Goal: Task Accomplishment & Management: Complete application form

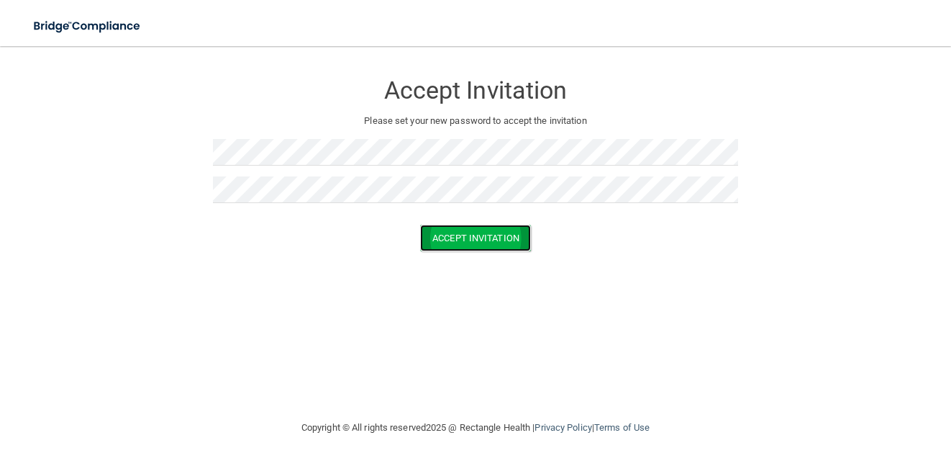
click at [455, 237] on button "Accept Invitation" at bounding box center [475, 237] width 111 height 27
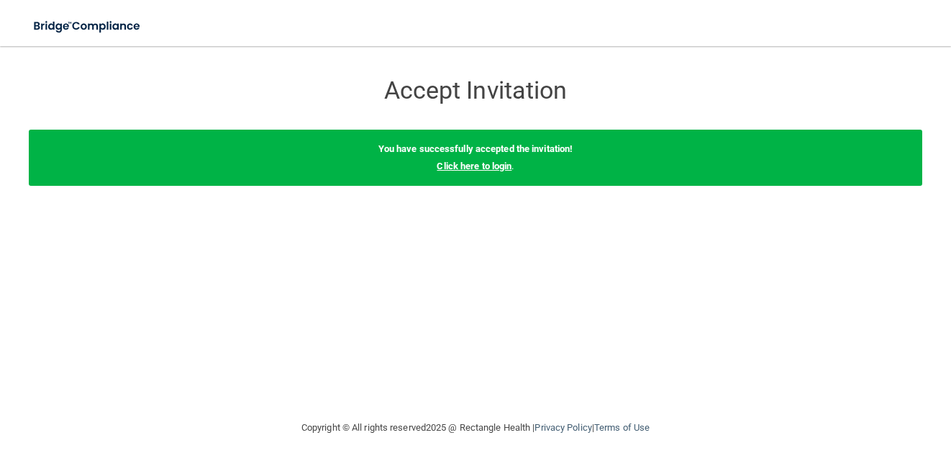
click at [469, 163] on link "Click here to login" at bounding box center [474, 165] width 75 height 11
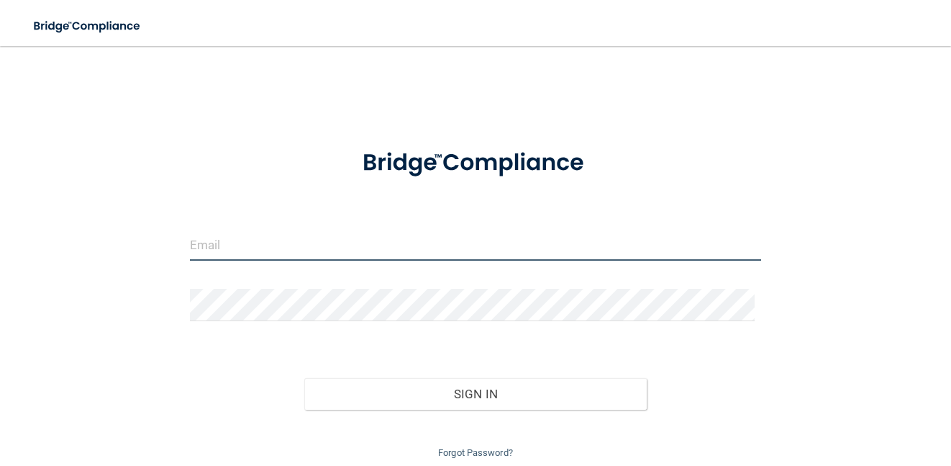
click at [306, 244] on input "email" at bounding box center [476, 244] width 572 height 32
type input "[EMAIL_ADDRESS][DOMAIN_NAME]"
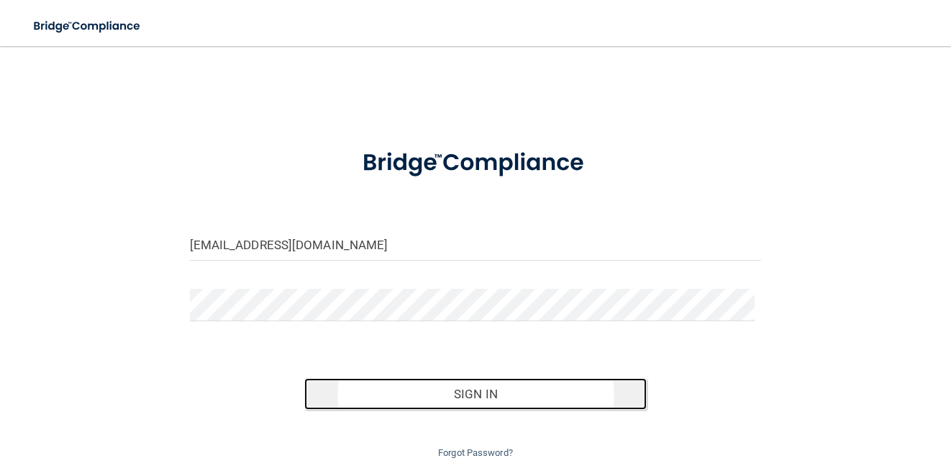
click at [463, 391] on button "Sign In" at bounding box center [475, 394] width 343 height 32
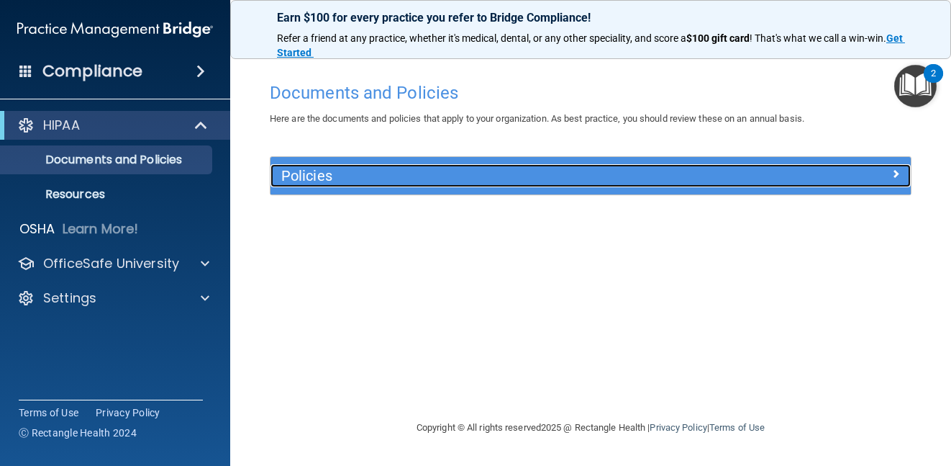
click at [498, 182] on h5 "Policies" at bounding box center [510, 176] width 459 height 16
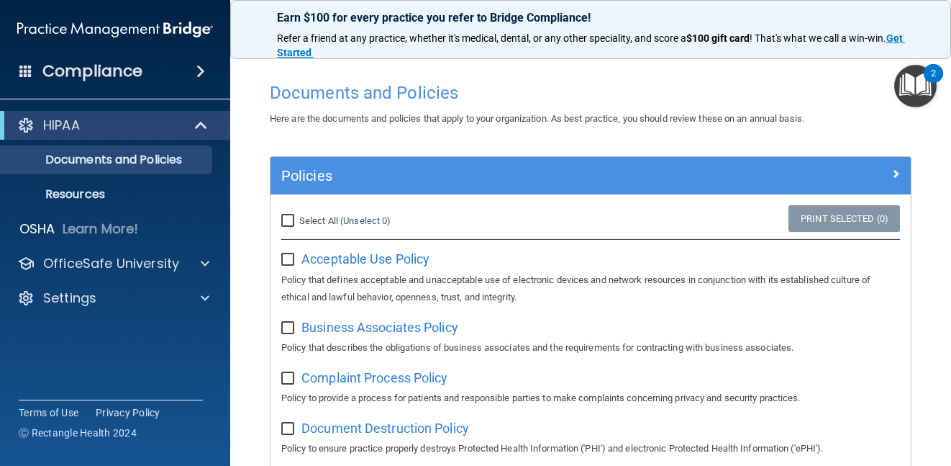
click at [196, 67] on span at bounding box center [200, 71] width 9 height 17
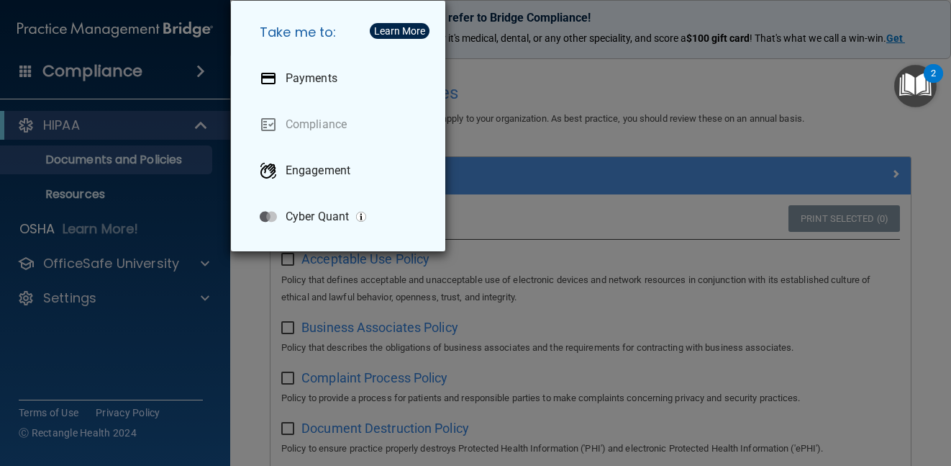
click at [198, 67] on div "Take me to: Payments Compliance Engagement Cyber Quant" at bounding box center [475, 233] width 951 height 466
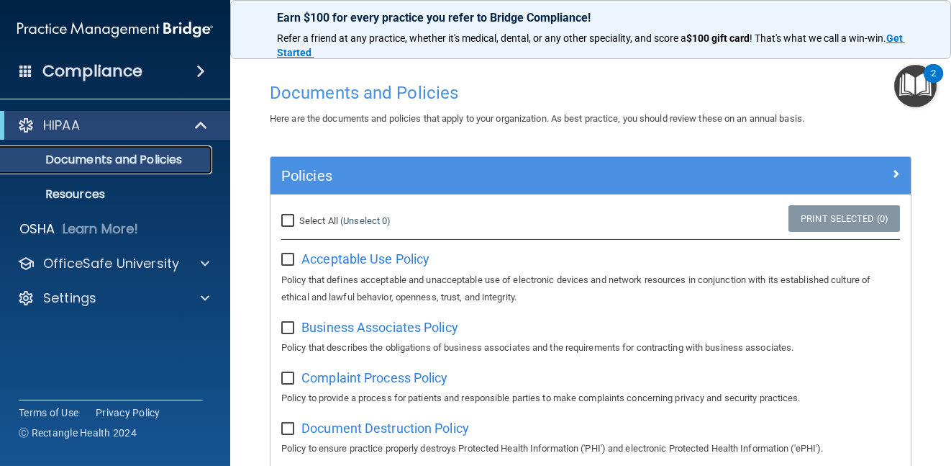
click at [143, 153] on p "Documents and Policies" at bounding box center [107, 160] width 196 height 14
click at [925, 81] on img "Open Resource Center, 2 new notifications" at bounding box center [915, 86] width 42 height 42
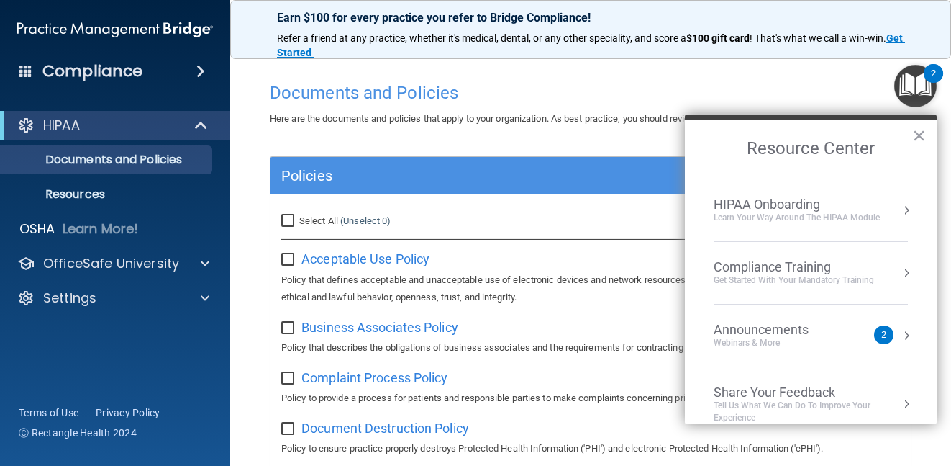
click at [871, 273] on div "Compliance Training" at bounding box center [794, 267] width 160 height 16
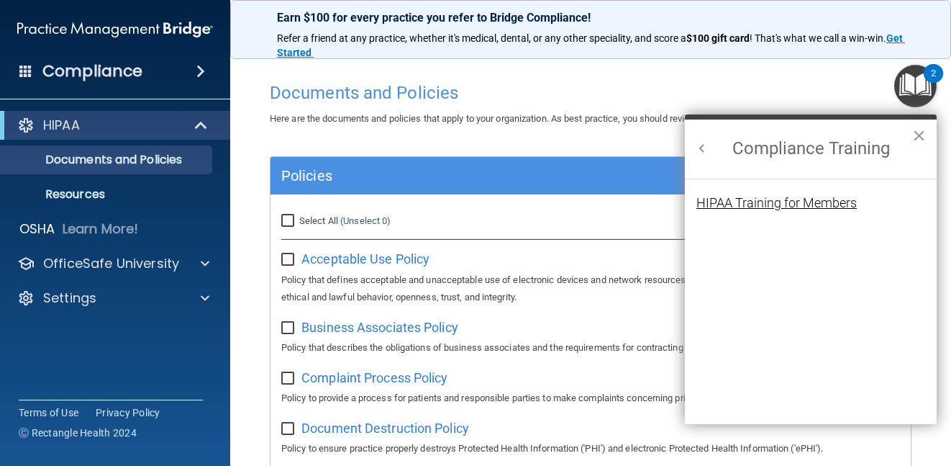
click at [849, 204] on div "HIPAA Training for Members" at bounding box center [777, 202] width 160 height 13
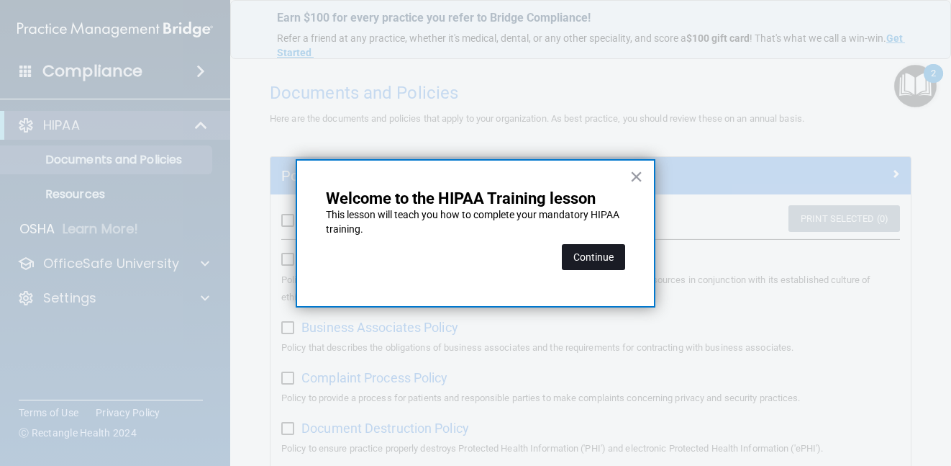
click at [591, 255] on button "Continue" at bounding box center [593, 257] width 63 height 26
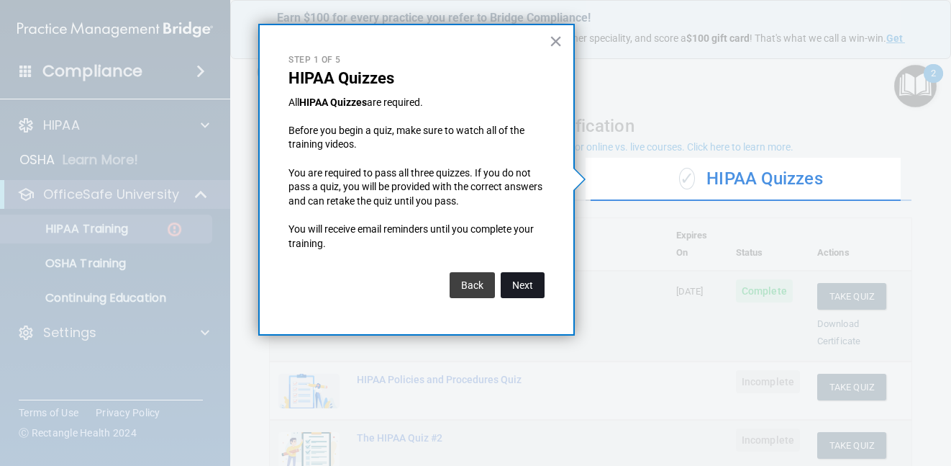
click at [530, 279] on button "Next" at bounding box center [523, 285] width 44 height 26
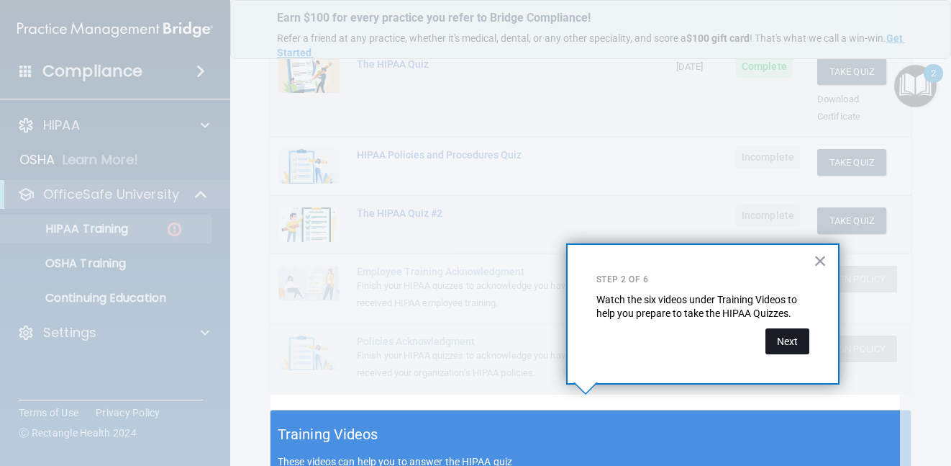
click at [793, 344] on button "Next" at bounding box center [788, 341] width 44 height 26
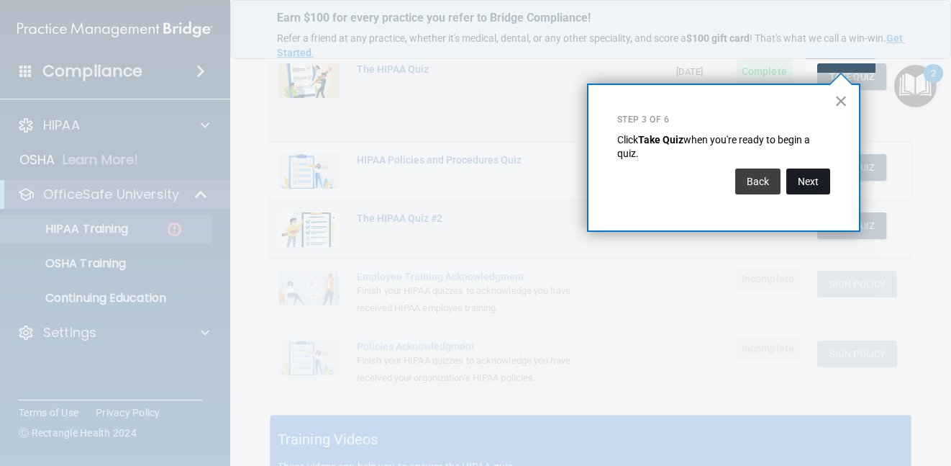
click at [813, 181] on button "Next" at bounding box center [808, 181] width 44 height 26
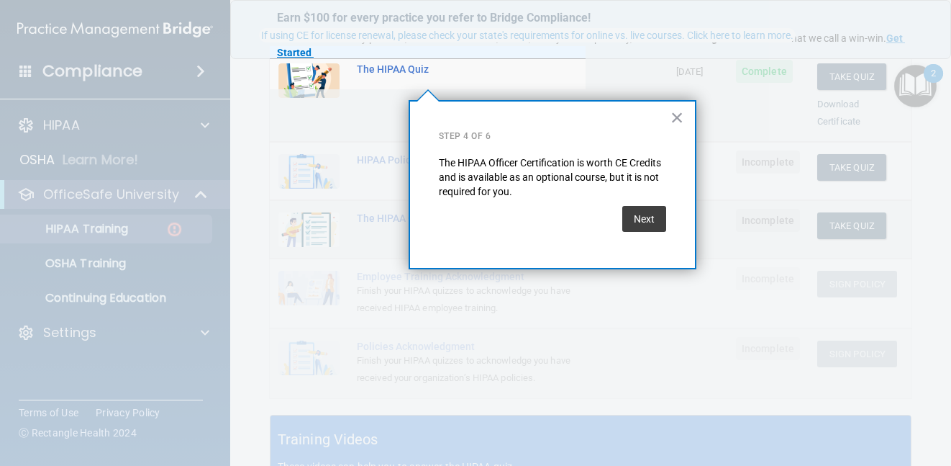
scroll to position [112, 0]
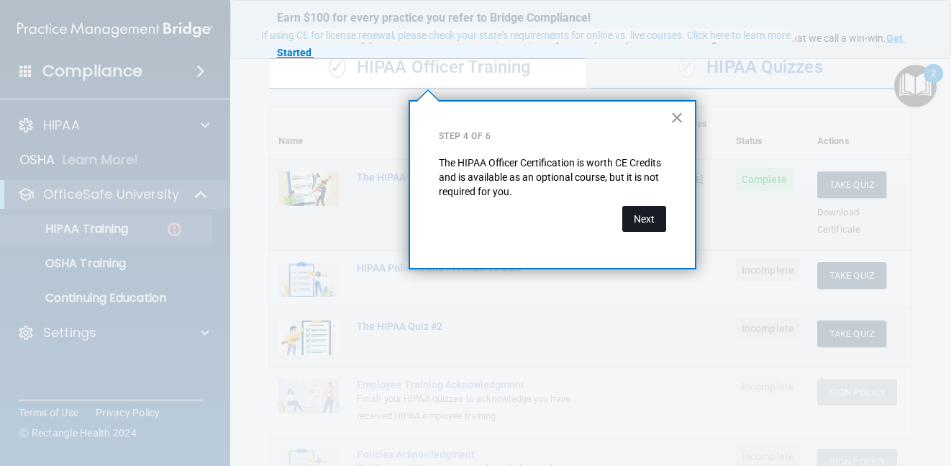
click at [644, 213] on button "Next" at bounding box center [644, 219] width 44 height 26
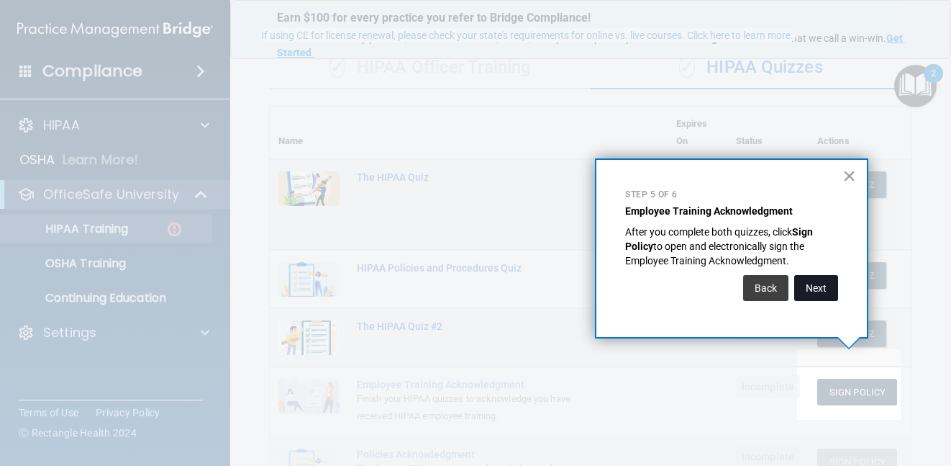
click at [830, 295] on button "Next" at bounding box center [816, 288] width 44 height 26
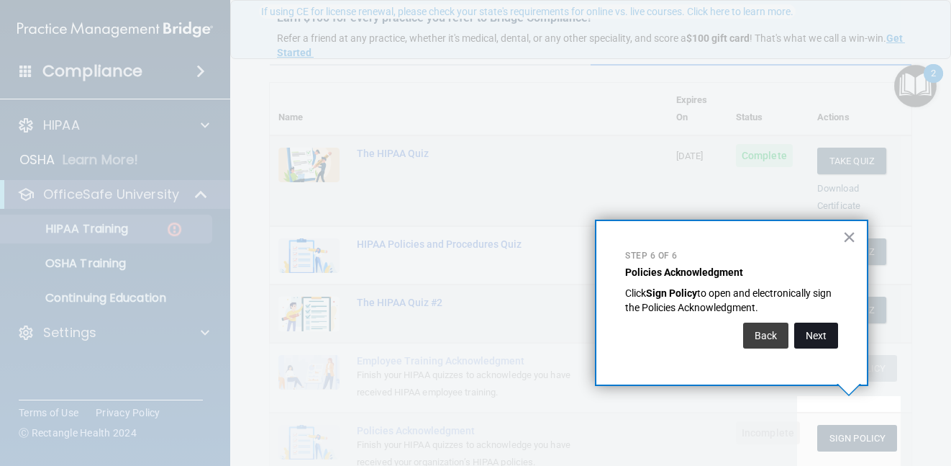
click at [815, 327] on button "Next" at bounding box center [816, 335] width 44 height 26
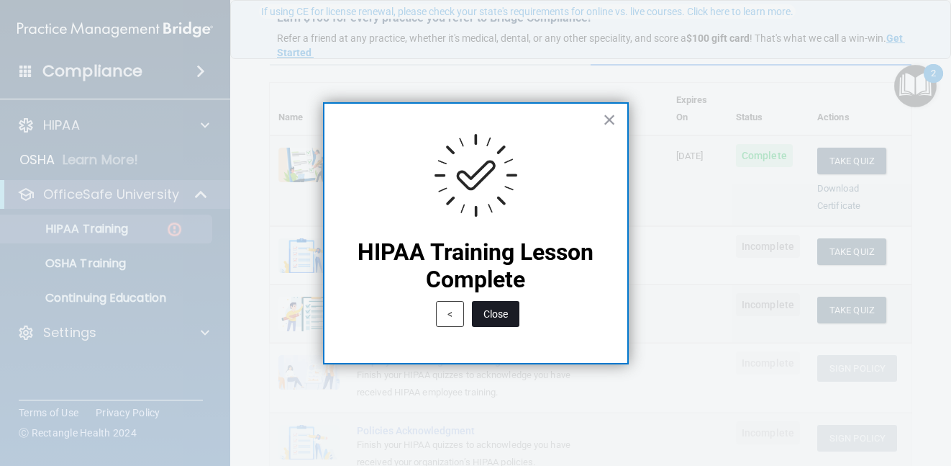
click at [498, 310] on button "Close" at bounding box center [495, 314] width 47 height 26
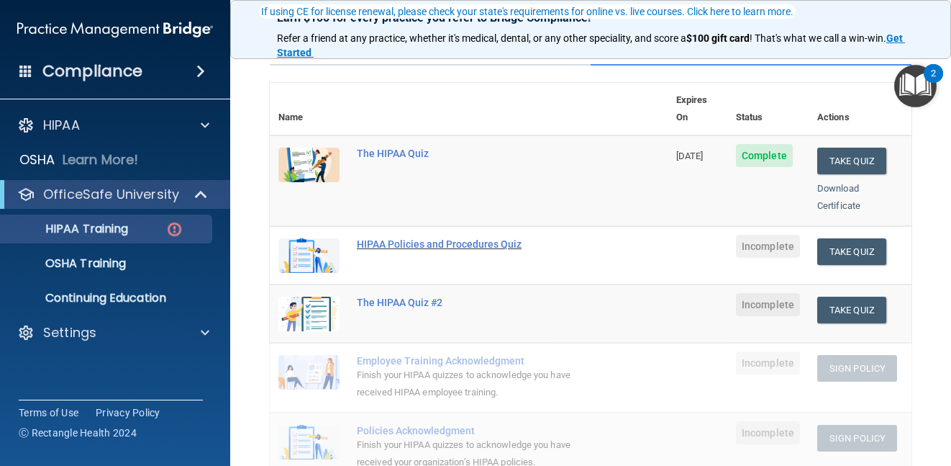
click at [405, 238] on div "HIPAA Policies and Procedures Quiz" at bounding box center [476, 244] width 239 height 12
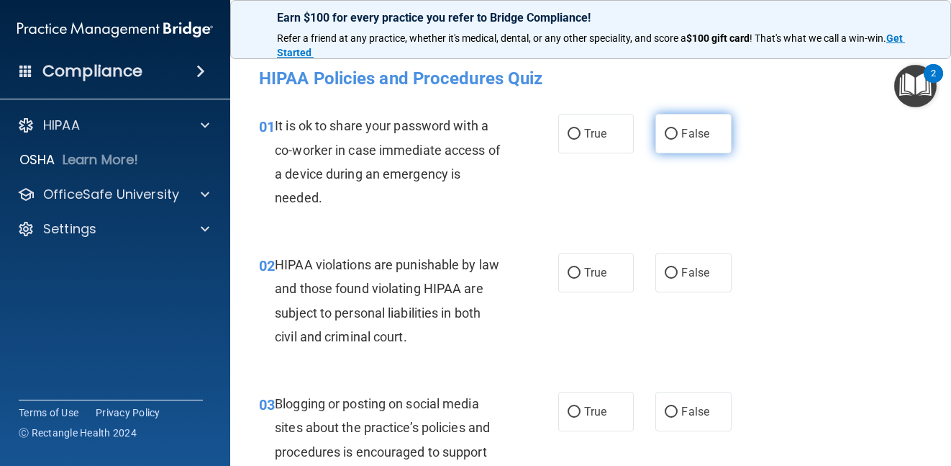
click at [665, 134] on input "False" at bounding box center [671, 134] width 13 height 11
radio input "true"
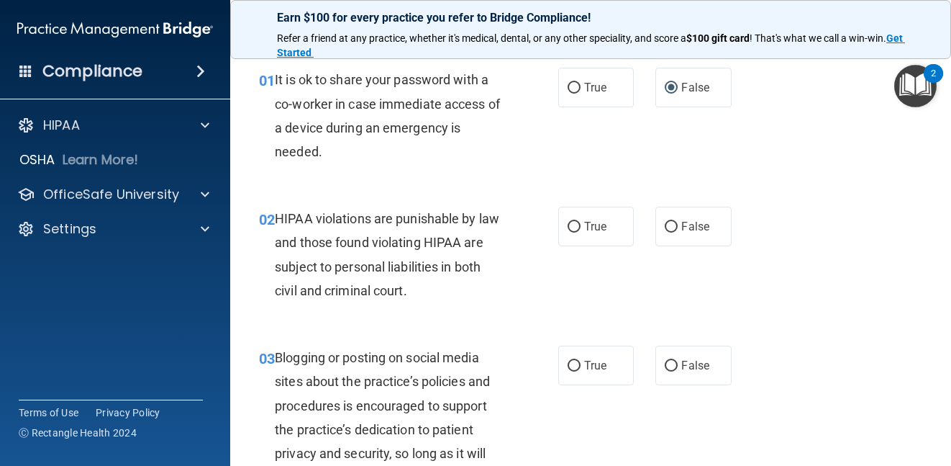
scroll to position [144, 0]
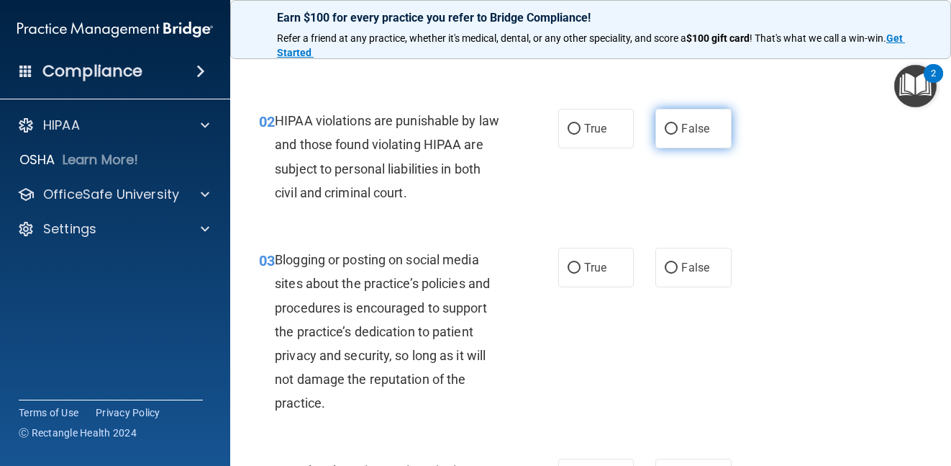
click at [658, 130] on label "False" at bounding box center [694, 129] width 76 height 40
click at [665, 130] on input "False" at bounding box center [671, 129] width 13 height 11
radio input "true"
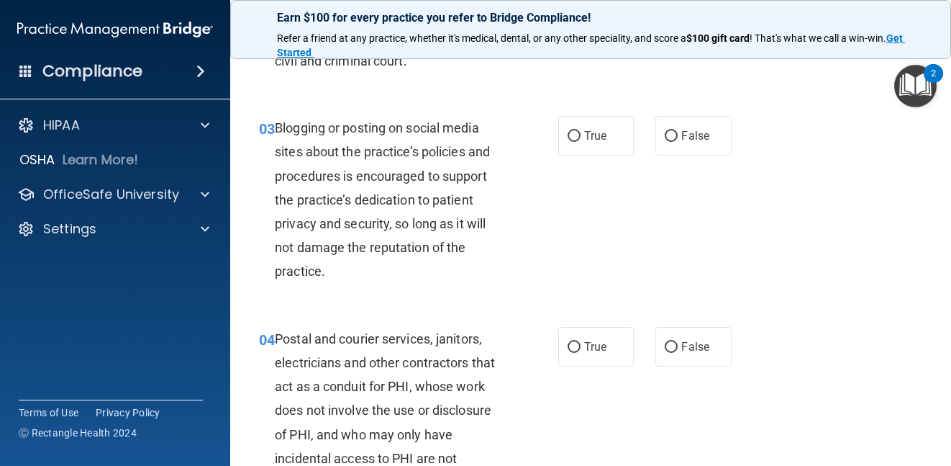
scroll to position [288, 0]
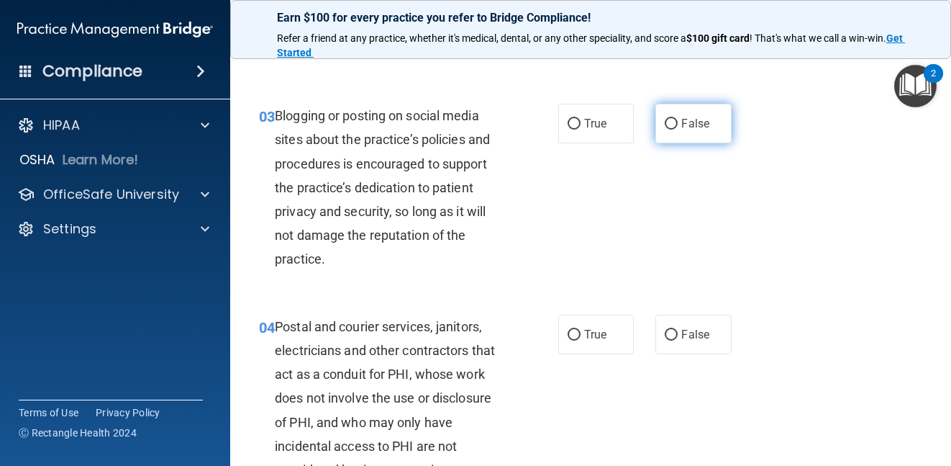
click at [656, 124] on label "False" at bounding box center [694, 124] width 76 height 40
click at [665, 124] on input "False" at bounding box center [671, 124] width 13 height 11
radio input "true"
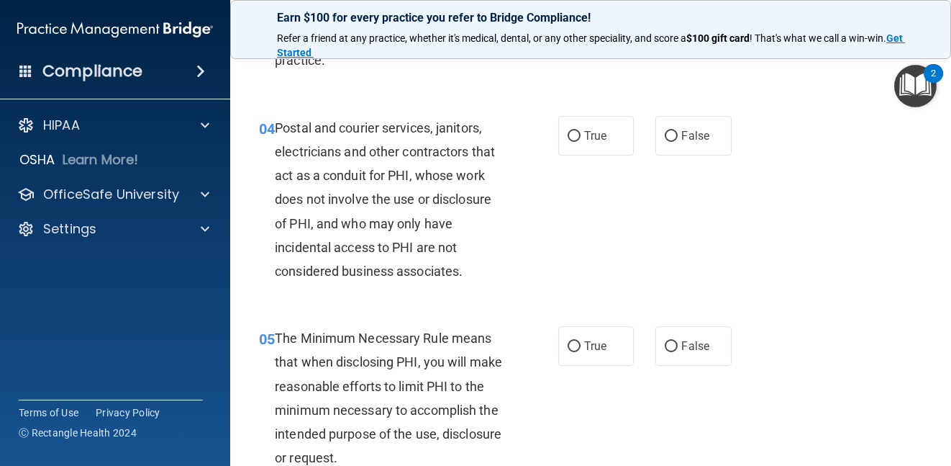
scroll to position [504, 0]
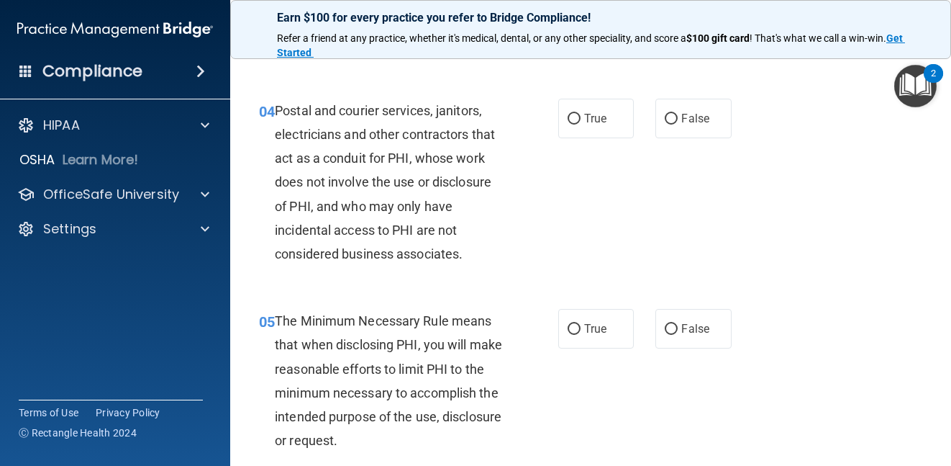
drag, startPoint x: 601, startPoint y: 122, endPoint x: 597, endPoint y: 151, distance: 29.7
click at [601, 122] on span "True" at bounding box center [595, 119] width 22 height 14
click at [581, 122] on input "True" at bounding box center [574, 119] width 13 height 11
radio input "true"
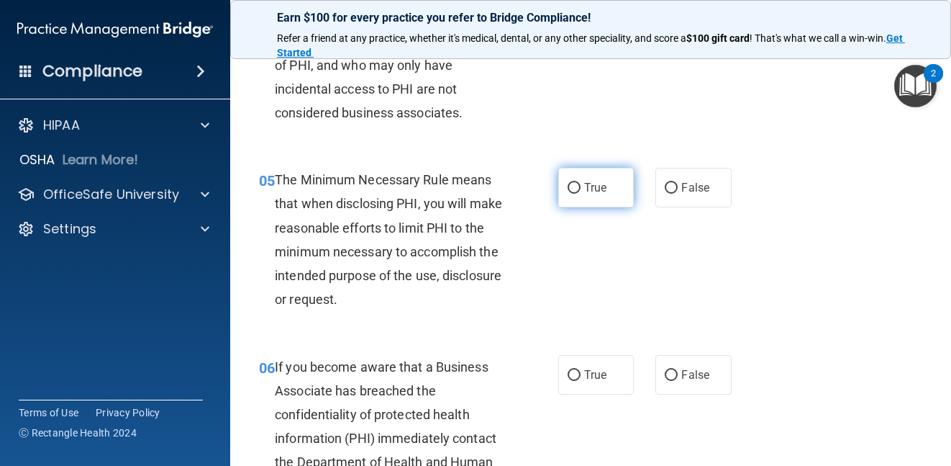
scroll to position [648, 0]
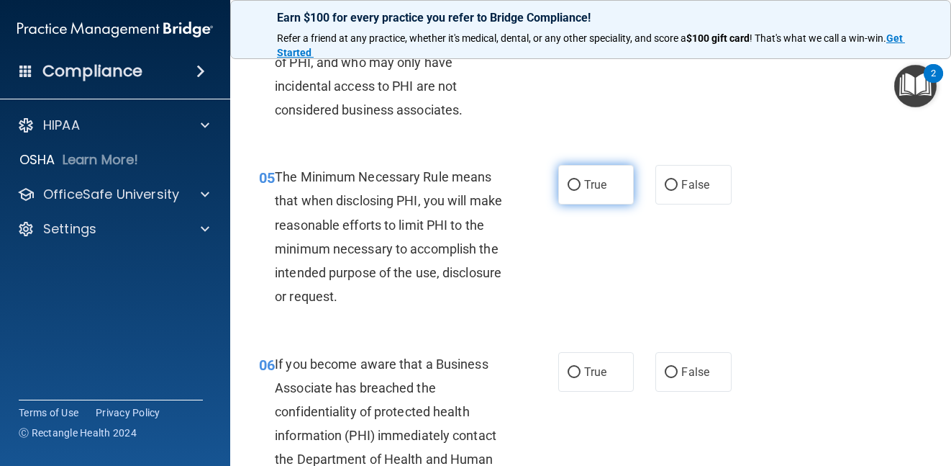
click at [592, 191] on span "True" at bounding box center [595, 185] width 22 height 14
click at [581, 191] on input "True" at bounding box center [574, 185] width 13 height 11
radio input "true"
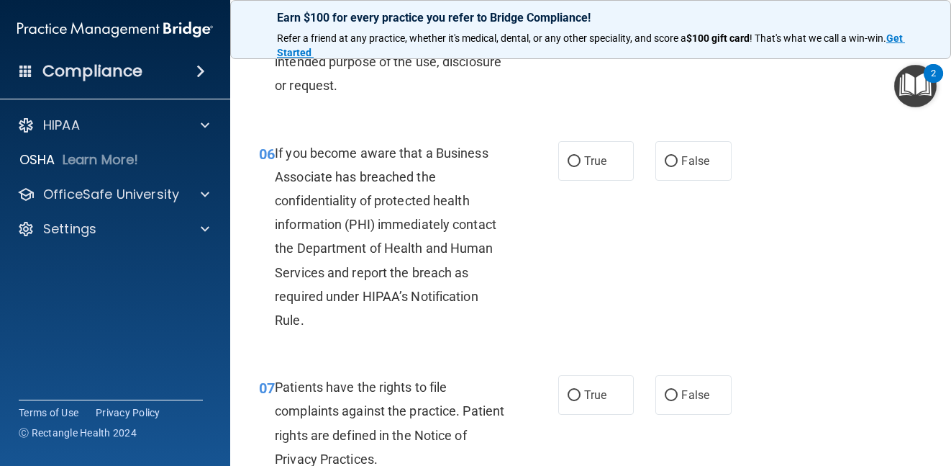
scroll to position [863, 0]
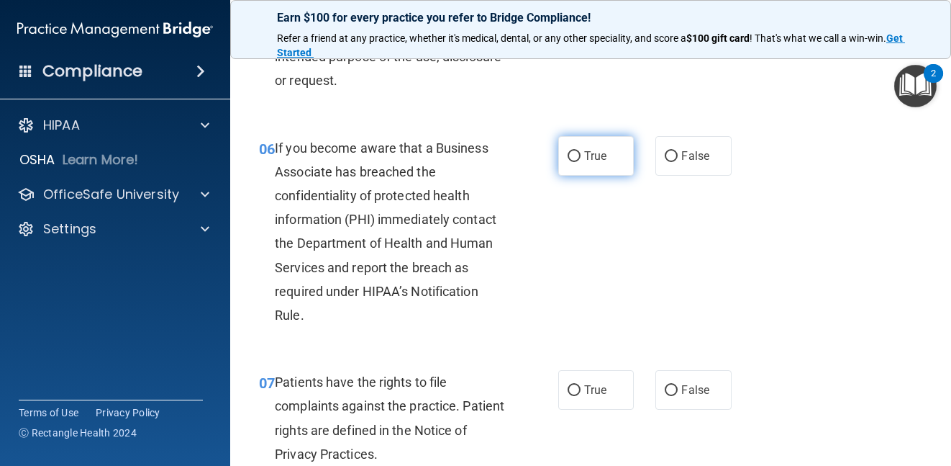
click at [604, 165] on label "True" at bounding box center [596, 156] width 76 height 40
click at [581, 162] on input "True" at bounding box center [574, 156] width 13 height 11
radio input "true"
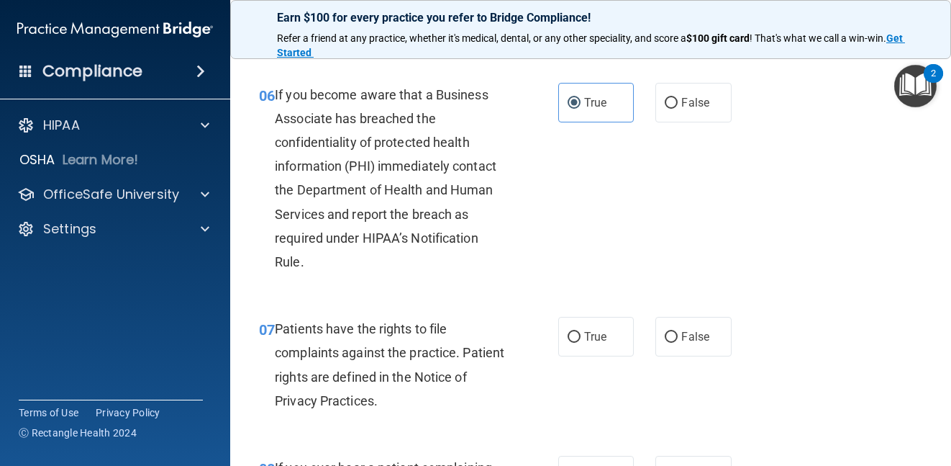
scroll to position [1079, 0]
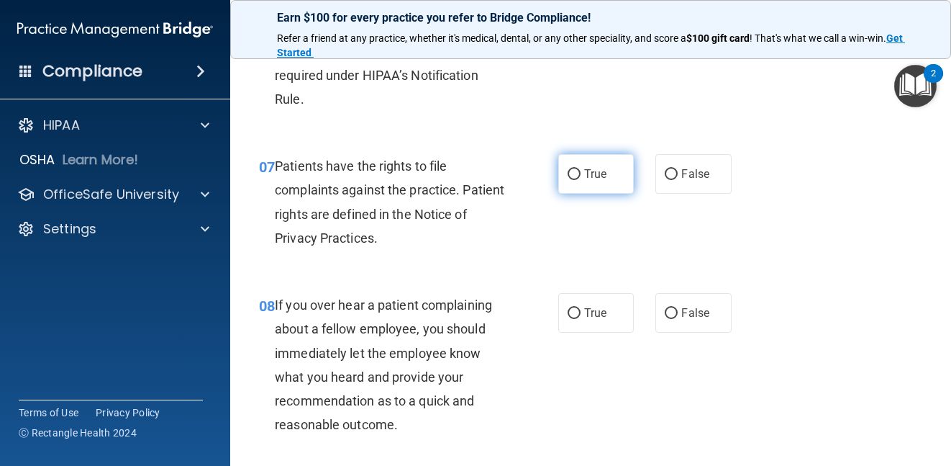
click at [594, 179] on span "True" at bounding box center [595, 174] width 22 height 14
click at [581, 179] on input "True" at bounding box center [574, 174] width 13 height 11
radio input "true"
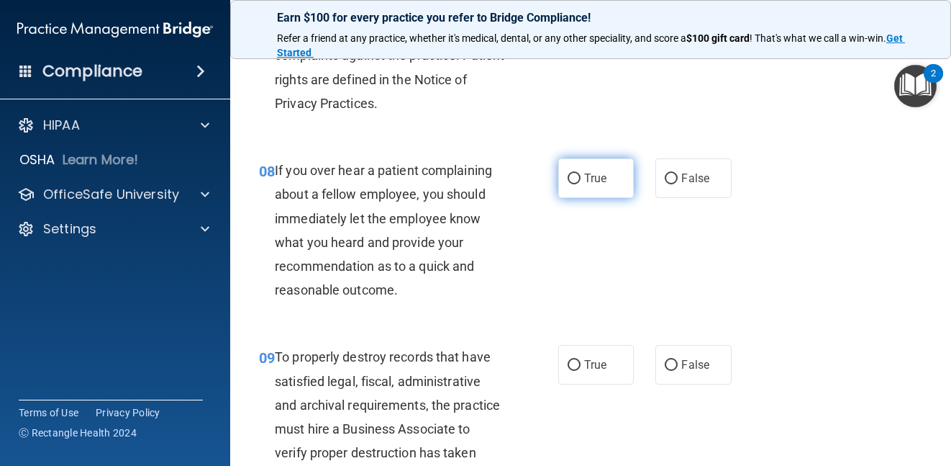
scroll to position [1223, 0]
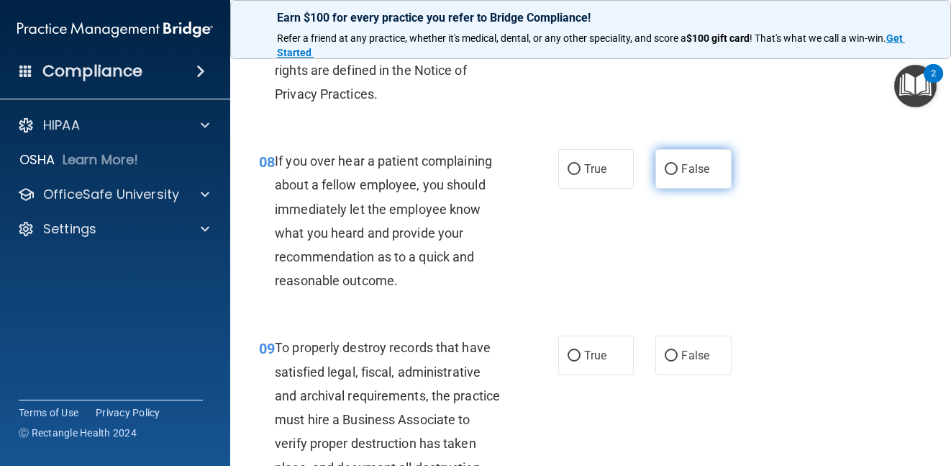
click at [686, 158] on label "False" at bounding box center [694, 169] width 76 height 40
click at [678, 164] on input "False" at bounding box center [671, 169] width 13 height 11
radio input "true"
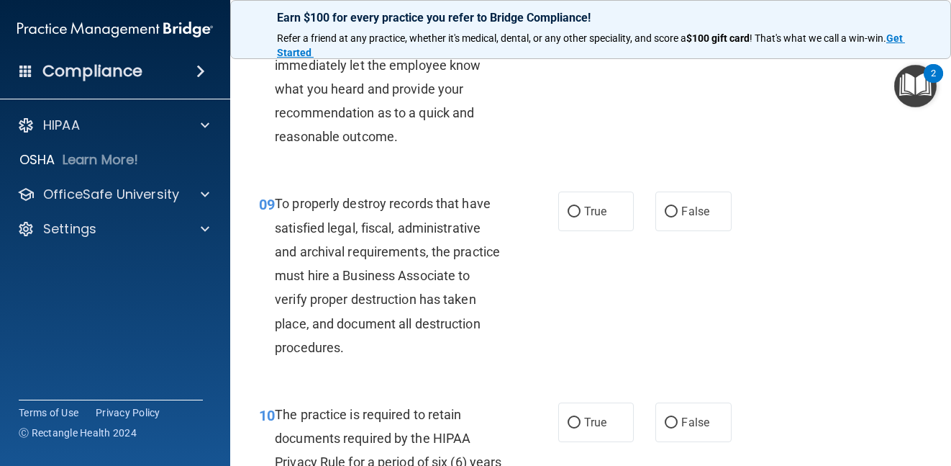
scroll to position [1439, 0]
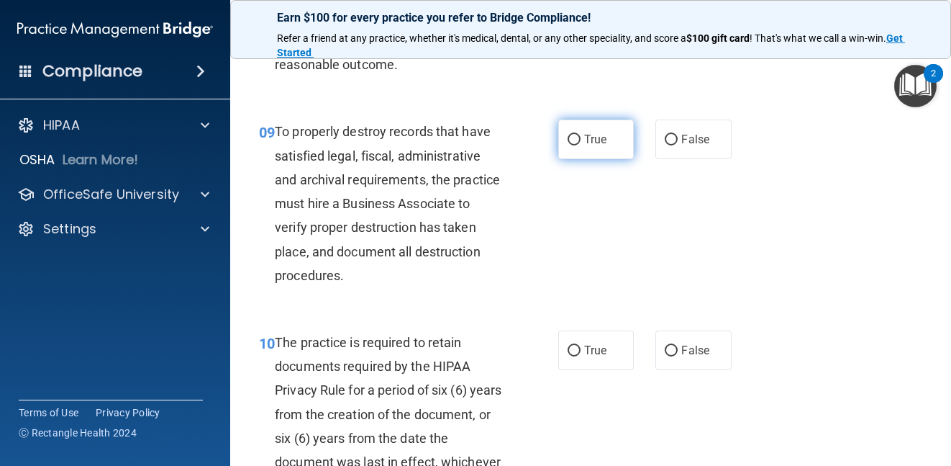
click at [586, 143] on span "True" at bounding box center [595, 139] width 22 height 14
click at [581, 143] on input "True" at bounding box center [574, 140] width 13 height 11
radio input "true"
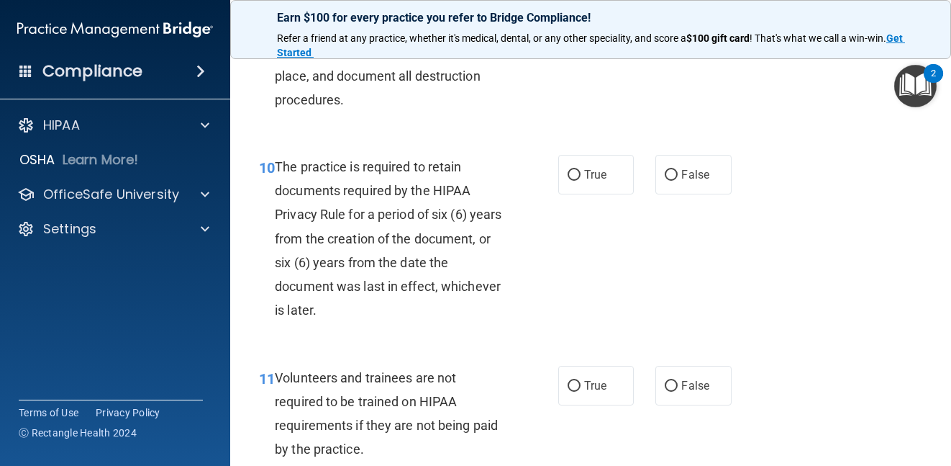
scroll to position [1655, 0]
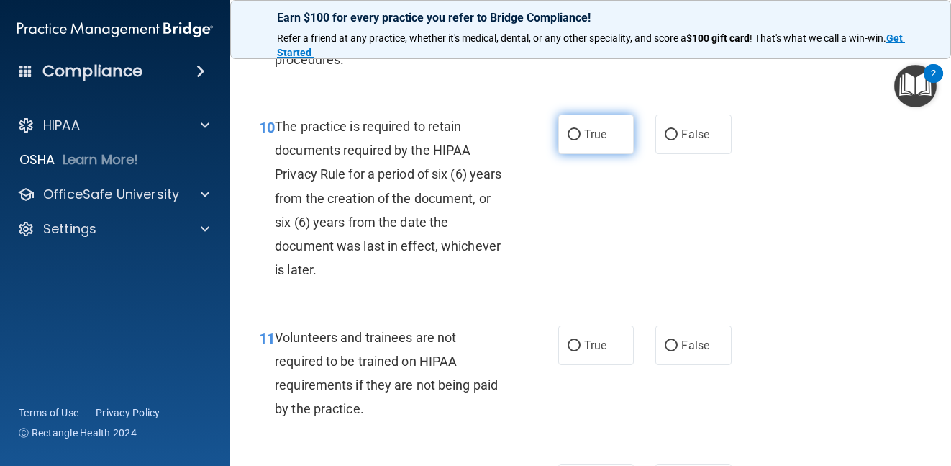
click at [600, 135] on span "True" at bounding box center [595, 134] width 22 height 14
click at [581, 135] on input "True" at bounding box center [574, 135] width 13 height 11
radio input "true"
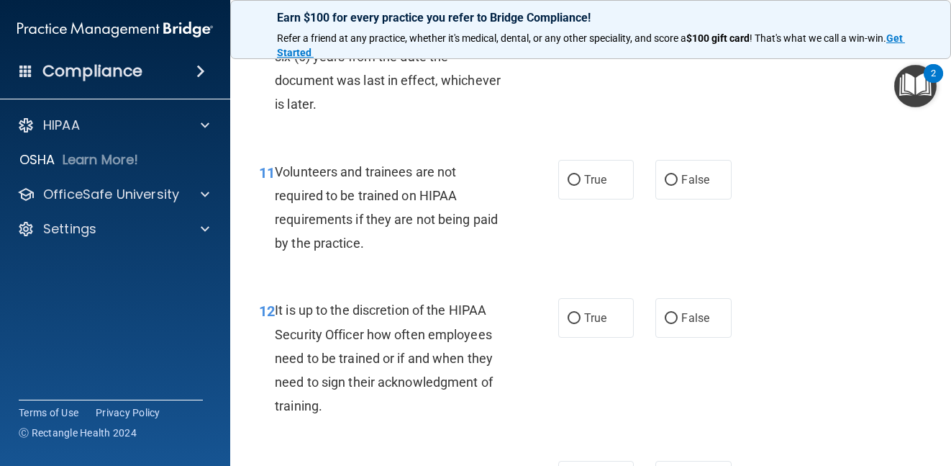
scroll to position [1871, 0]
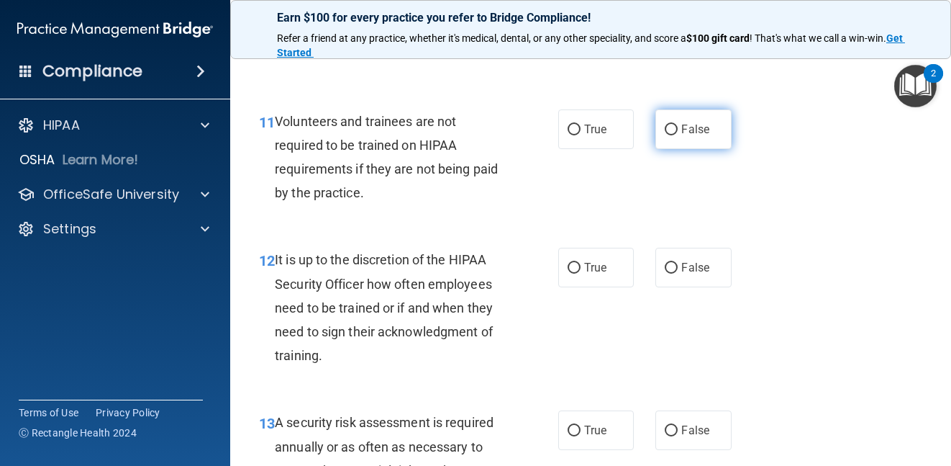
click at [704, 124] on label "False" at bounding box center [694, 129] width 76 height 40
click at [678, 124] on input "False" at bounding box center [671, 129] width 13 height 11
radio input "true"
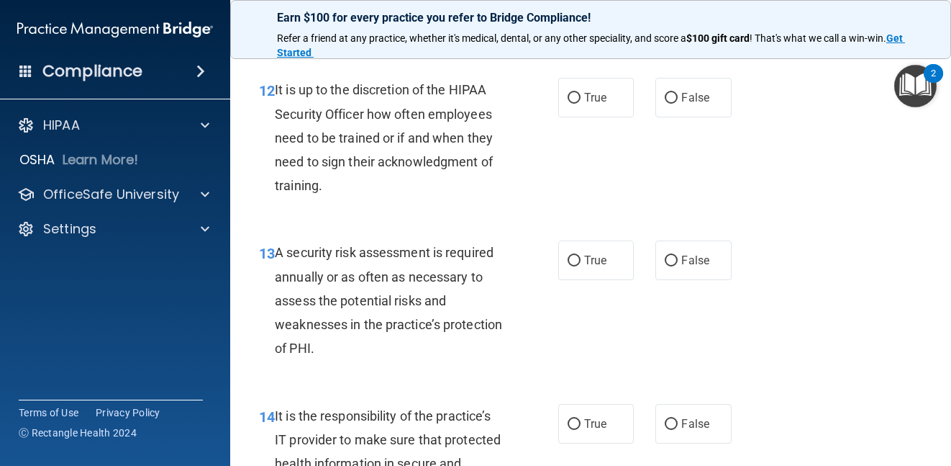
scroll to position [2015, 0]
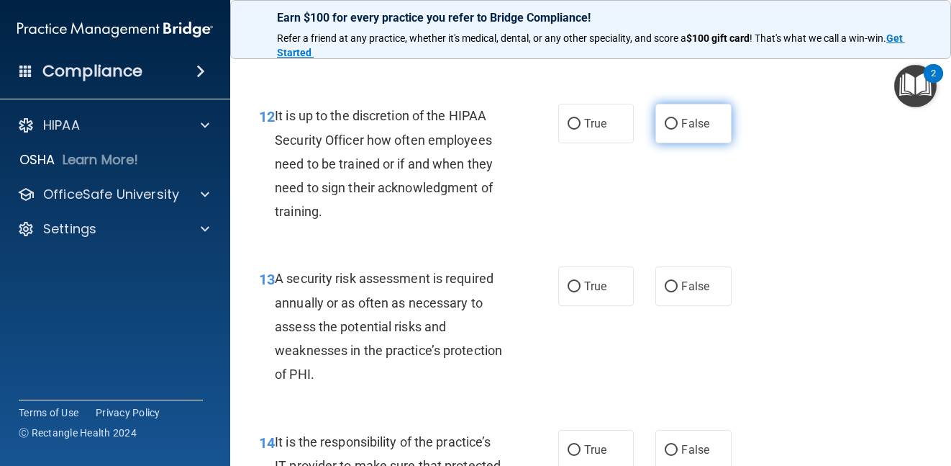
click at [672, 120] on label "False" at bounding box center [694, 124] width 76 height 40
click at [672, 120] on input "False" at bounding box center [671, 124] width 13 height 11
radio input "true"
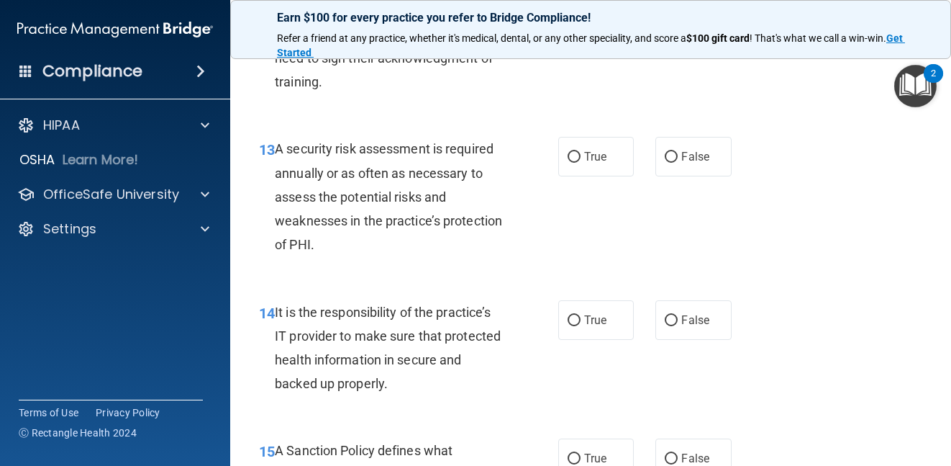
scroll to position [2159, 0]
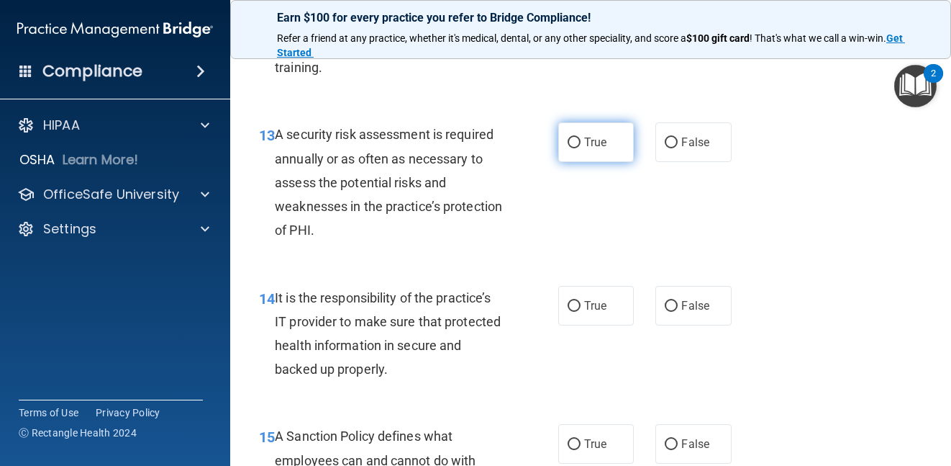
click at [602, 150] on label "True" at bounding box center [596, 142] width 76 height 40
click at [581, 148] on input "True" at bounding box center [574, 142] width 13 height 11
radio input "true"
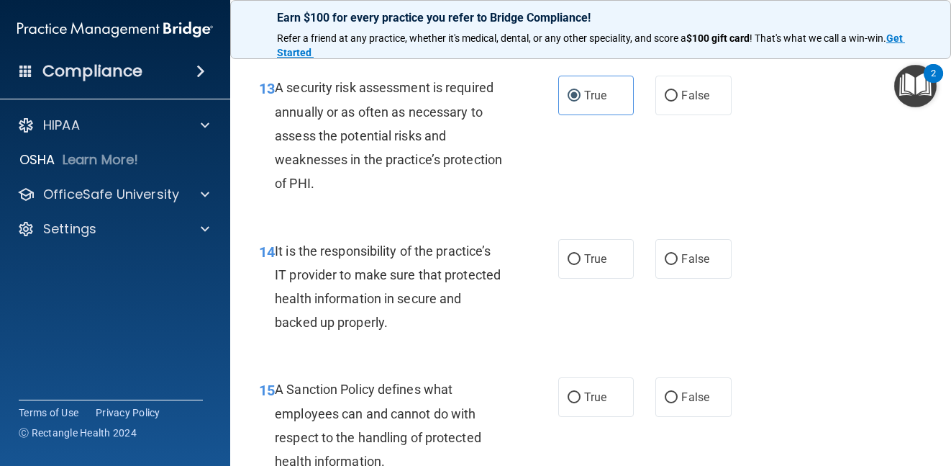
scroll to position [2303, 0]
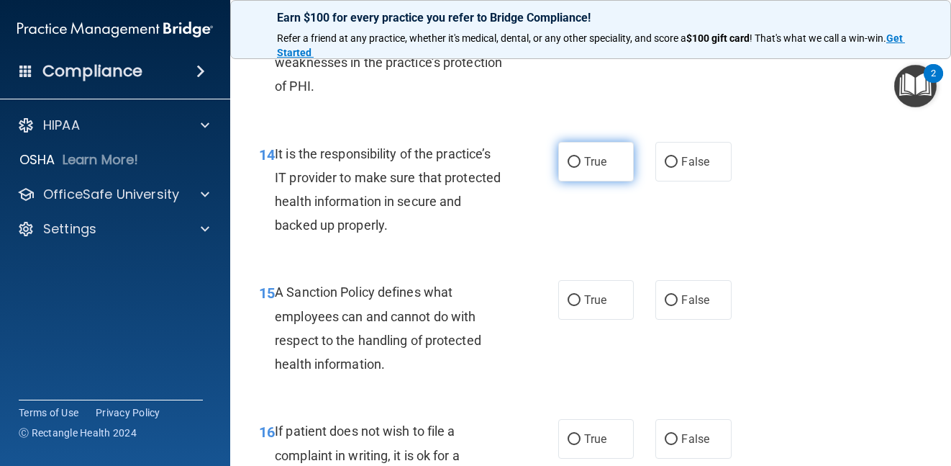
click at [589, 159] on span "True" at bounding box center [595, 162] width 22 height 14
click at [581, 159] on input "True" at bounding box center [574, 162] width 13 height 11
radio input "true"
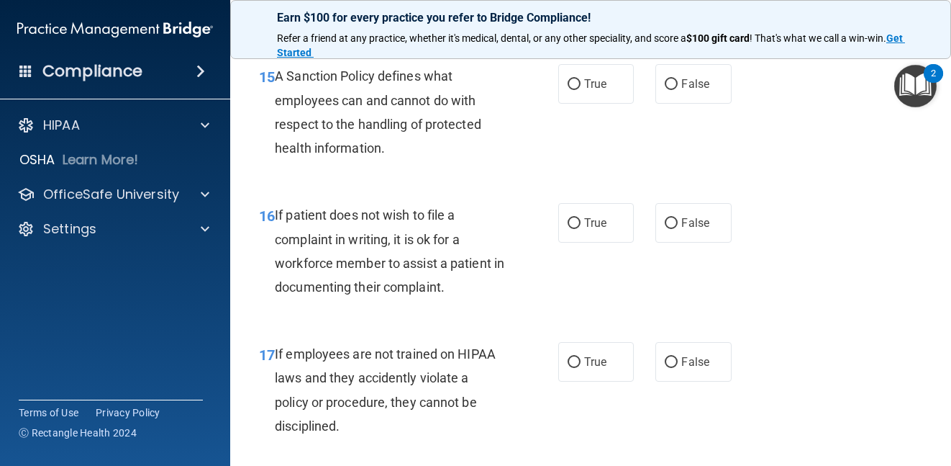
scroll to position [2446, 0]
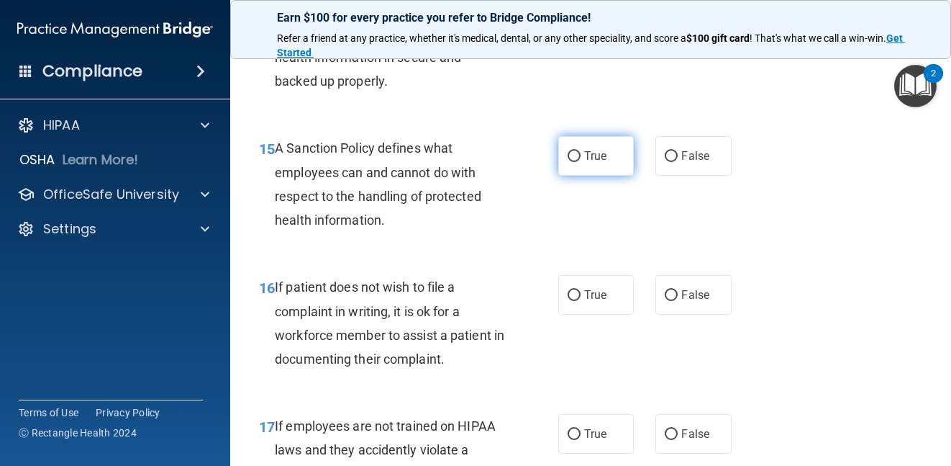
click at [588, 169] on label "True" at bounding box center [596, 156] width 76 height 40
click at [581, 162] on input "True" at bounding box center [574, 156] width 13 height 11
radio input "true"
click at [590, 242] on div "15 A Sanction Policy defines what employees can and cannot do with respect to t…" at bounding box center [590, 187] width 685 height 139
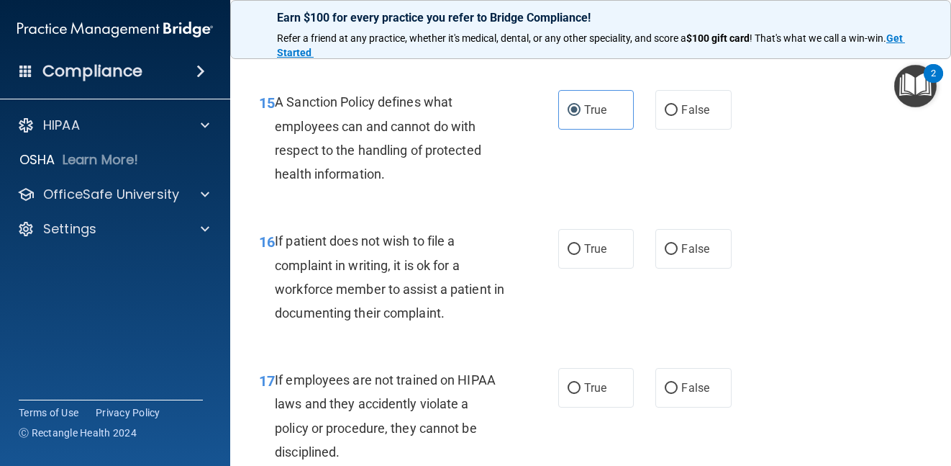
scroll to position [2518, 0]
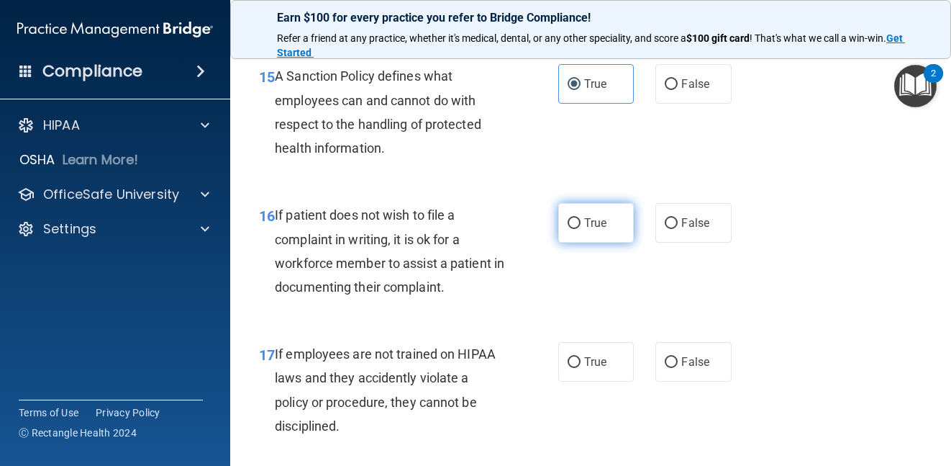
click at [599, 225] on span "True" at bounding box center [595, 223] width 22 height 14
click at [581, 225] on input "True" at bounding box center [574, 223] width 13 height 11
radio input "true"
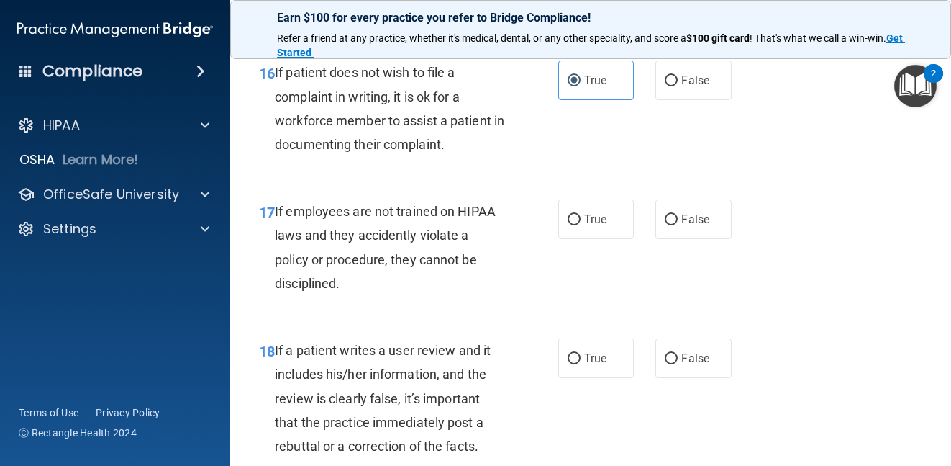
scroll to position [2662, 0]
click at [674, 218] on label "False" at bounding box center [694, 218] width 76 height 40
click at [674, 218] on input "False" at bounding box center [671, 218] width 13 height 11
radio input "true"
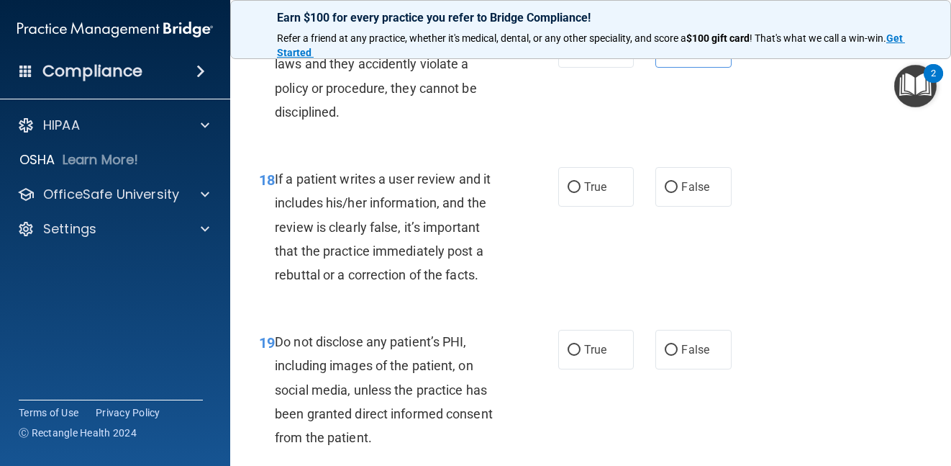
scroll to position [2806, 0]
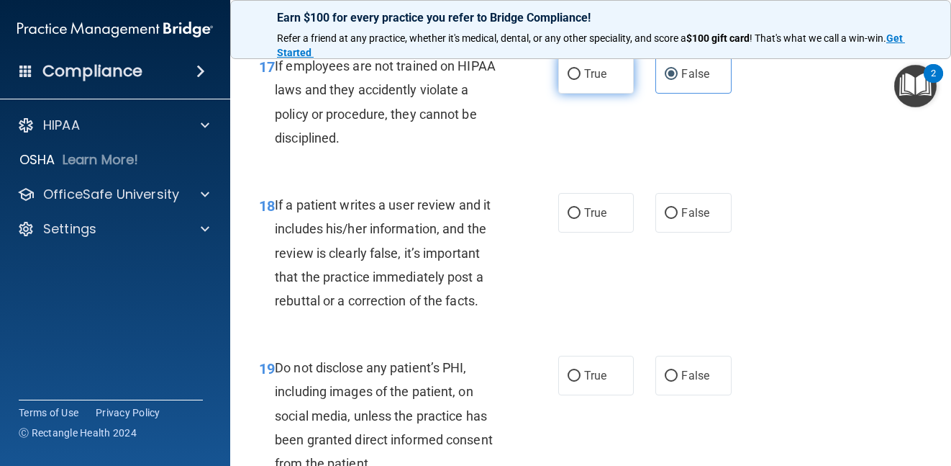
click at [598, 71] on span "True" at bounding box center [595, 74] width 22 height 14
click at [581, 71] on input "True" at bounding box center [574, 74] width 13 height 11
radio input "true"
radio input "false"
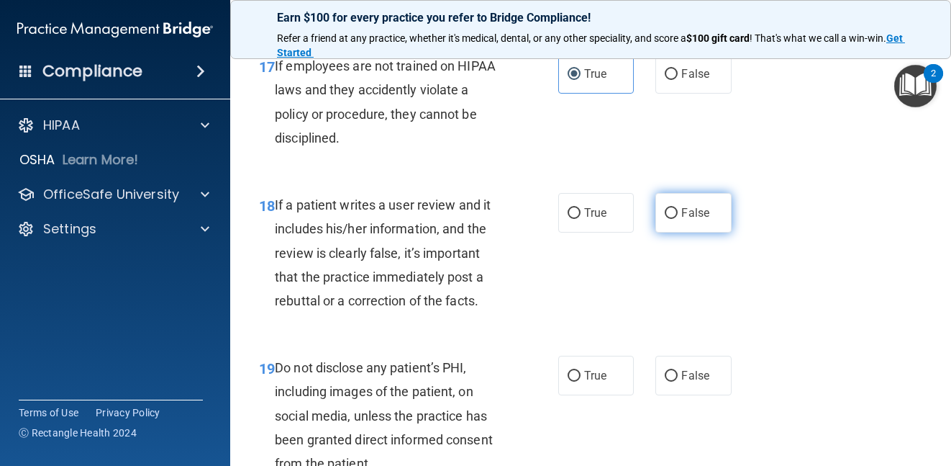
click at [665, 208] on input "False" at bounding box center [671, 213] width 13 height 11
radio input "true"
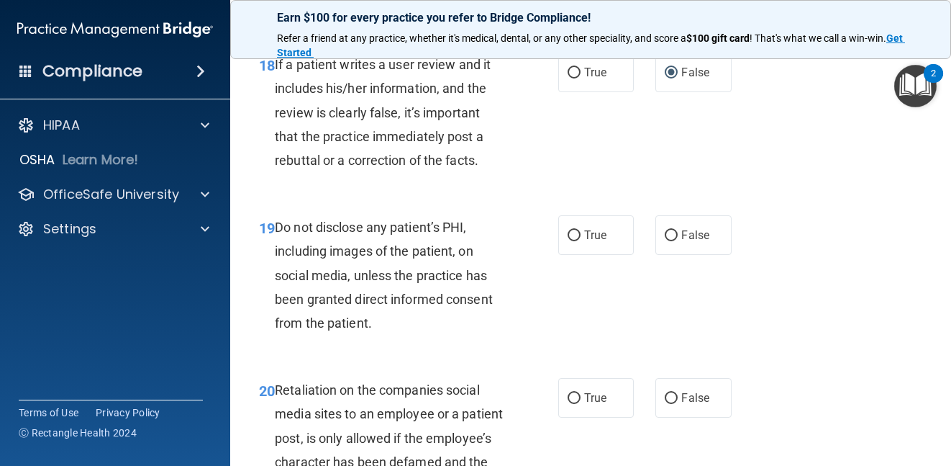
scroll to position [2950, 0]
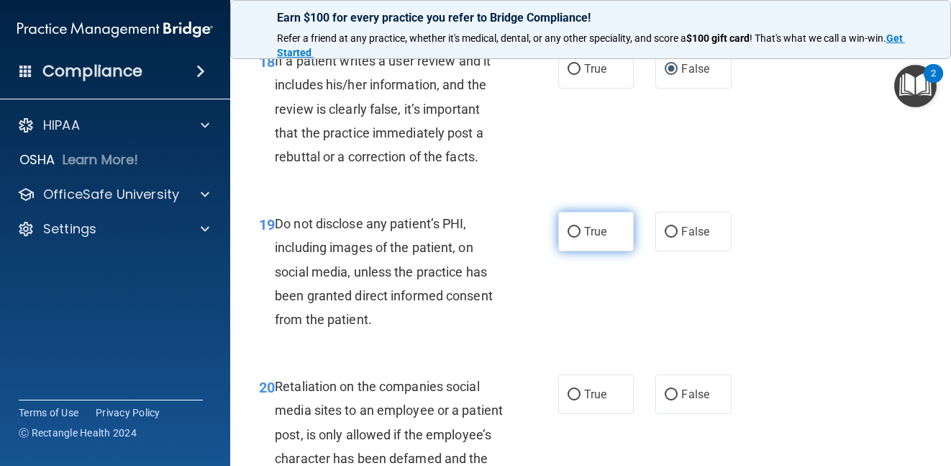
click at [597, 232] on span "True" at bounding box center [595, 231] width 22 height 14
click at [581, 232] on input "True" at bounding box center [574, 232] width 13 height 11
radio input "true"
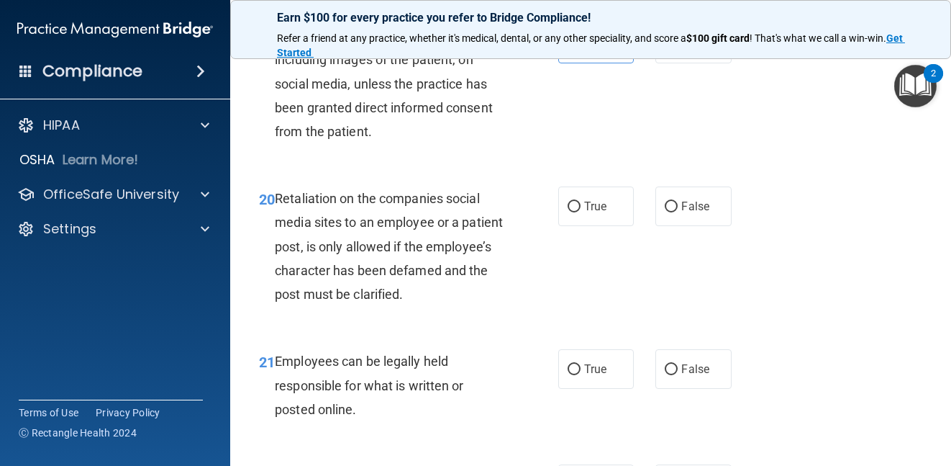
scroll to position [3166, 0]
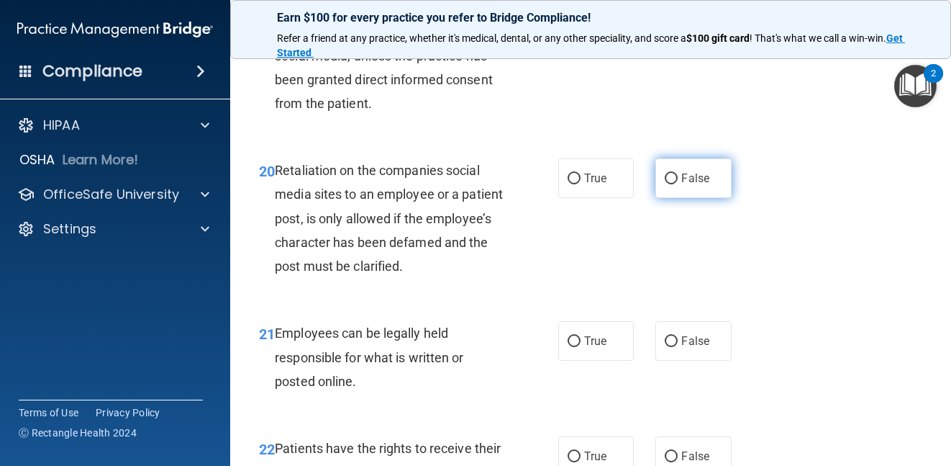
click at [680, 186] on label "False" at bounding box center [694, 178] width 76 height 40
click at [678, 184] on input "False" at bounding box center [671, 178] width 13 height 11
radio input "true"
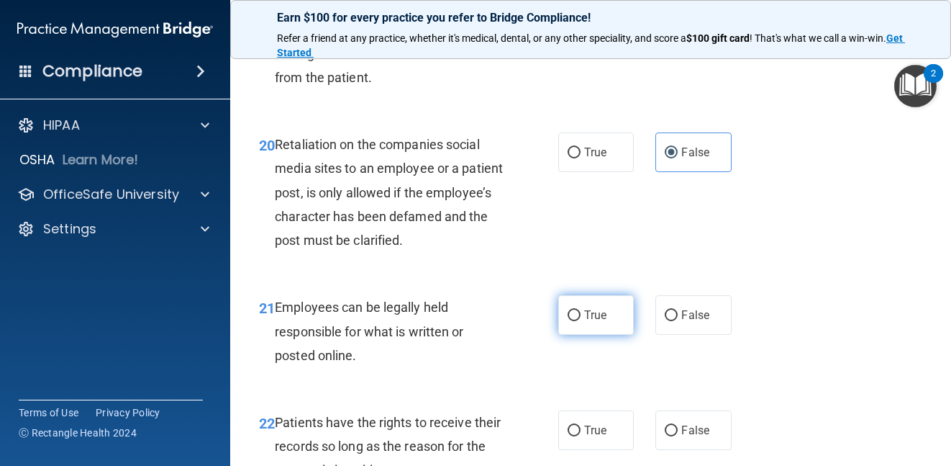
scroll to position [3238, 0]
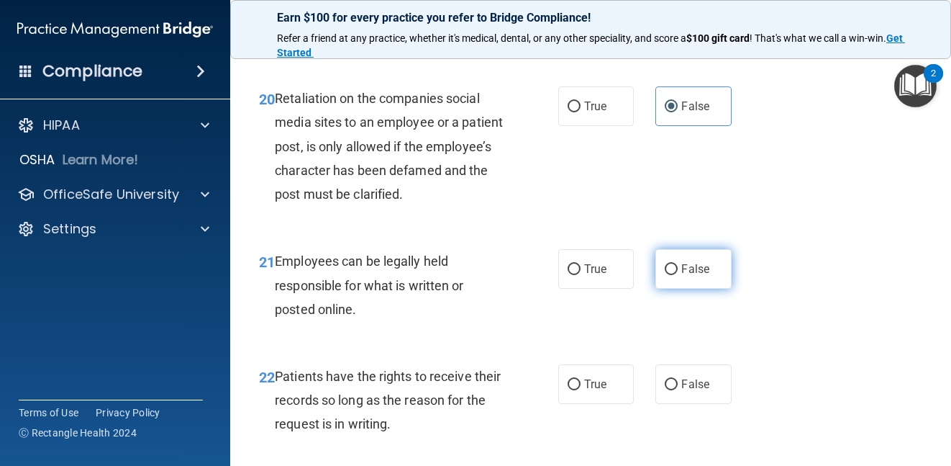
click at [665, 275] on input "False" at bounding box center [671, 269] width 13 height 11
radio input "true"
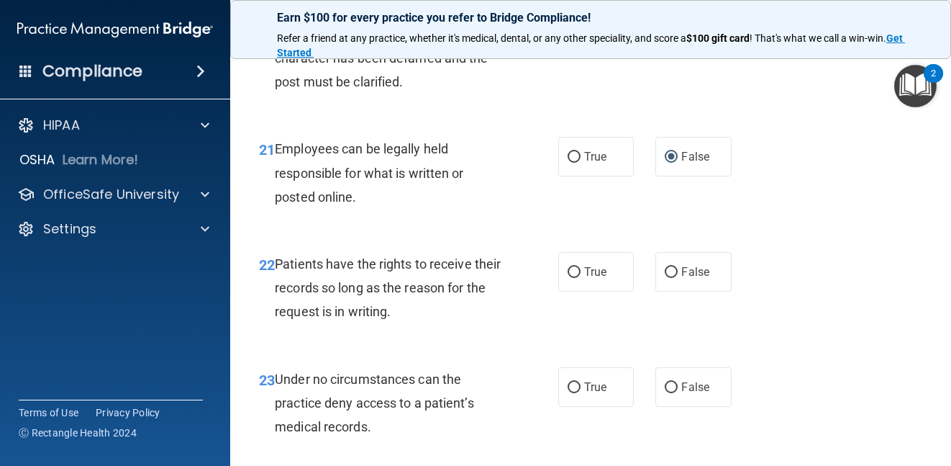
scroll to position [3382, 0]
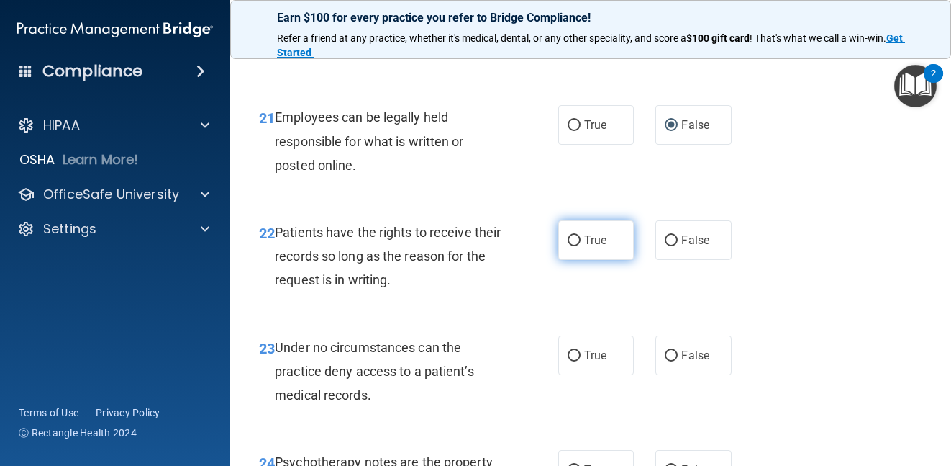
click at [608, 260] on label "True" at bounding box center [596, 240] width 76 height 40
click at [581, 246] on input "True" at bounding box center [574, 240] width 13 height 11
radio input "true"
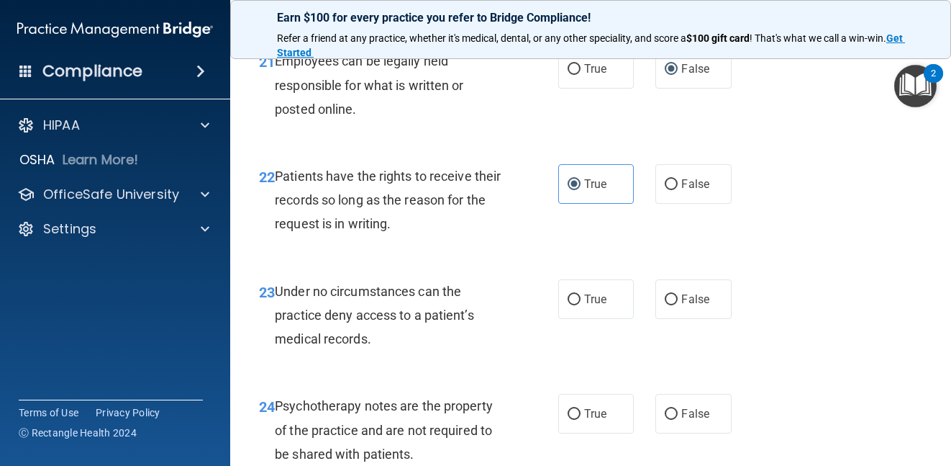
scroll to position [3526, 0]
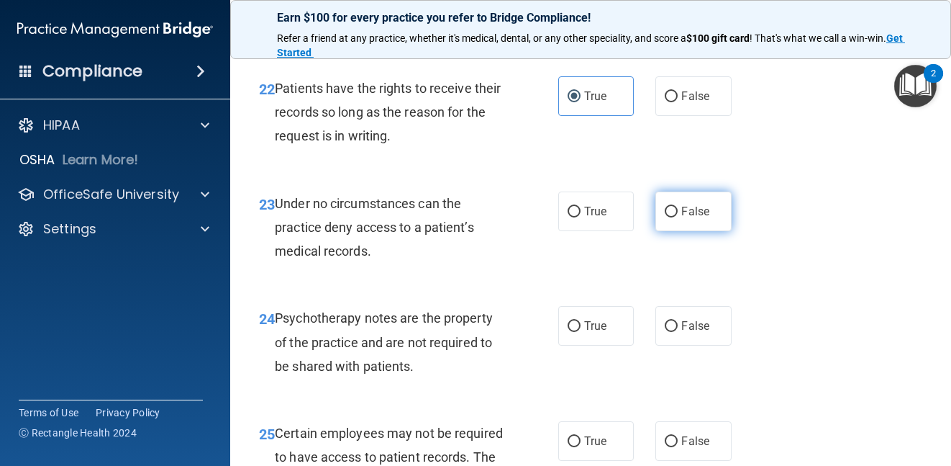
click at [656, 231] on label "False" at bounding box center [694, 211] width 76 height 40
click at [665, 217] on input "False" at bounding box center [671, 212] width 13 height 11
radio input "true"
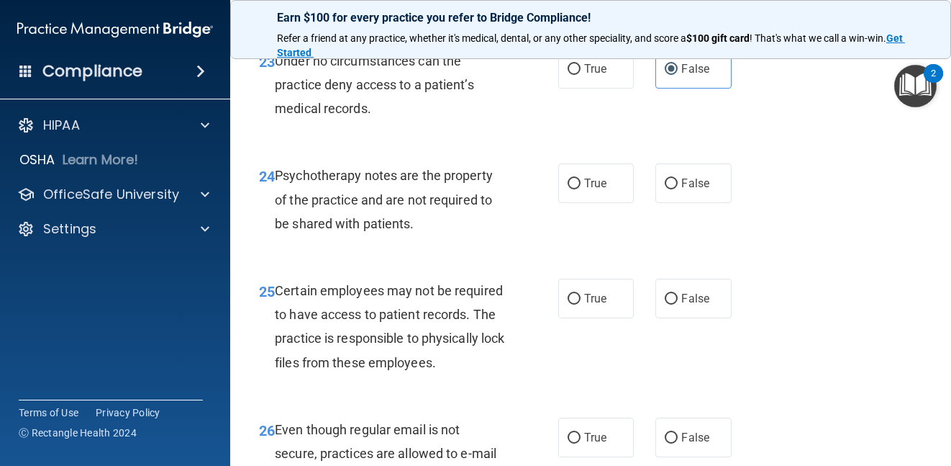
scroll to position [3670, 0]
click at [617, 201] on label "True" at bounding box center [596, 182] width 76 height 40
click at [581, 188] on input "True" at bounding box center [574, 182] width 13 height 11
radio input "true"
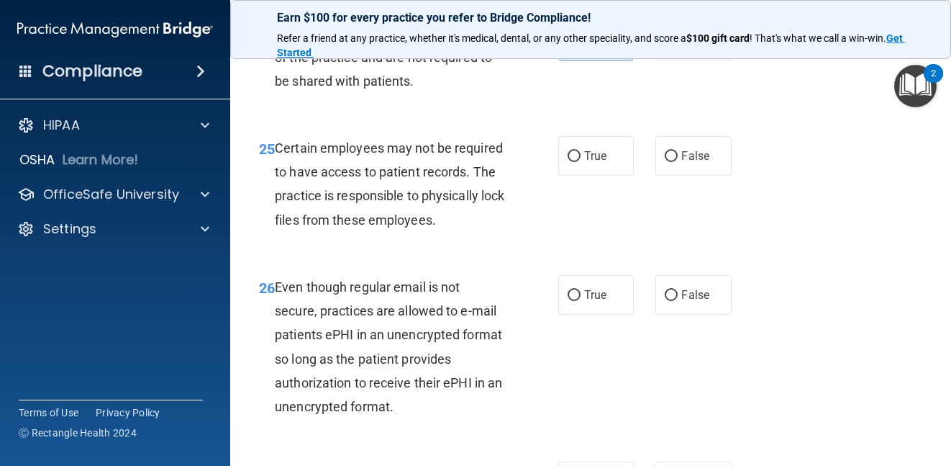
scroll to position [3814, 0]
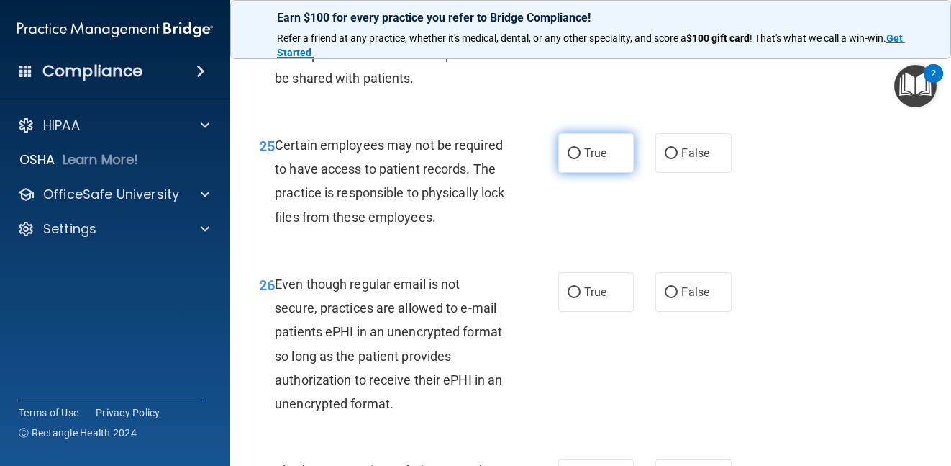
click at [612, 173] on label "True" at bounding box center [596, 153] width 76 height 40
click at [581, 159] on input "True" at bounding box center [574, 153] width 13 height 11
radio input "true"
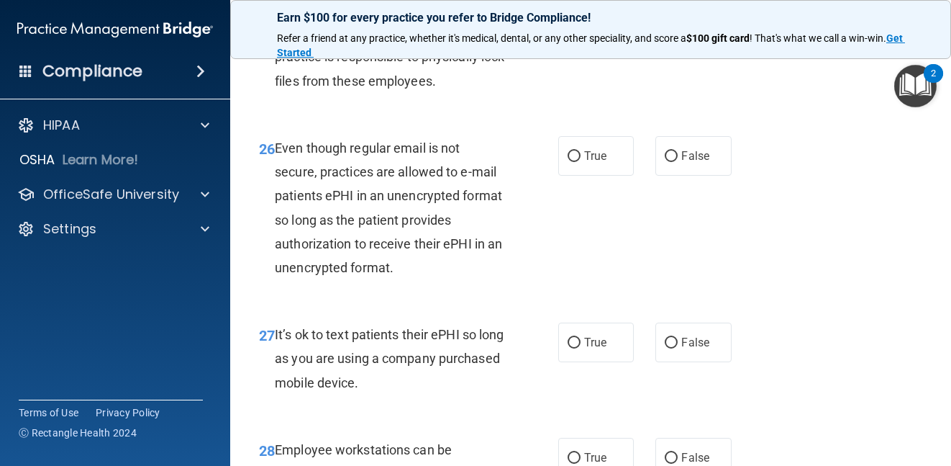
scroll to position [3957, 0]
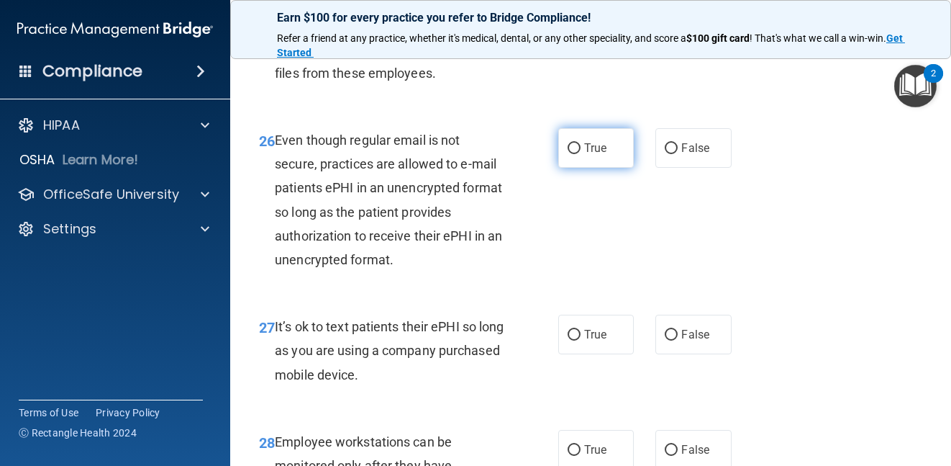
click at [614, 168] on label "True" at bounding box center [596, 148] width 76 height 40
click at [581, 154] on input "True" at bounding box center [574, 148] width 13 height 11
radio input "true"
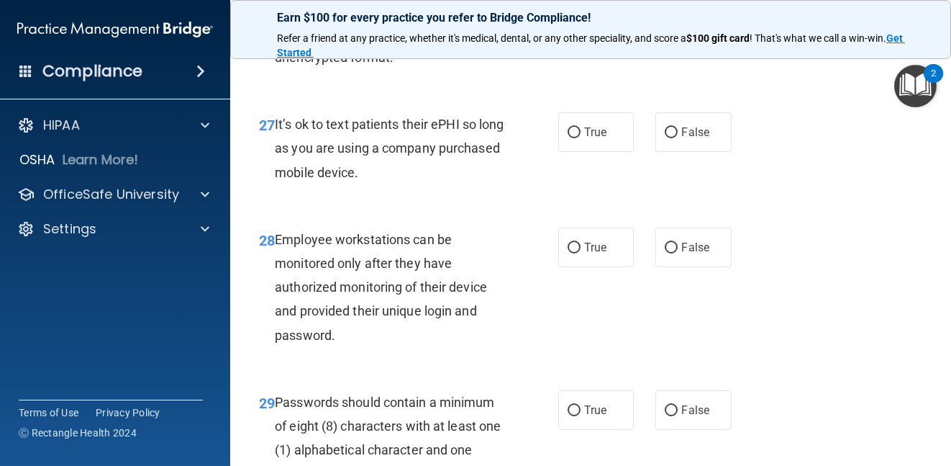
scroll to position [4173, 0]
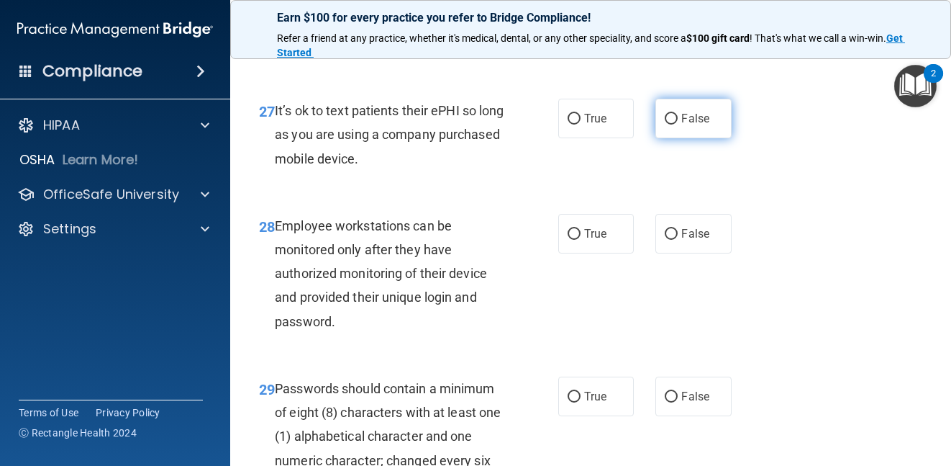
click at [670, 124] on input "False" at bounding box center [671, 119] width 13 height 11
radio input "true"
click at [607, 340] on div "28 Employee workstations can be monitored only after they have authorized monit…" at bounding box center [590, 277] width 685 height 163
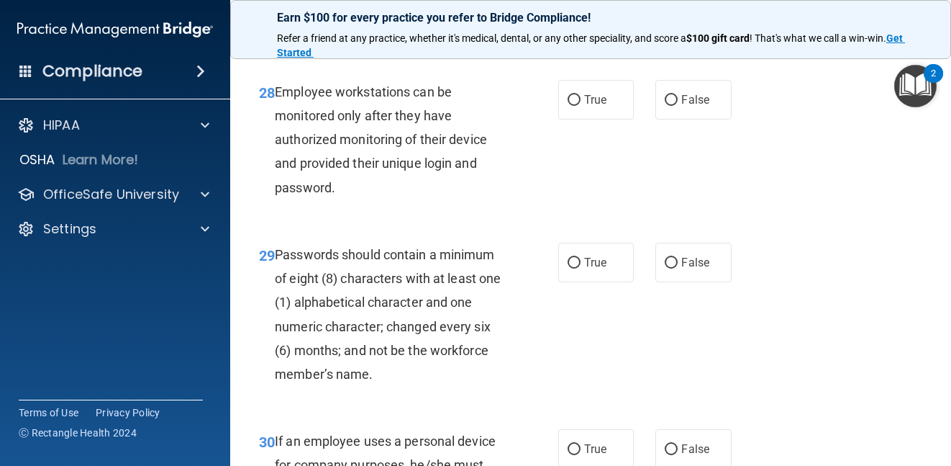
scroll to position [4317, 0]
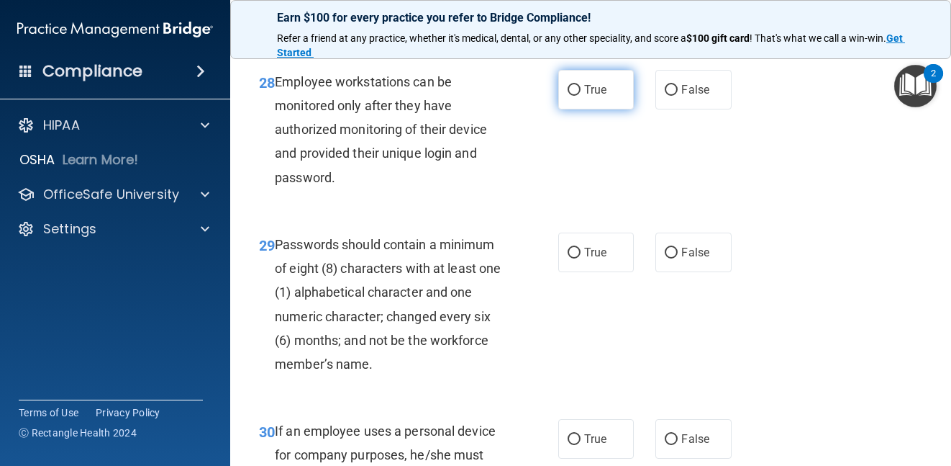
click at [586, 96] on span "True" at bounding box center [595, 90] width 22 height 14
click at [581, 96] on input "True" at bounding box center [574, 90] width 13 height 11
radio input "true"
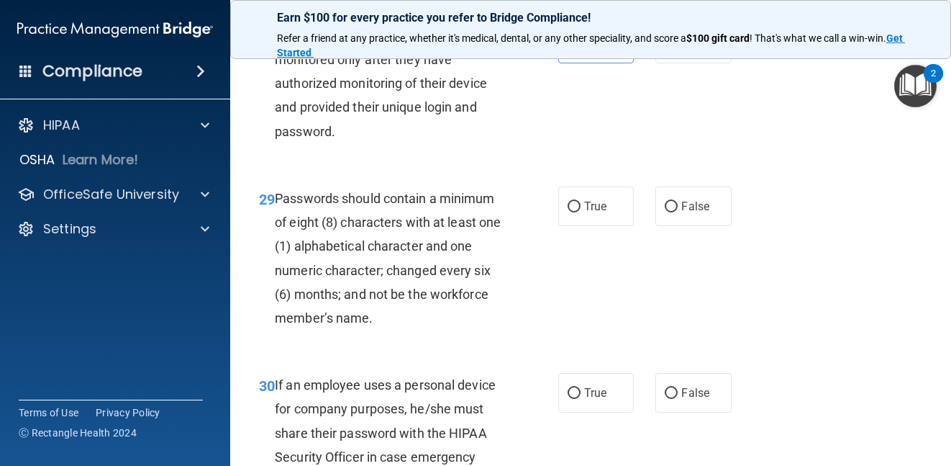
scroll to position [4389, 0]
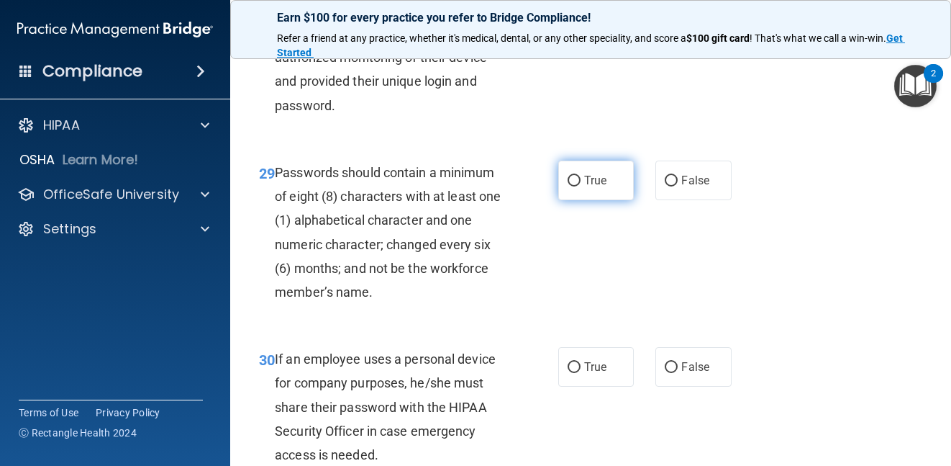
click at [588, 187] on span "True" at bounding box center [595, 180] width 22 height 14
click at [581, 186] on input "True" at bounding box center [574, 181] width 13 height 11
radio input "true"
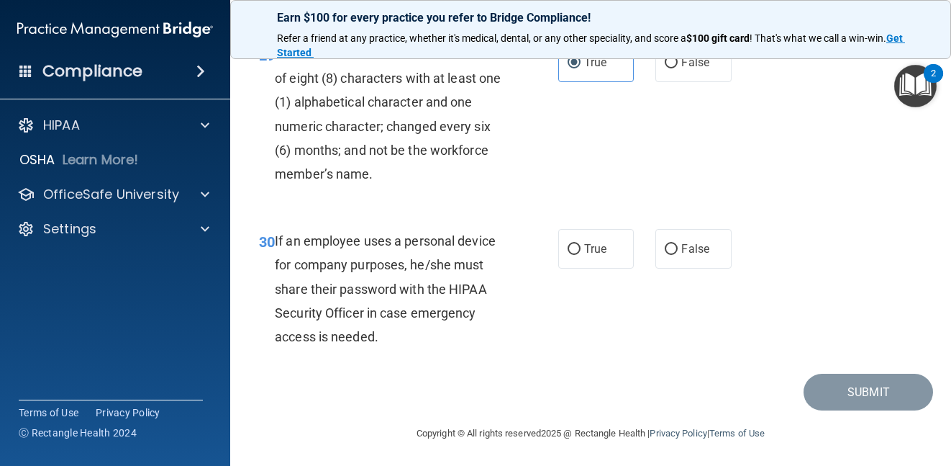
scroll to position [4533, 0]
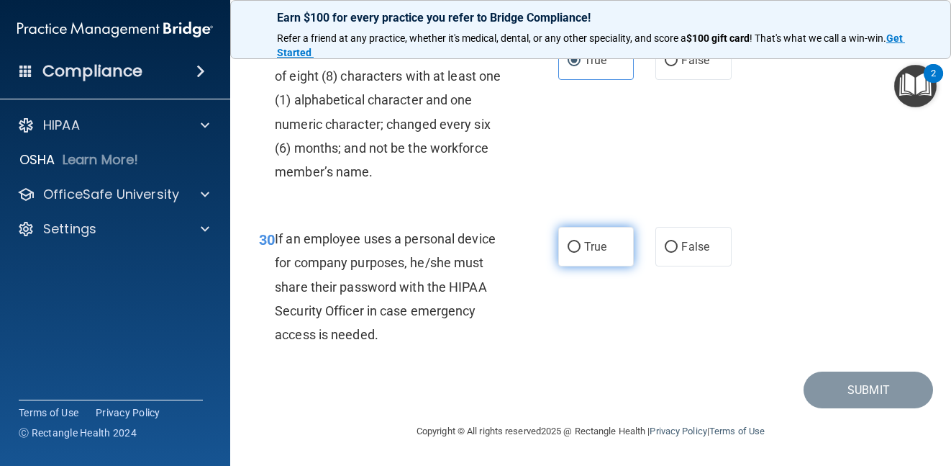
click at [610, 266] on label "True" at bounding box center [596, 247] width 76 height 40
click at [581, 253] on input "True" at bounding box center [574, 247] width 13 height 11
radio input "true"
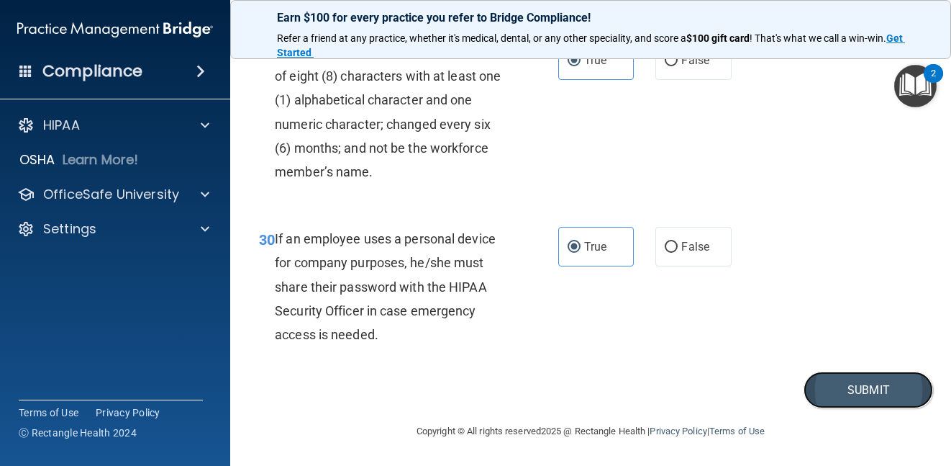
click at [855, 408] on button "Submit" at bounding box center [869, 389] width 130 height 37
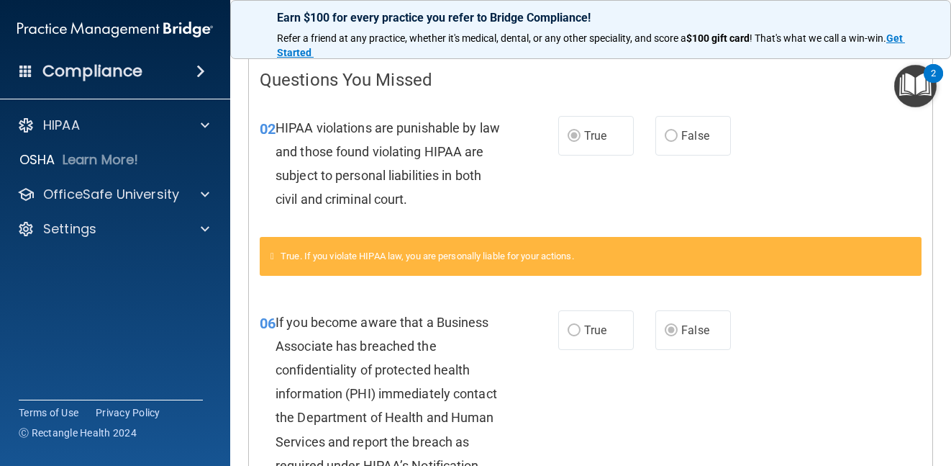
scroll to position [133, 0]
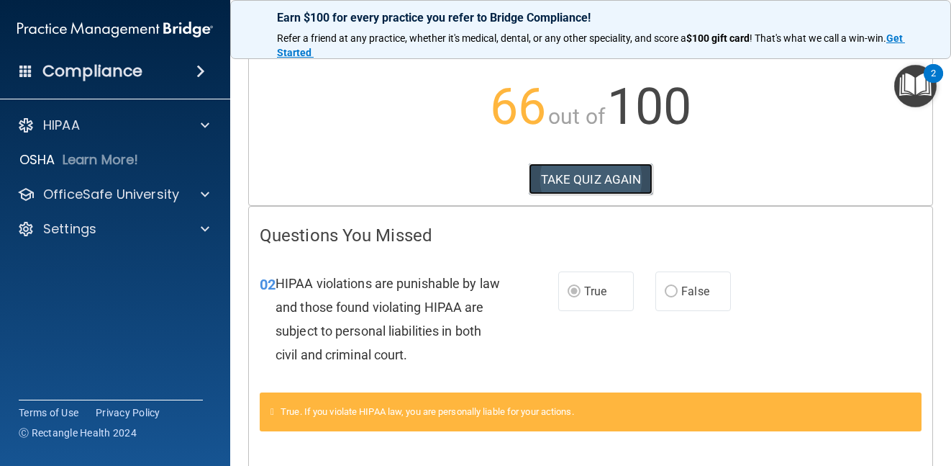
click at [558, 172] on button "TAKE QUIZ AGAIN" at bounding box center [591, 179] width 124 height 32
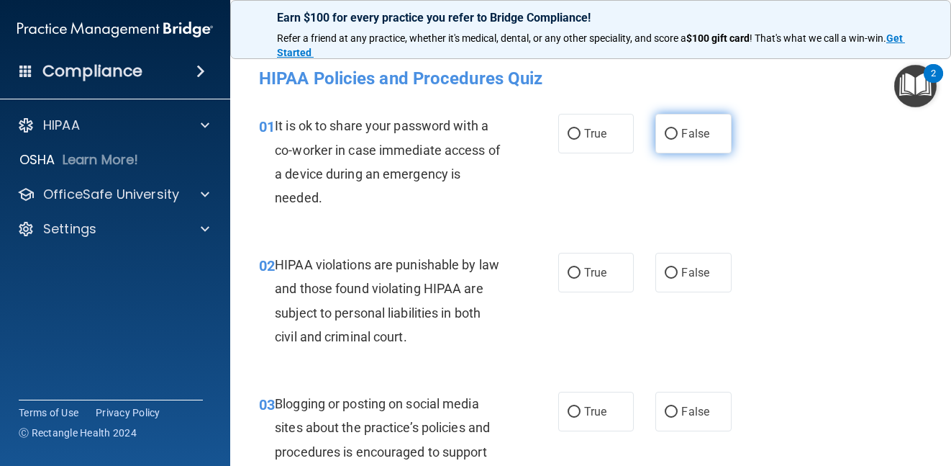
click at [670, 125] on label "False" at bounding box center [694, 134] width 76 height 40
click at [670, 129] on input "False" at bounding box center [671, 134] width 13 height 11
radio input "true"
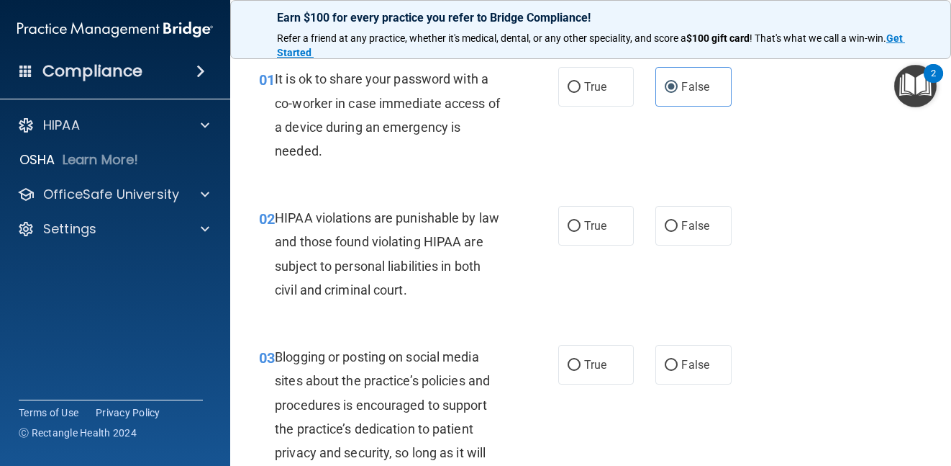
scroll to position [72, 0]
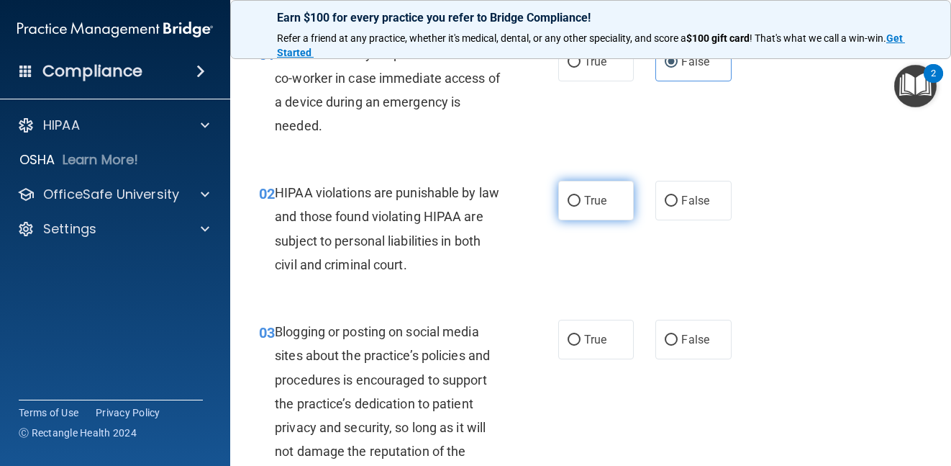
click at [586, 203] on span "True" at bounding box center [595, 201] width 22 height 14
click at [581, 203] on input "True" at bounding box center [574, 201] width 13 height 11
radio input "true"
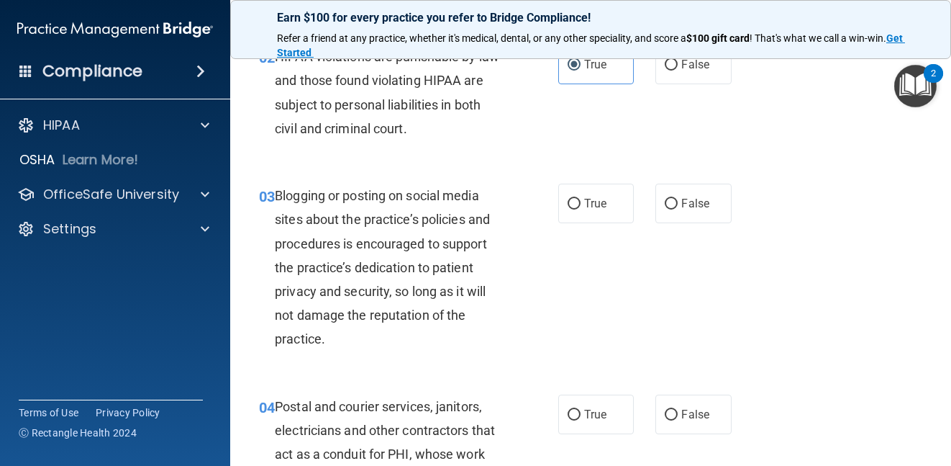
scroll to position [216, 0]
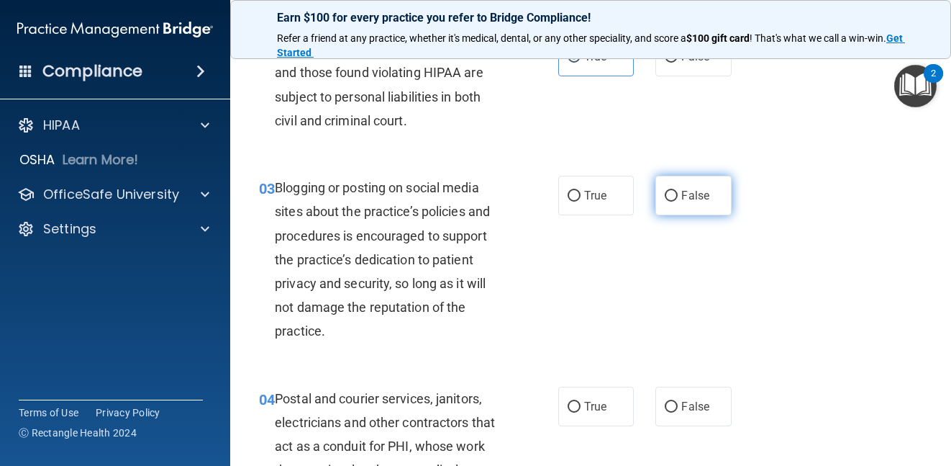
click at [668, 199] on input "False" at bounding box center [671, 196] width 13 height 11
radio input "true"
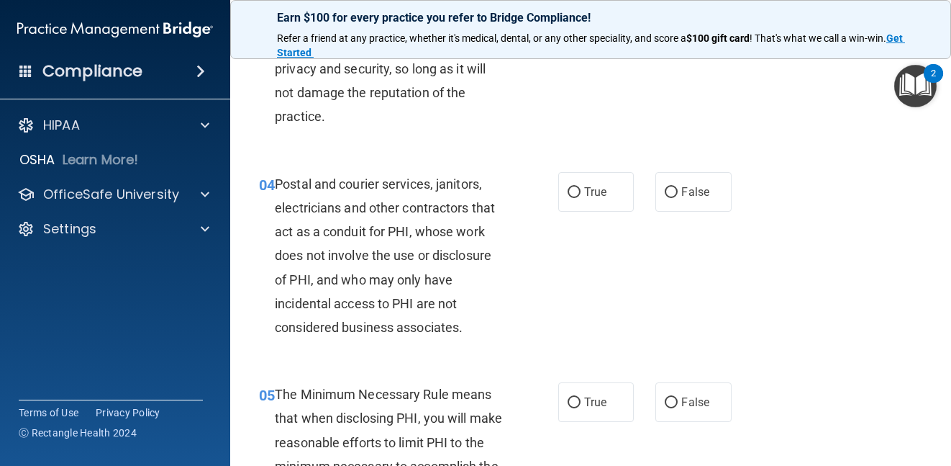
scroll to position [432, 0]
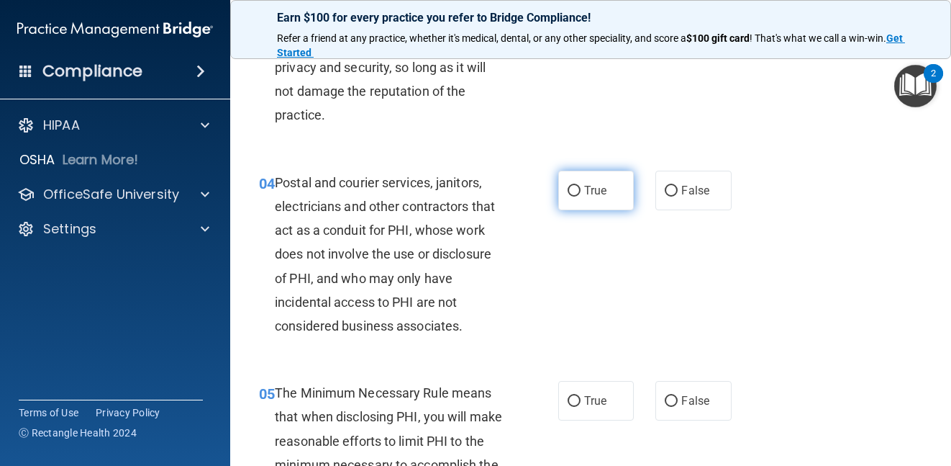
click at [605, 196] on label "True" at bounding box center [596, 191] width 76 height 40
click at [581, 196] on input "True" at bounding box center [574, 191] width 13 height 11
radio input "true"
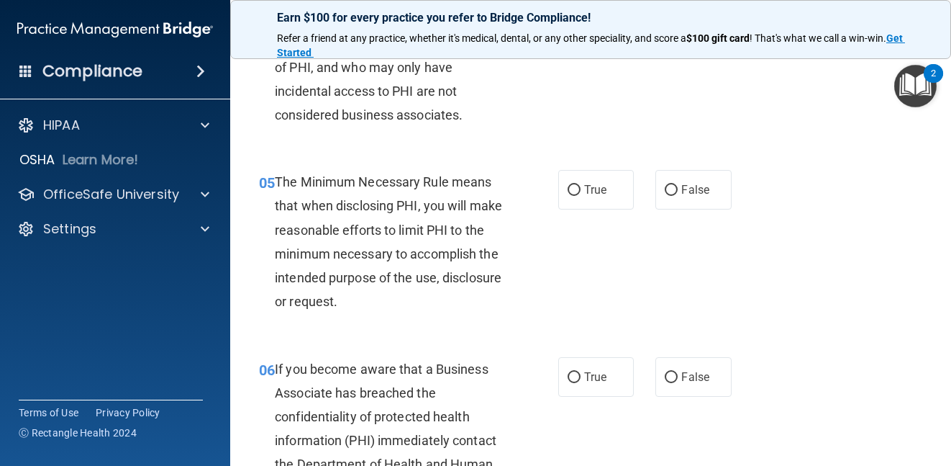
scroll to position [648, 0]
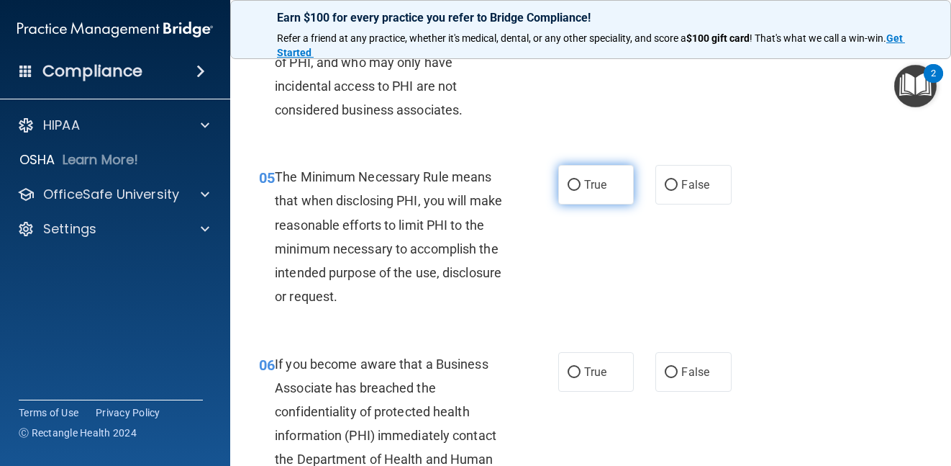
click at [599, 187] on span "True" at bounding box center [595, 185] width 22 height 14
click at [581, 187] on input "True" at bounding box center [574, 185] width 13 height 11
radio input "true"
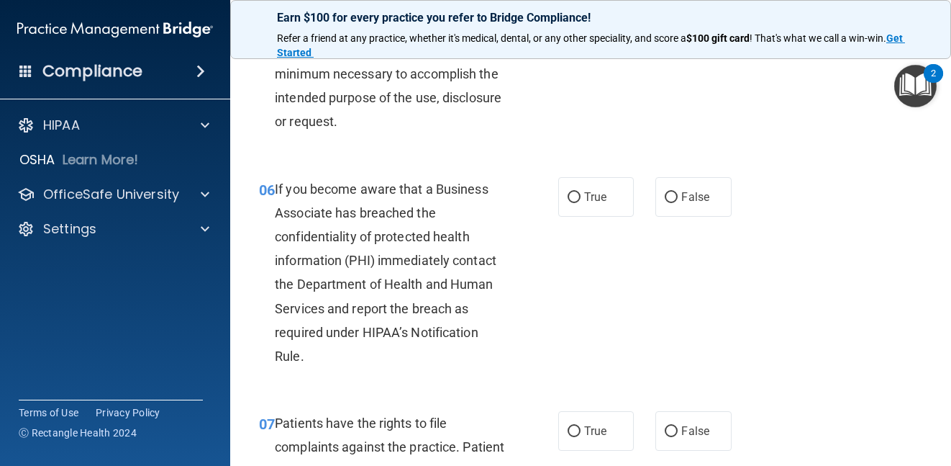
scroll to position [863, 0]
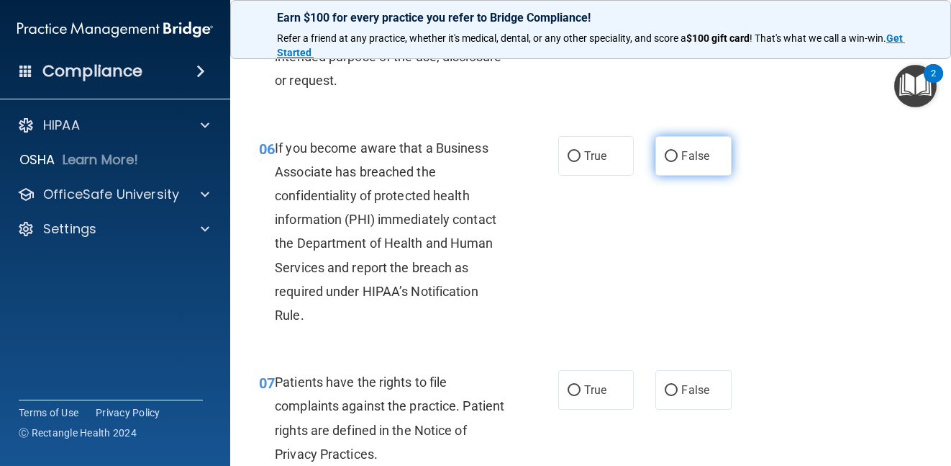
click at [659, 136] on label "False" at bounding box center [694, 156] width 76 height 40
click at [665, 151] on input "False" at bounding box center [671, 156] width 13 height 11
radio input "true"
click at [665, 152] on input "False" at bounding box center [671, 156] width 13 height 11
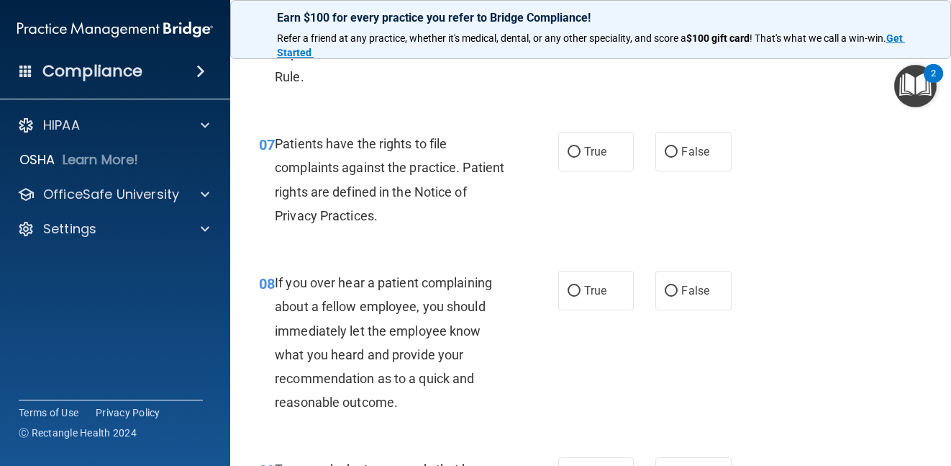
scroll to position [1151, 0]
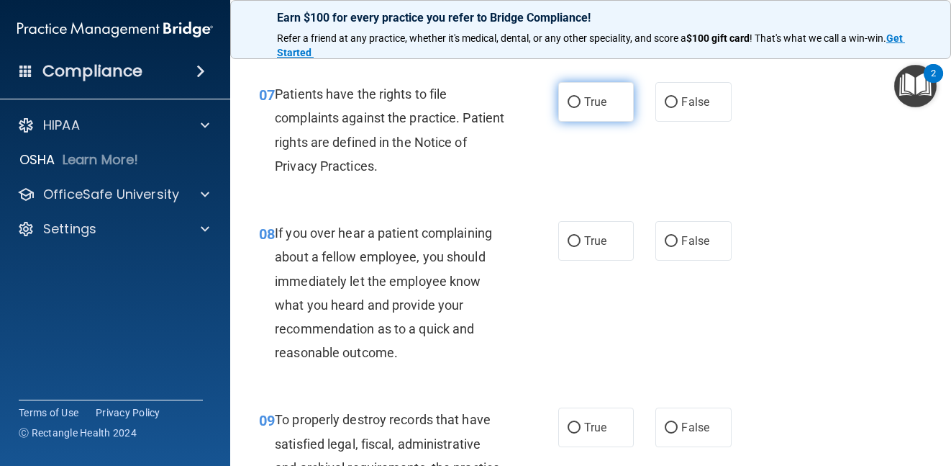
click at [593, 106] on span "True" at bounding box center [595, 102] width 22 height 14
click at [581, 106] on input "True" at bounding box center [574, 102] width 13 height 11
radio input "true"
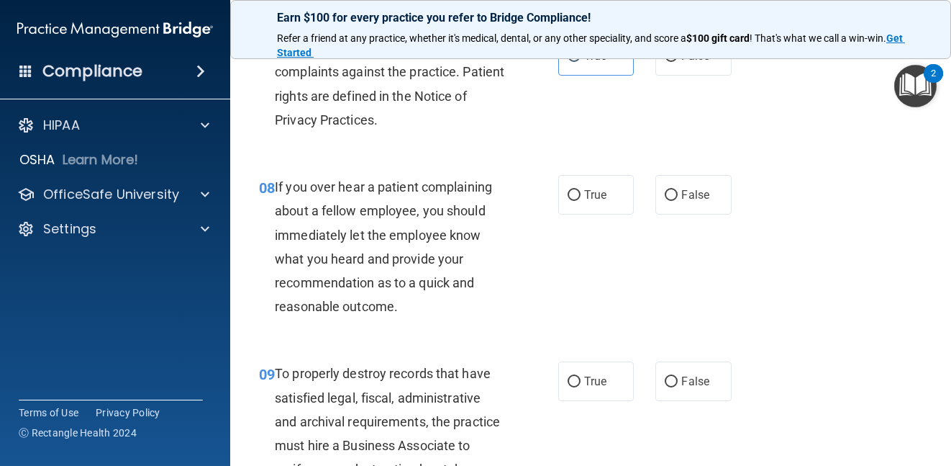
scroll to position [1223, 0]
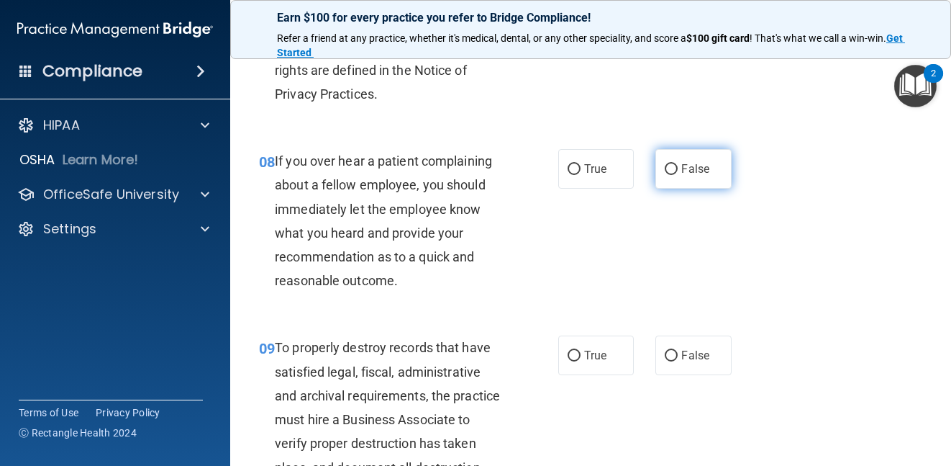
click at [691, 161] on label "False" at bounding box center [694, 169] width 76 height 40
click at [678, 164] on input "False" at bounding box center [671, 169] width 13 height 11
radio input "true"
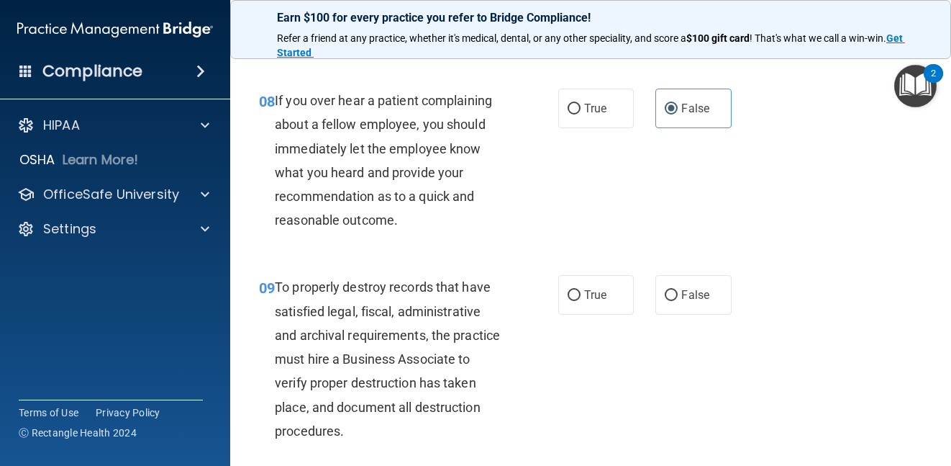
scroll to position [1439, 0]
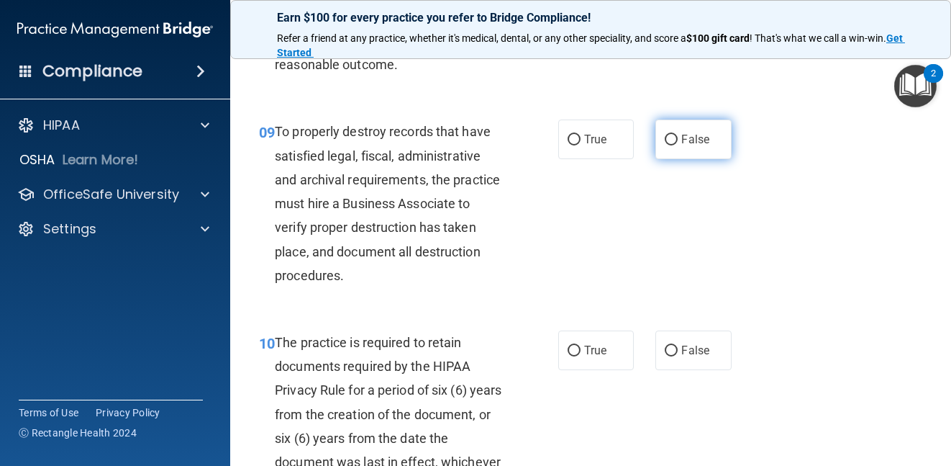
click at [667, 140] on input "False" at bounding box center [671, 140] width 13 height 11
radio input "true"
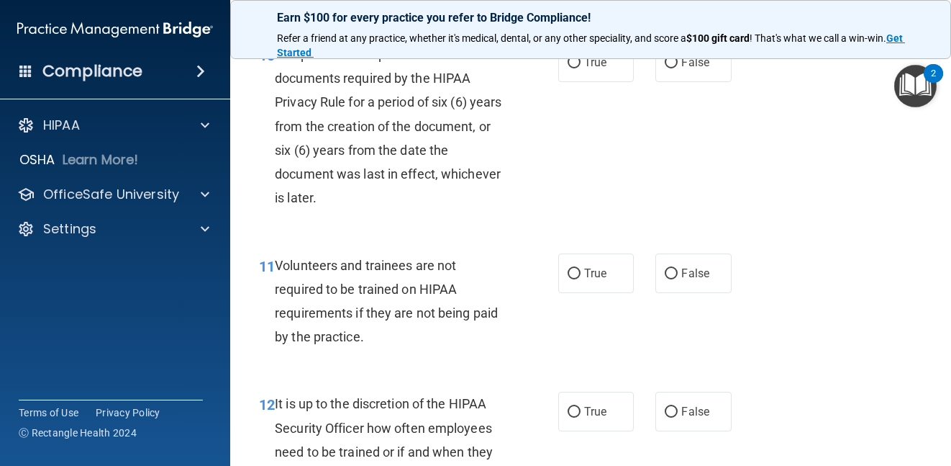
scroll to position [1655, 0]
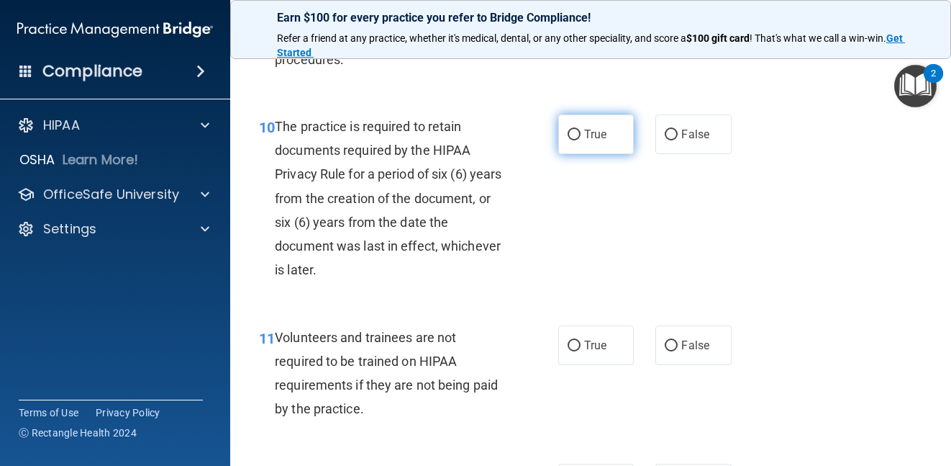
click at [591, 143] on label "True" at bounding box center [596, 134] width 76 height 40
click at [581, 140] on input "True" at bounding box center [574, 135] width 13 height 11
radio input "true"
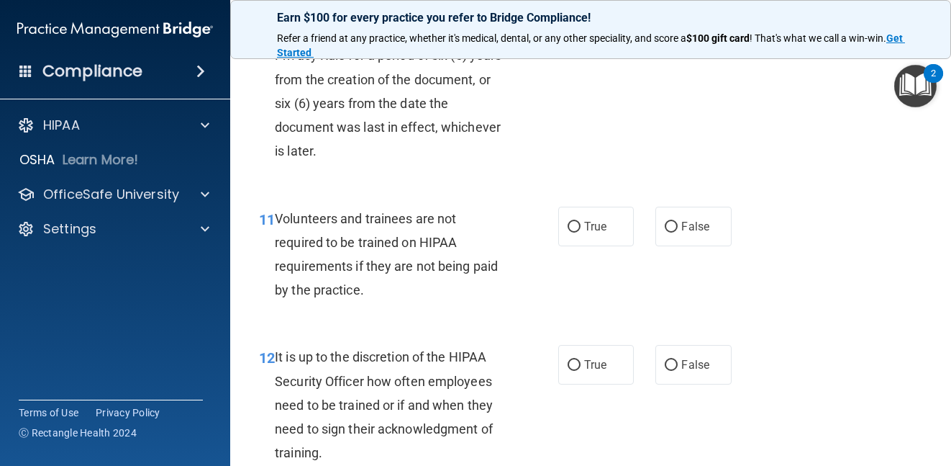
scroll to position [1799, 0]
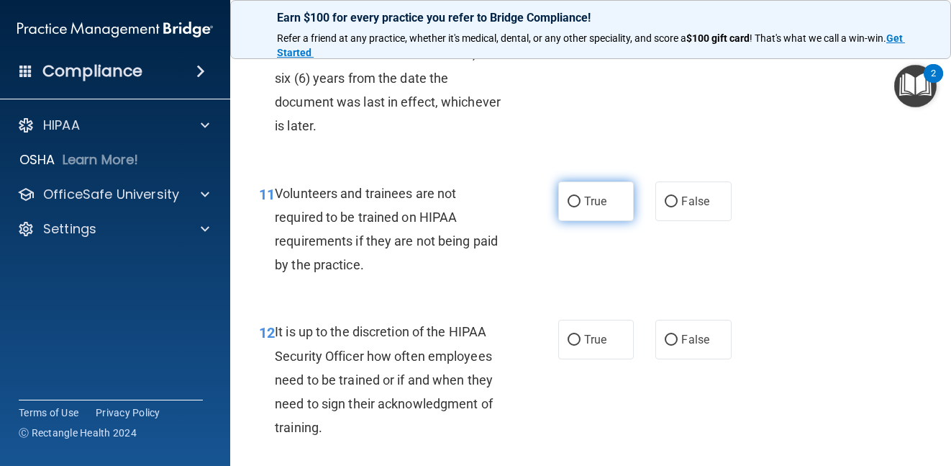
click at [584, 204] on span "True" at bounding box center [595, 201] width 22 height 14
click at [581, 204] on input "True" at bounding box center [574, 201] width 13 height 11
radio input "true"
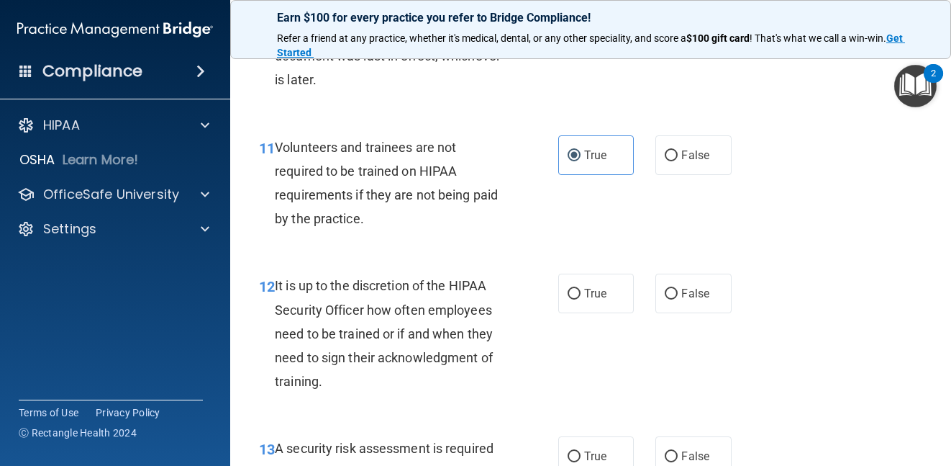
scroll to position [1871, 0]
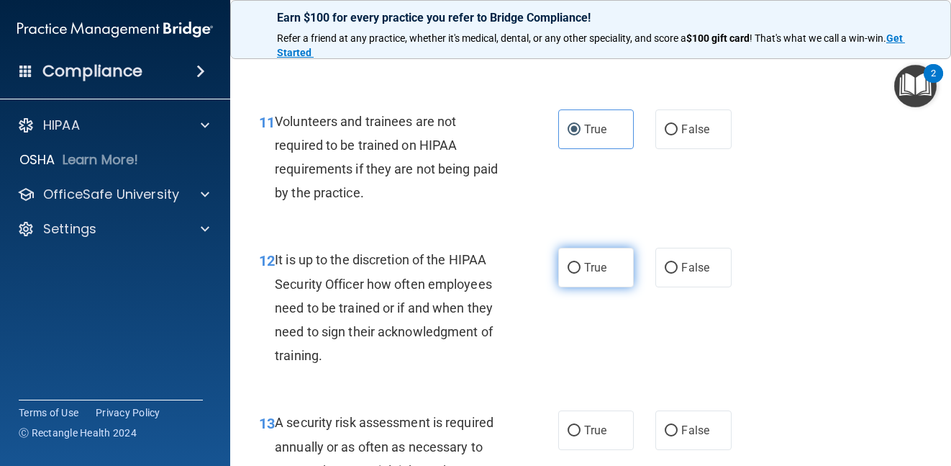
click at [609, 267] on label "True" at bounding box center [596, 268] width 76 height 40
click at [581, 267] on input "True" at bounding box center [574, 268] width 13 height 11
radio input "true"
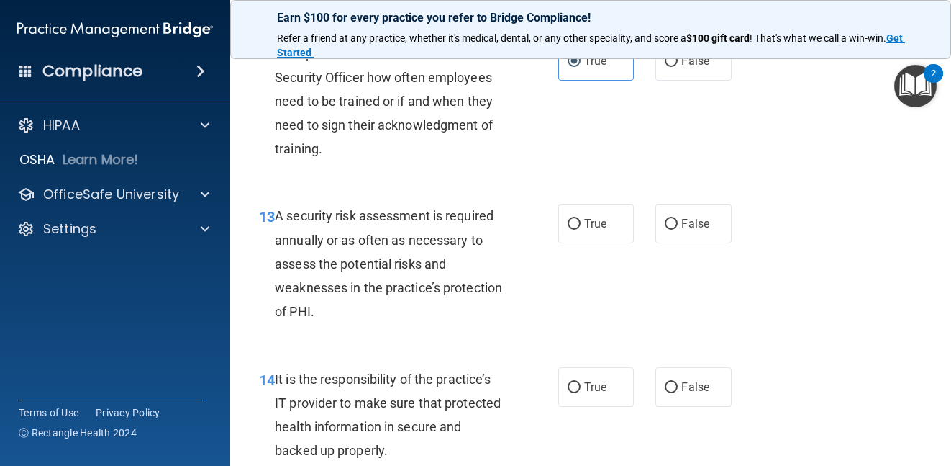
scroll to position [2087, 0]
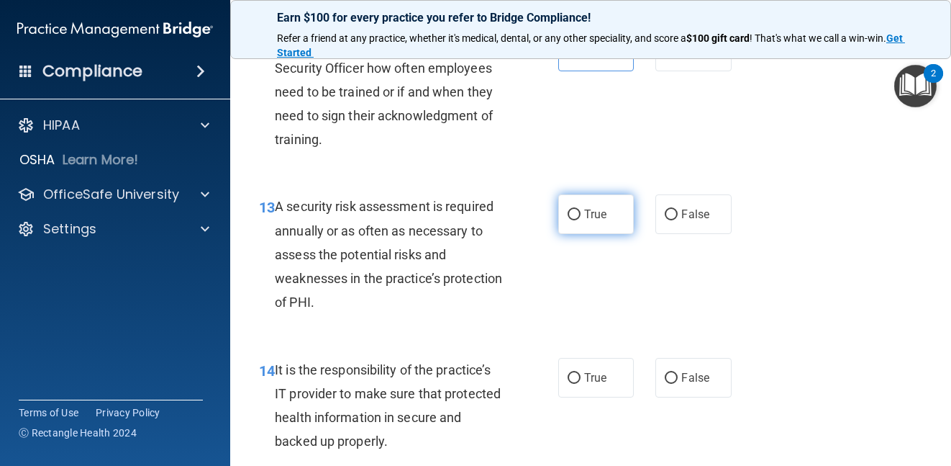
click at [597, 214] on span "True" at bounding box center [595, 214] width 22 height 14
click at [581, 214] on input "True" at bounding box center [574, 214] width 13 height 11
radio input "true"
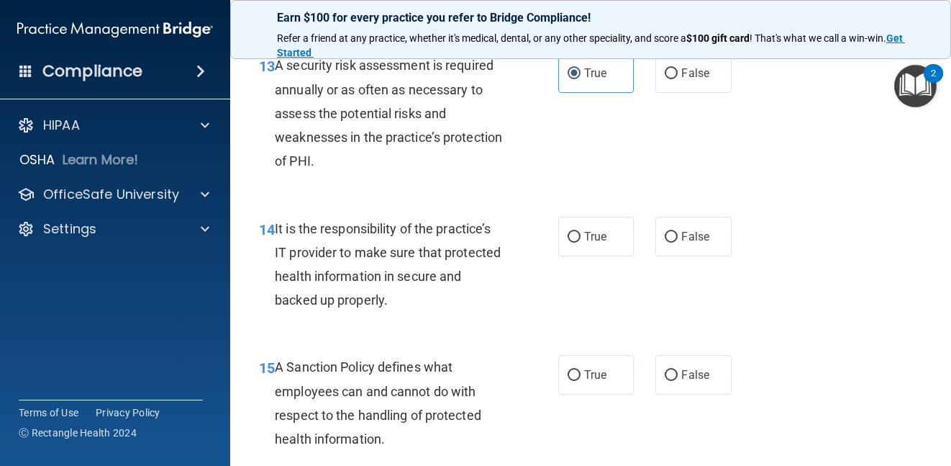
scroll to position [2231, 0]
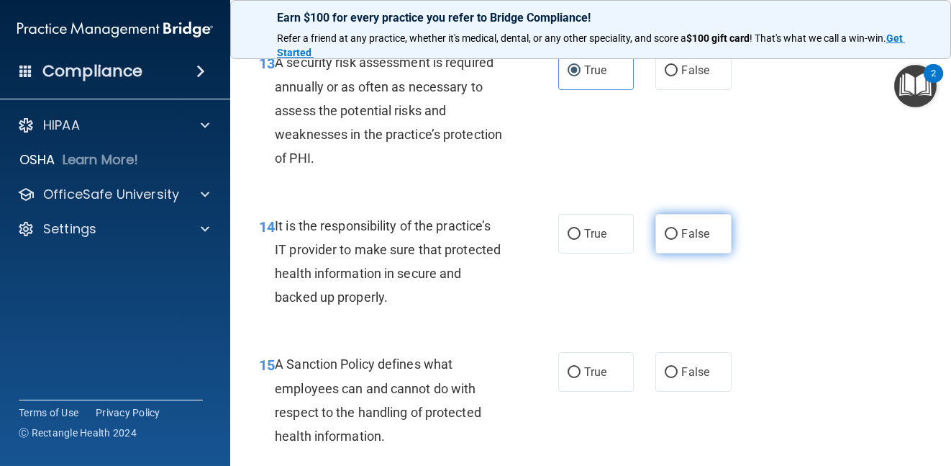
click at [682, 238] on span "False" at bounding box center [695, 234] width 28 height 14
click at [678, 238] on input "False" at bounding box center [671, 234] width 13 height 11
radio input "true"
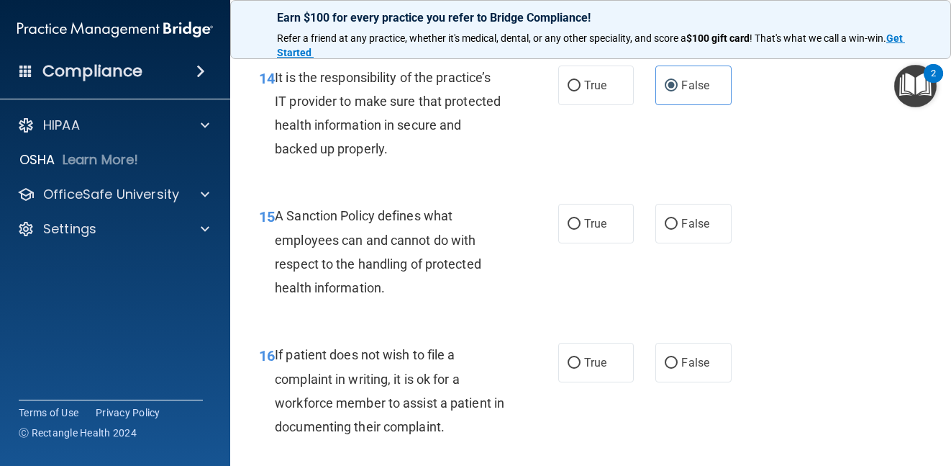
scroll to position [2446, 0]
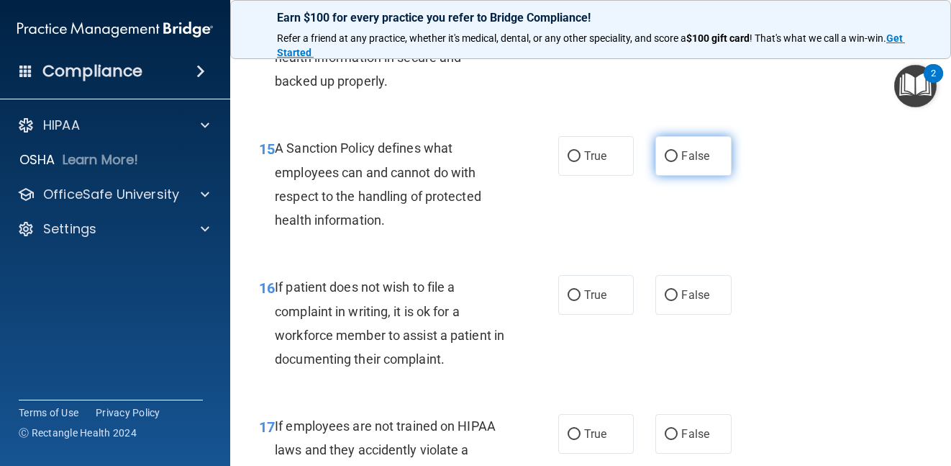
click at [681, 157] on span "False" at bounding box center [695, 156] width 28 height 14
click at [678, 157] on input "False" at bounding box center [671, 156] width 13 height 11
radio input "true"
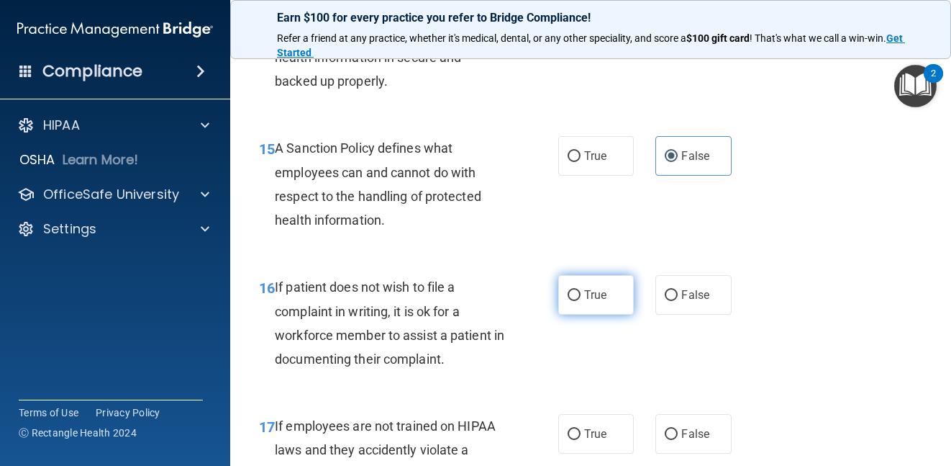
click at [596, 294] on span "True" at bounding box center [595, 295] width 22 height 14
click at [581, 294] on input "True" at bounding box center [574, 295] width 13 height 11
radio input "true"
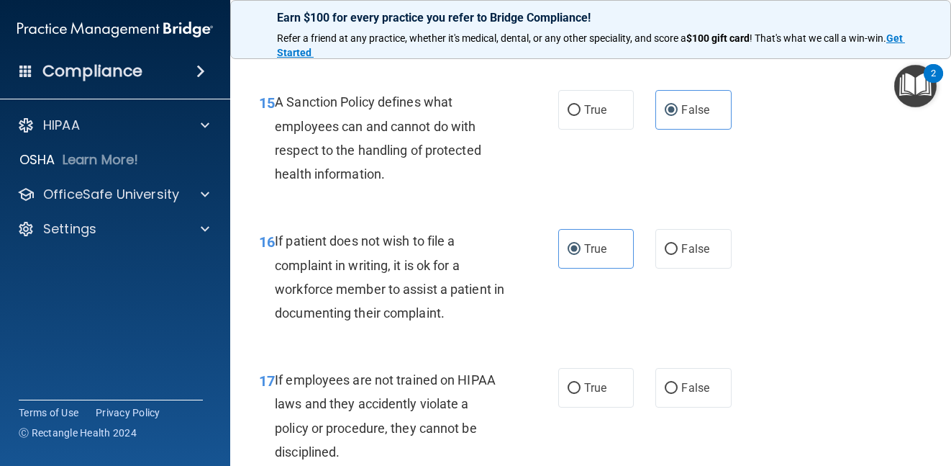
scroll to position [2518, 0]
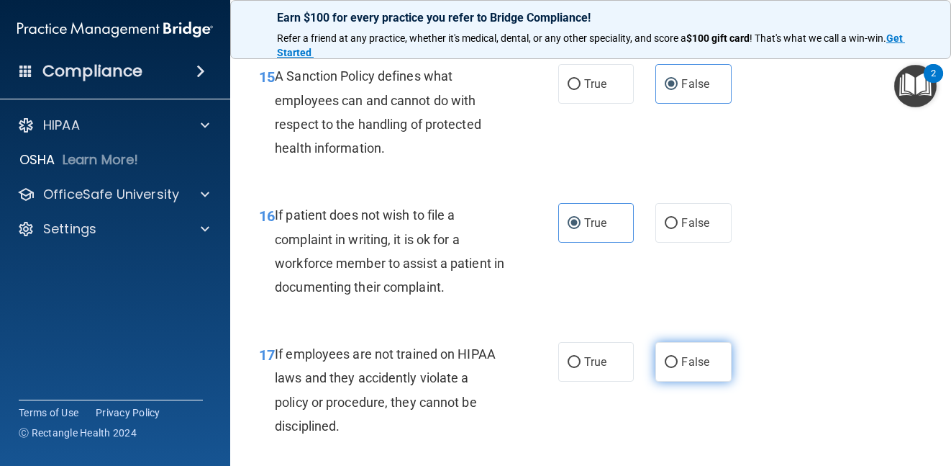
click at [681, 363] on span "False" at bounding box center [695, 362] width 28 height 14
click at [676, 363] on input "False" at bounding box center [671, 362] width 13 height 11
radio input "true"
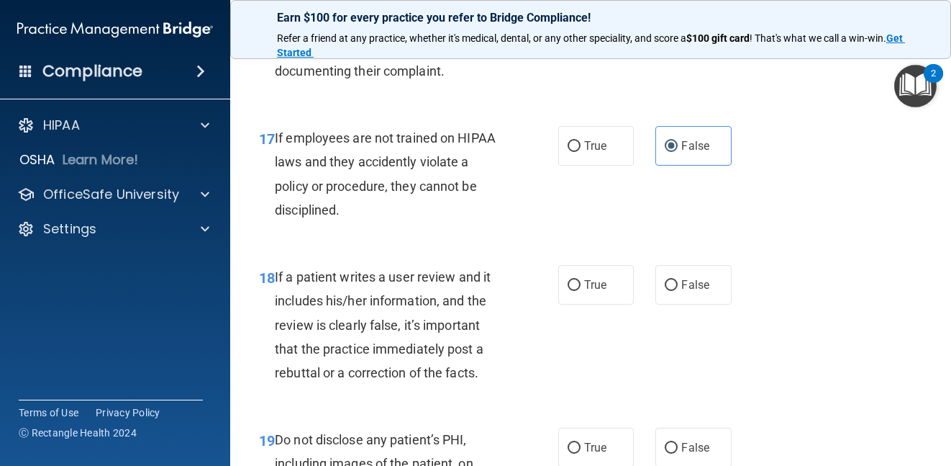
scroll to position [2806, 0]
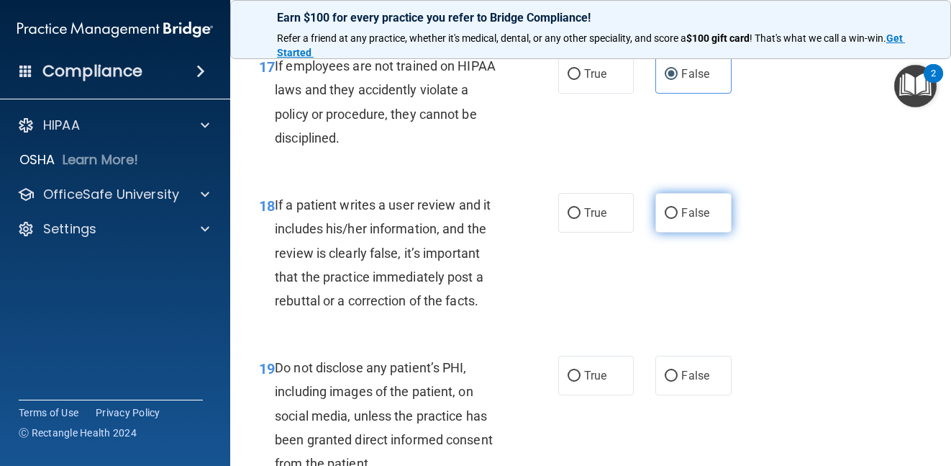
click at [686, 215] on span "False" at bounding box center [695, 213] width 28 height 14
click at [678, 215] on input "False" at bounding box center [671, 213] width 13 height 11
radio input "true"
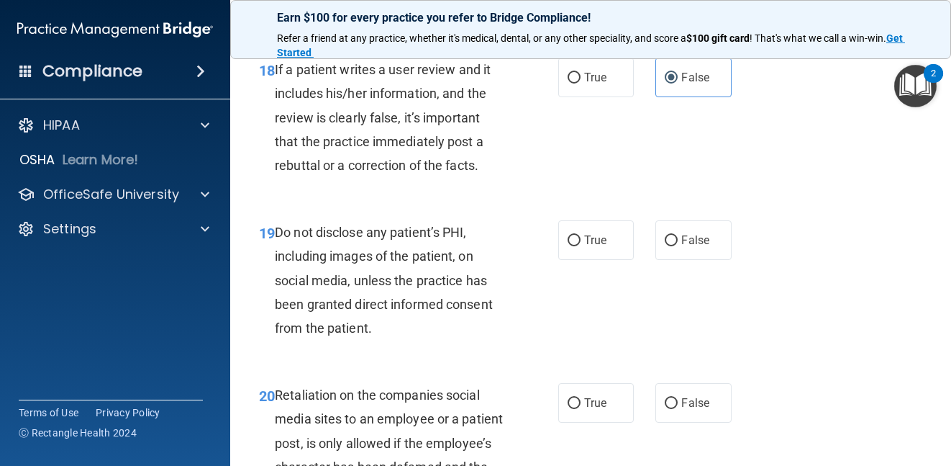
scroll to position [3022, 0]
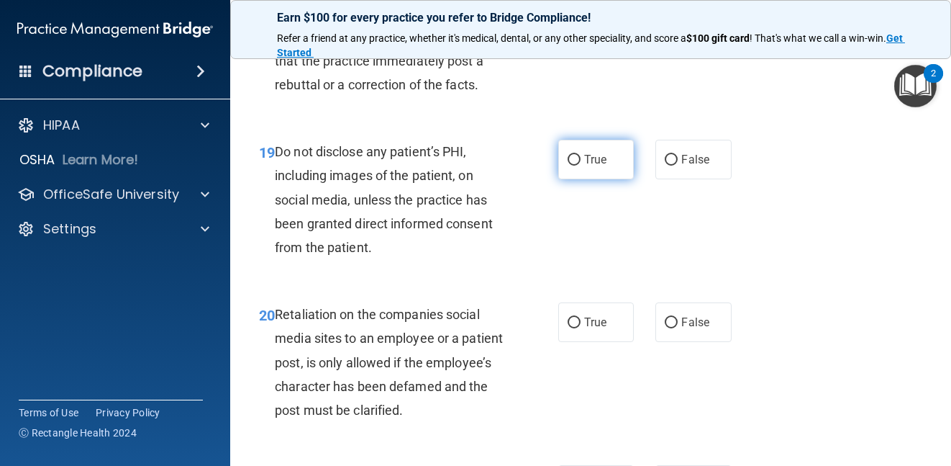
click at [607, 158] on label "True" at bounding box center [596, 160] width 76 height 40
click at [581, 158] on input "True" at bounding box center [574, 160] width 13 height 11
radio input "true"
drag, startPoint x: 639, startPoint y: 251, endPoint x: 629, endPoint y: 256, distance: 11.3
click at [637, 252] on div "19 Do not disclose any patient’s PHI, including images of the patient, on socia…" at bounding box center [590, 203] width 685 height 163
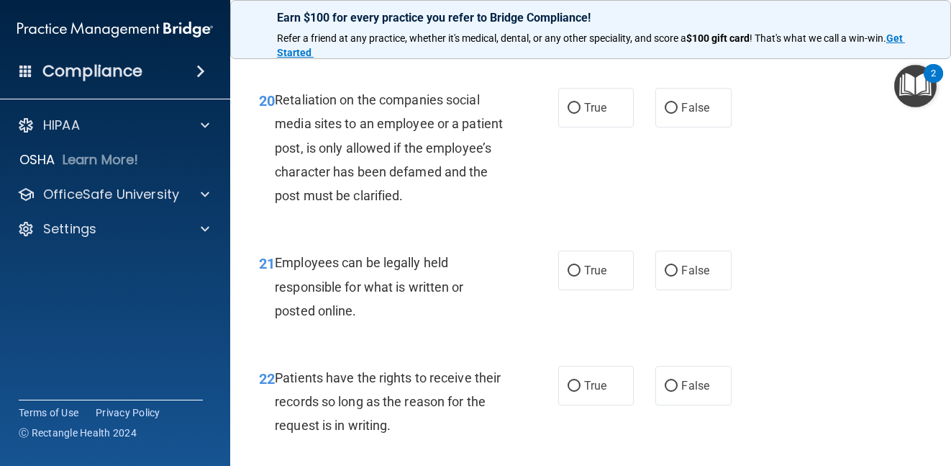
scroll to position [3238, 0]
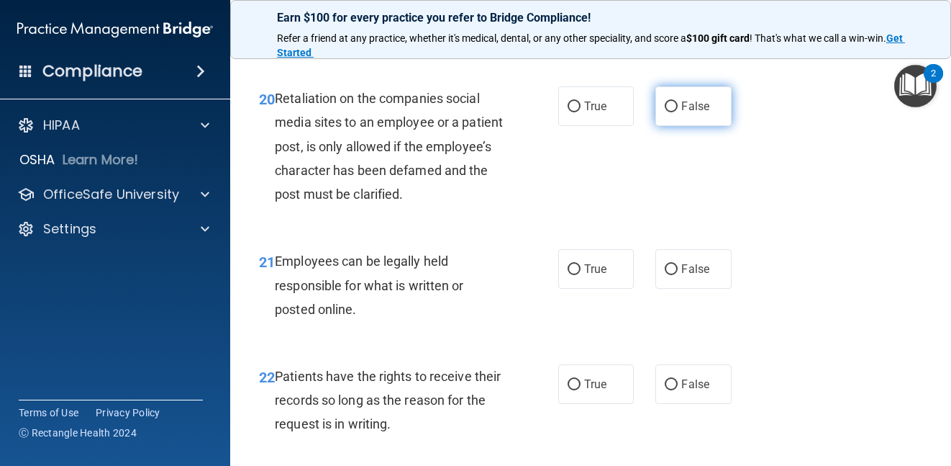
click at [692, 106] on span "False" at bounding box center [695, 106] width 28 height 14
click at [678, 106] on input "False" at bounding box center [671, 106] width 13 height 11
radio input "true"
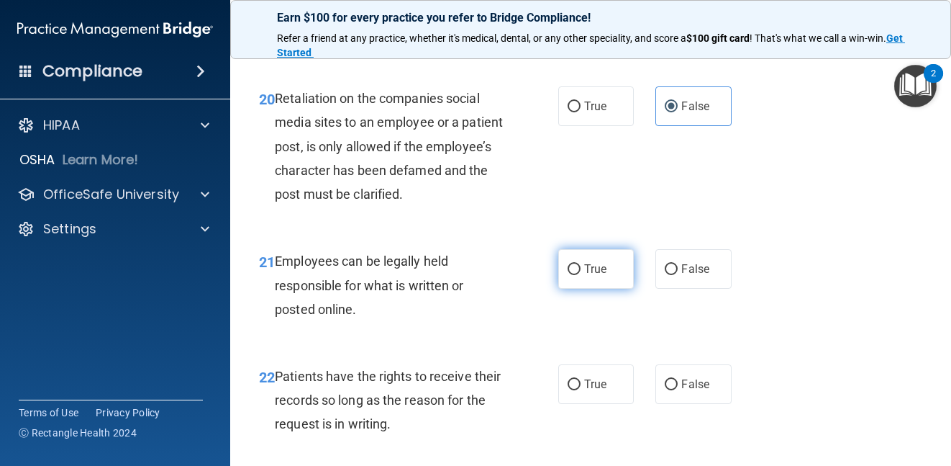
click at [576, 289] on label "True" at bounding box center [596, 269] width 76 height 40
click at [576, 275] on input "True" at bounding box center [574, 269] width 13 height 11
radio input "true"
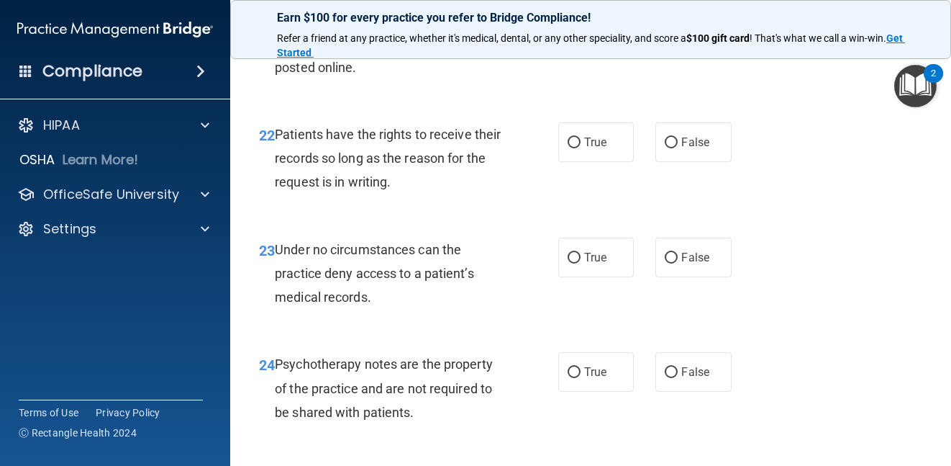
scroll to position [3454, 0]
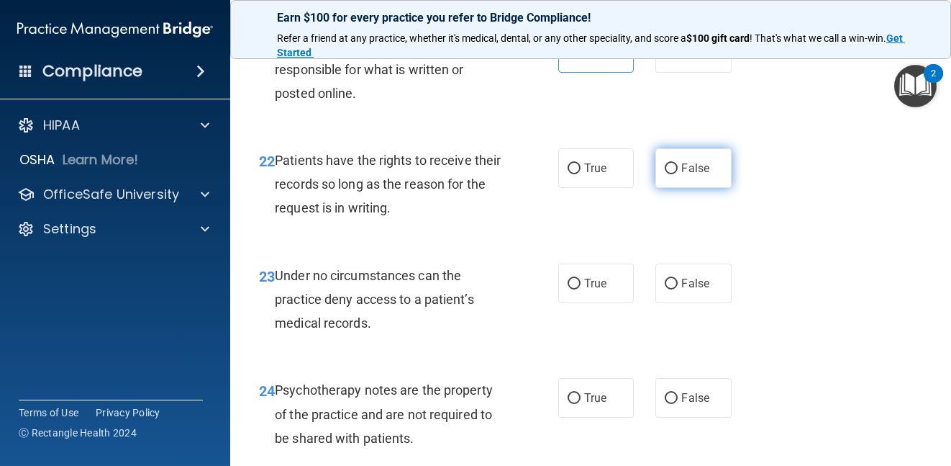
click at [691, 175] on span "False" at bounding box center [695, 168] width 28 height 14
click at [678, 174] on input "False" at bounding box center [671, 168] width 13 height 11
radio input "true"
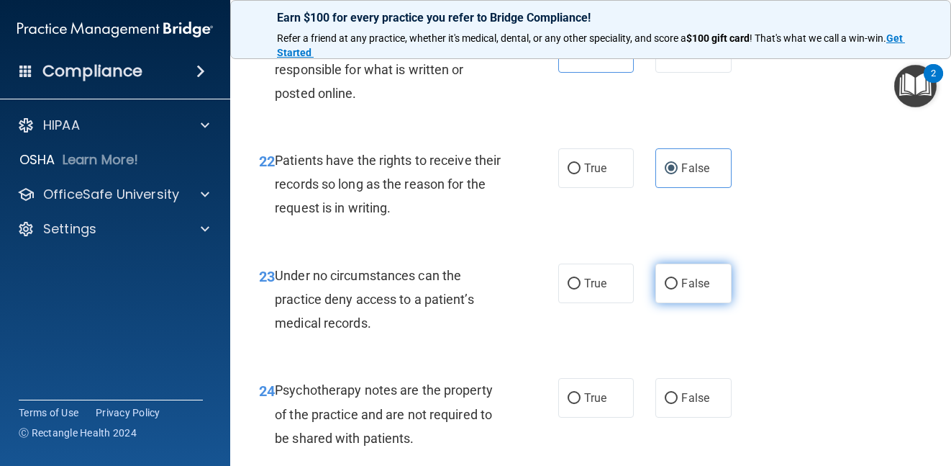
click at [708, 303] on label "False" at bounding box center [694, 283] width 76 height 40
click at [678, 289] on input "False" at bounding box center [671, 283] width 13 height 11
radio input "true"
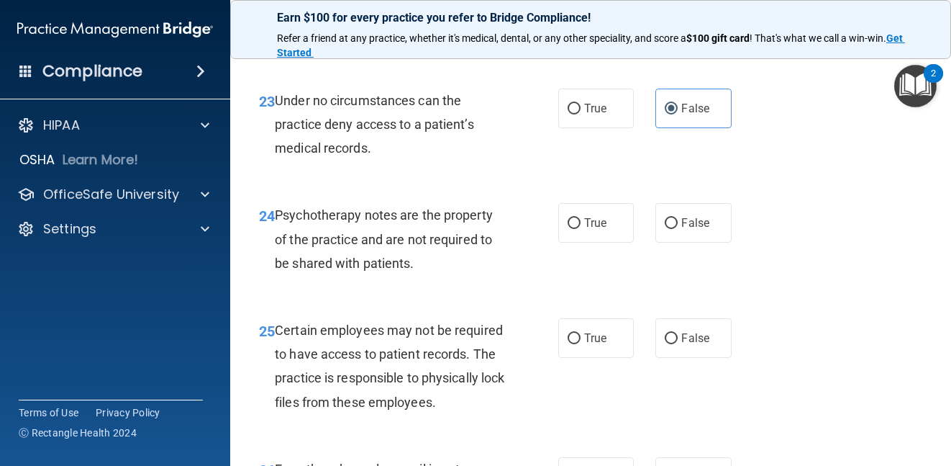
scroll to position [3670, 0]
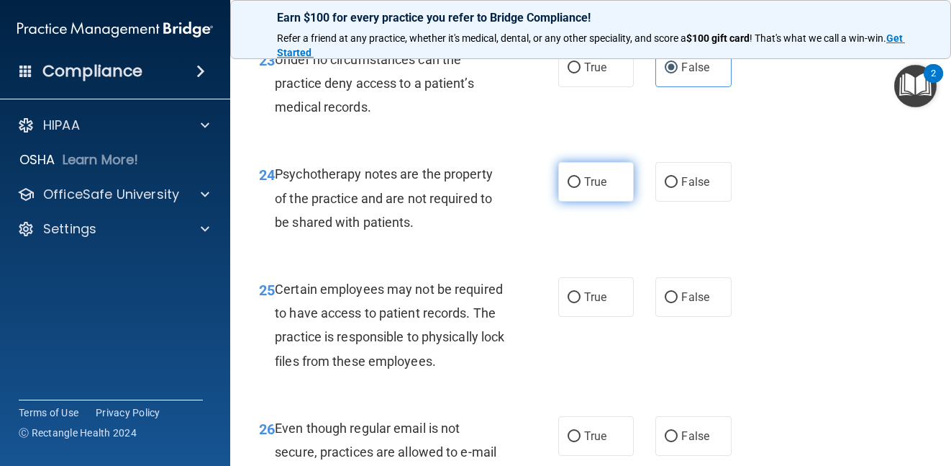
click at [597, 189] on span "True" at bounding box center [595, 182] width 22 height 14
click at [581, 188] on input "True" at bounding box center [574, 182] width 13 height 11
radio input "true"
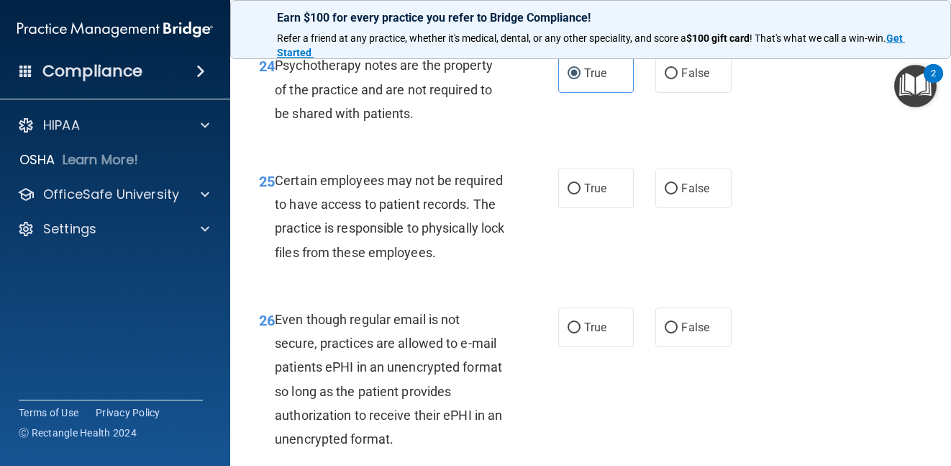
scroll to position [3814, 0]
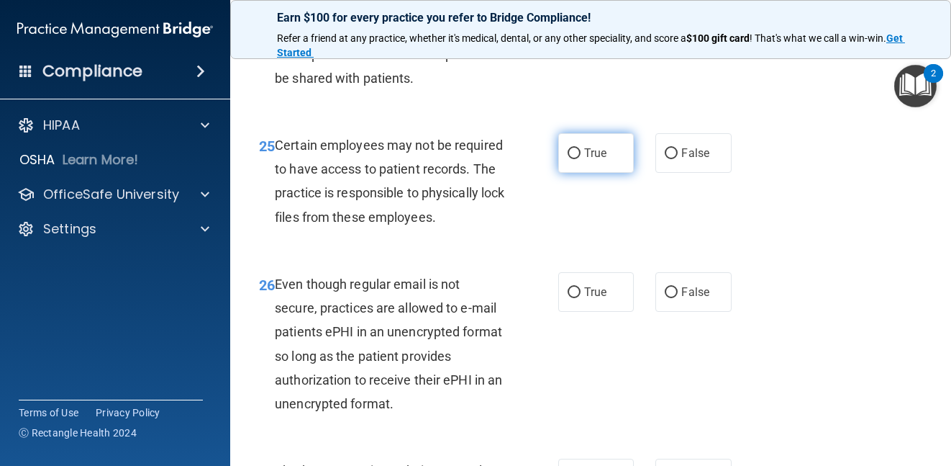
click at [605, 173] on label "True" at bounding box center [596, 153] width 76 height 40
click at [581, 159] on input "True" at bounding box center [574, 153] width 13 height 11
radio input "true"
click at [681, 253] on div "25 Certain employees may not be required to have access to patient records. The…" at bounding box center [590, 184] width 685 height 139
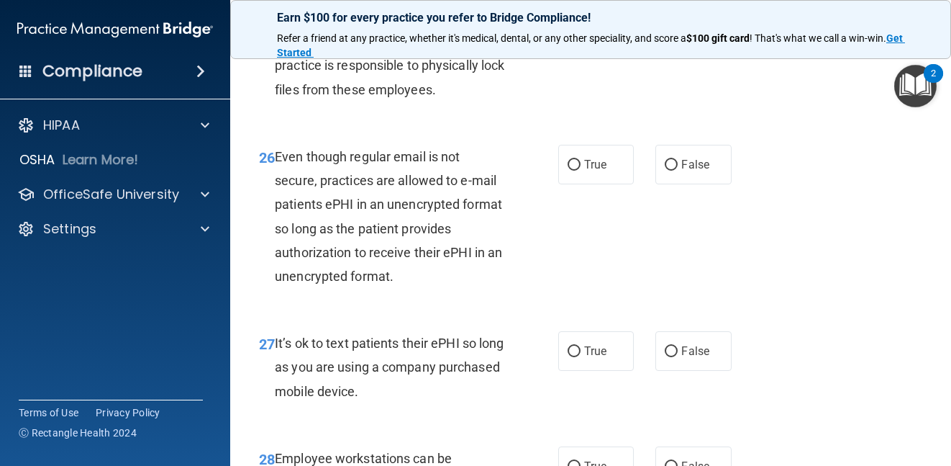
scroll to position [3957, 0]
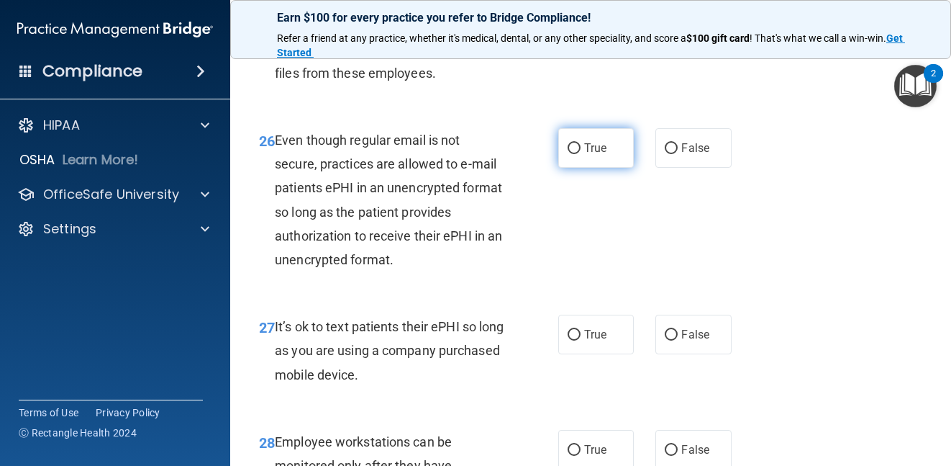
click at [593, 168] on label "True" at bounding box center [596, 148] width 76 height 40
click at [581, 154] on input "True" at bounding box center [574, 148] width 13 height 11
radio input "true"
click at [683, 296] on div "26 Even though regular email is not secure, practices are allowed to e-mail pat…" at bounding box center [590, 203] width 685 height 186
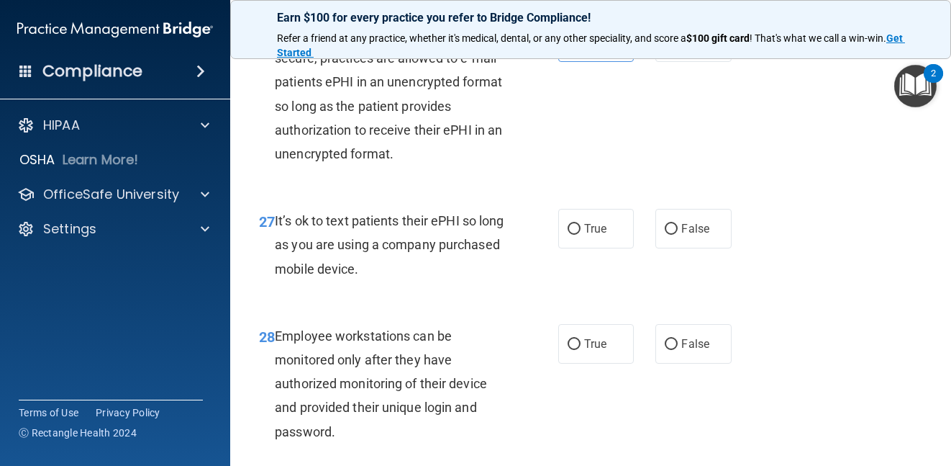
scroll to position [4101, 0]
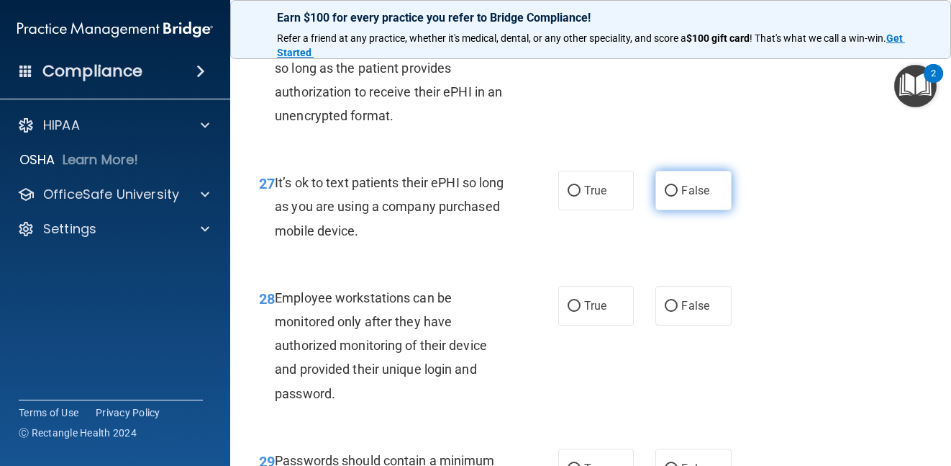
click at [681, 197] on span "False" at bounding box center [695, 190] width 28 height 14
click at [677, 196] on input "False" at bounding box center [671, 191] width 13 height 11
radio input "true"
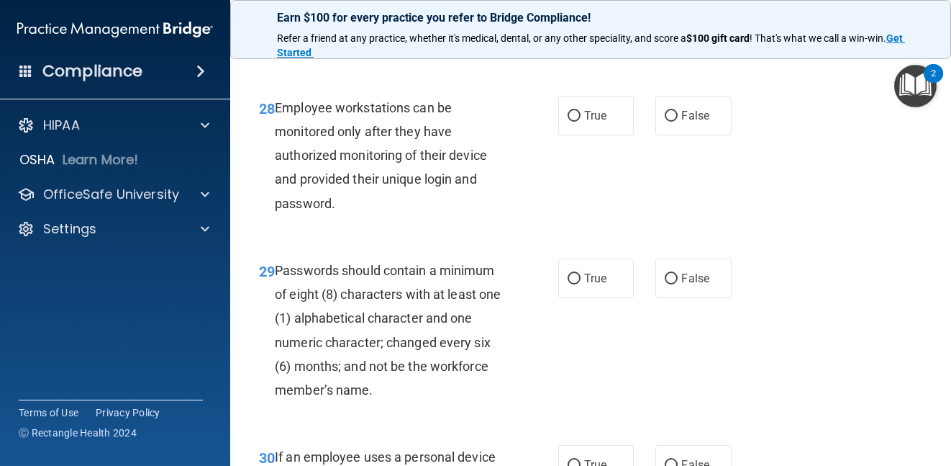
scroll to position [4317, 0]
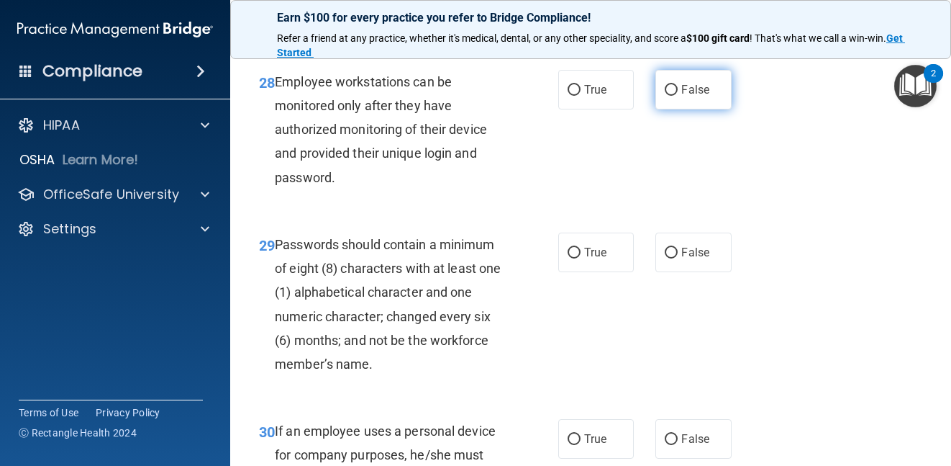
click at [681, 96] on span "False" at bounding box center [695, 90] width 28 height 14
click at [676, 96] on input "False" at bounding box center [671, 90] width 13 height 11
radio input "true"
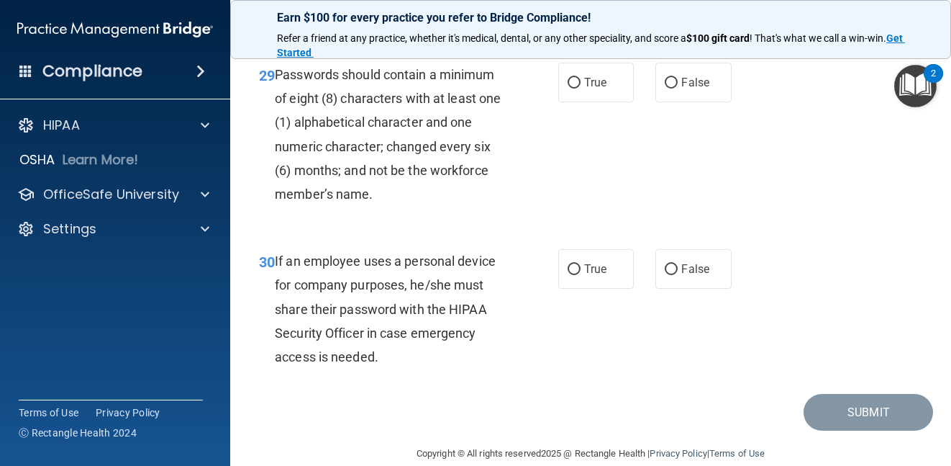
scroll to position [4461, 0]
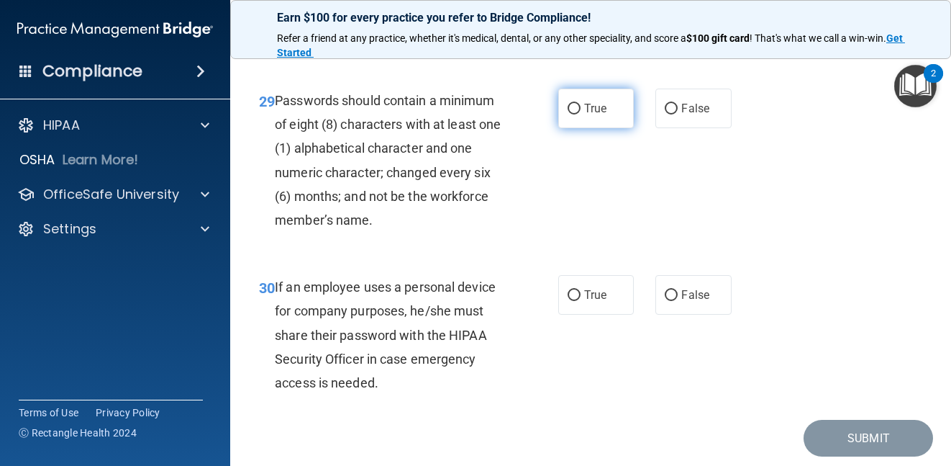
click at [598, 115] on span "True" at bounding box center [595, 108] width 22 height 14
click at [581, 114] on input "True" at bounding box center [574, 109] width 13 height 11
radio input "true"
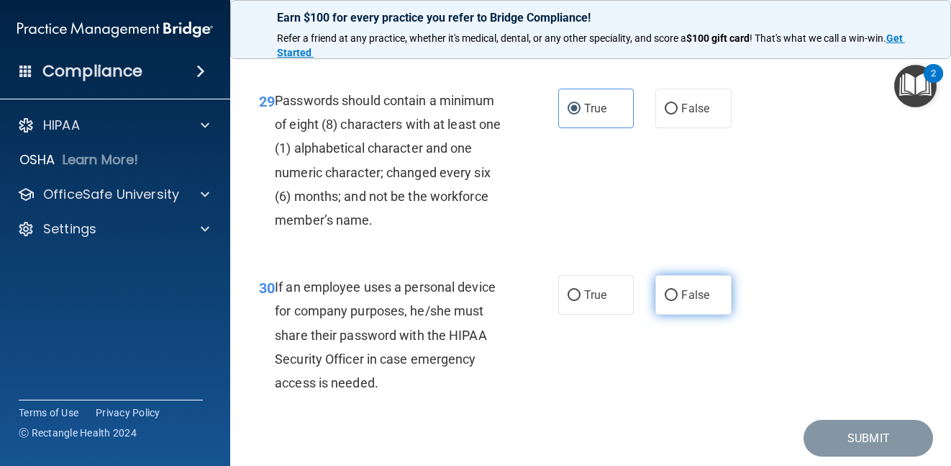
click at [669, 301] on input "False" at bounding box center [671, 295] width 13 height 11
radio input "true"
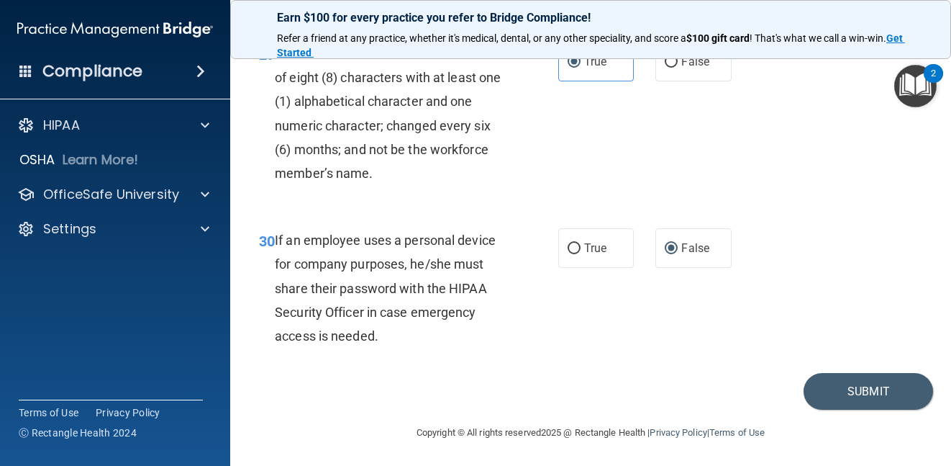
scroll to position [4557, 0]
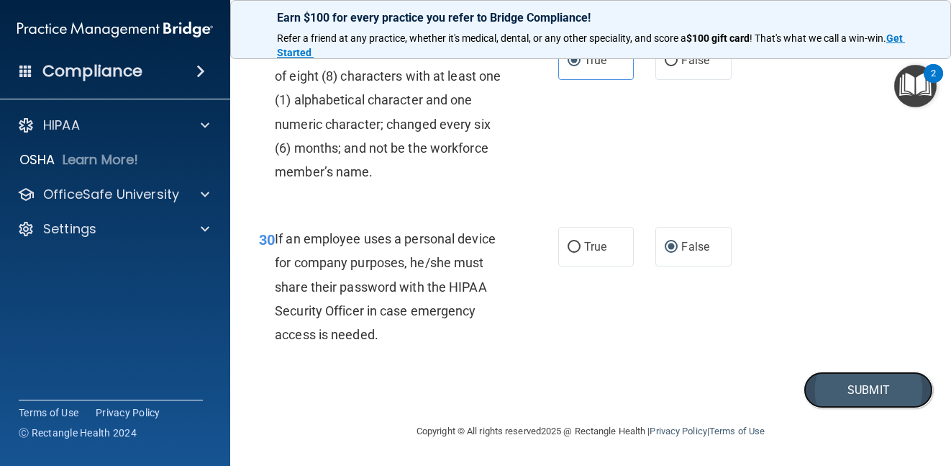
click at [892, 386] on button "Submit" at bounding box center [869, 389] width 130 height 37
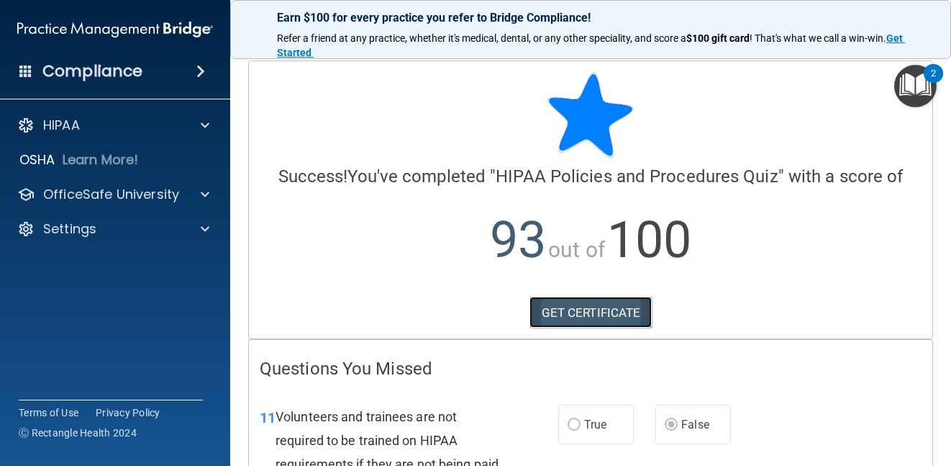
click at [631, 307] on link "GET CERTIFICATE" at bounding box center [591, 312] width 123 height 32
click at [200, 69] on span at bounding box center [200, 71] width 9 height 17
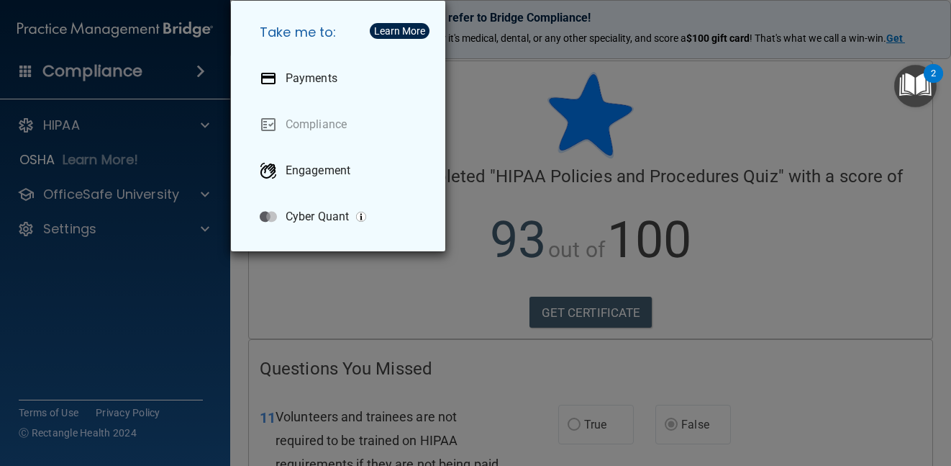
click at [200, 69] on div "Take me to: Payments Compliance Engagement Cyber Quant" at bounding box center [475, 233] width 951 height 466
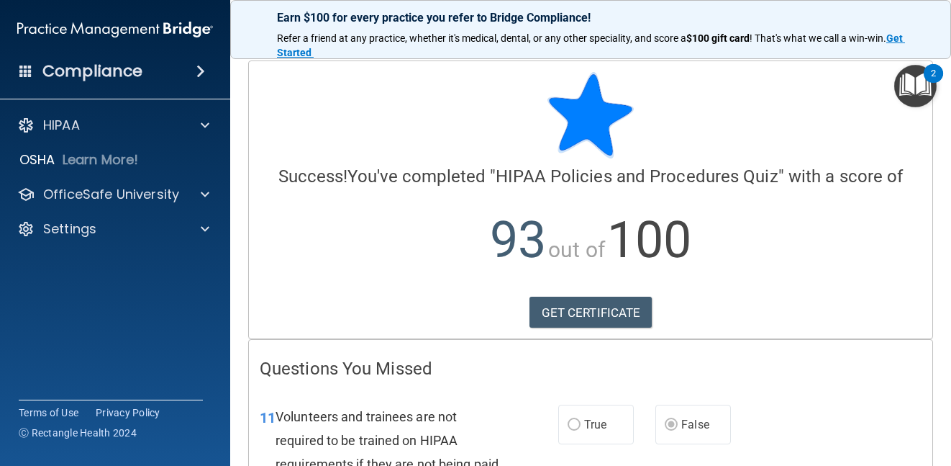
click at [200, 69] on span at bounding box center [200, 71] width 9 height 17
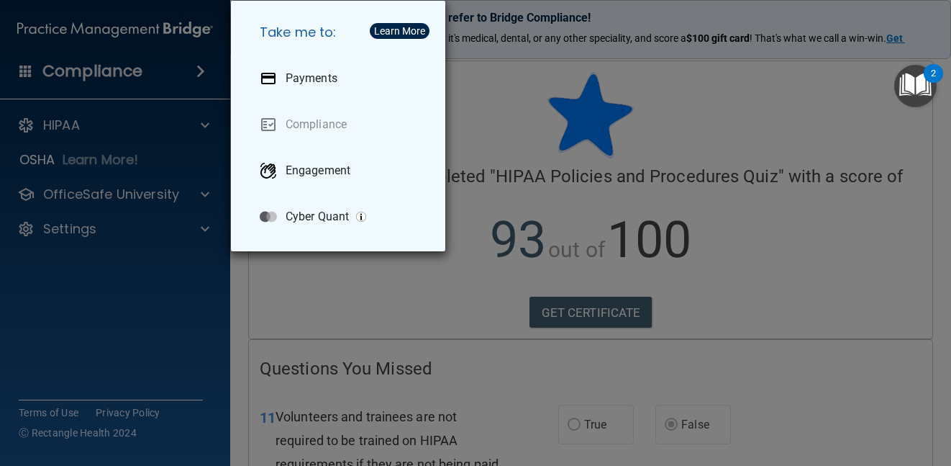
click at [200, 69] on div "Take me to: Payments Compliance Engagement Cyber Quant" at bounding box center [475, 233] width 951 height 466
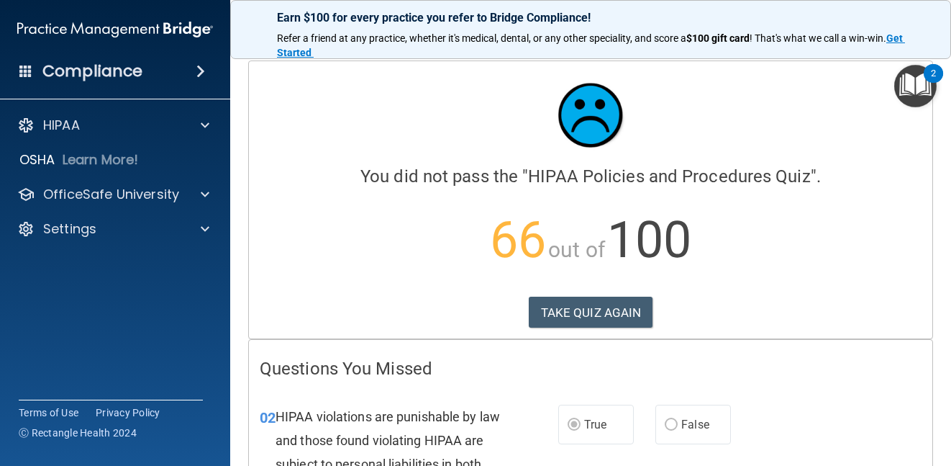
click at [915, 87] on img "Open Resource Center, 2 new notifications" at bounding box center [915, 86] width 42 height 42
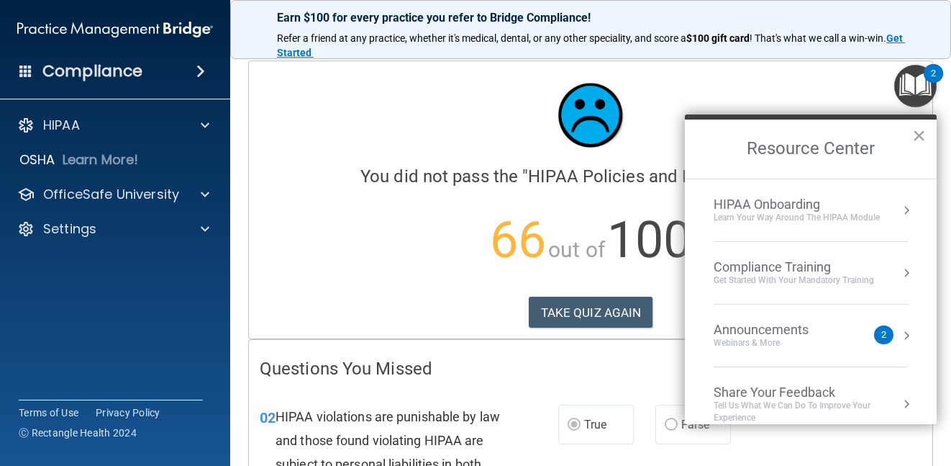
click at [824, 218] on div "Learn Your Way around the HIPAA module" at bounding box center [797, 218] width 166 height 12
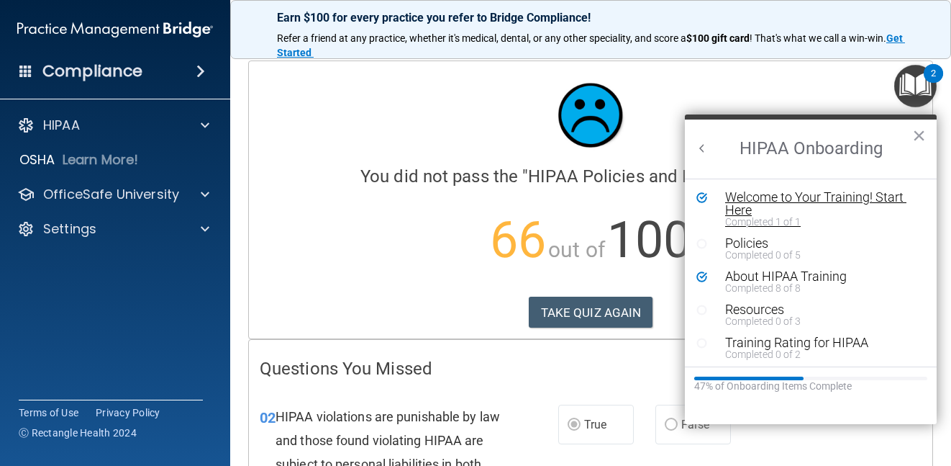
click at [826, 201] on div "Welcome to Your Training! Start Here" at bounding box center [816, 204] width 182 height 26
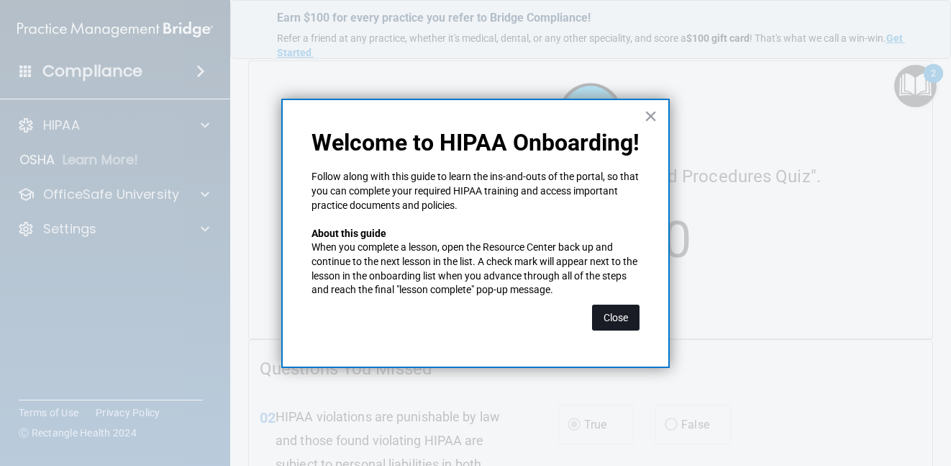
click at [597, 320] on button "Close" at bounding box center [615, 317] width 47 height 26
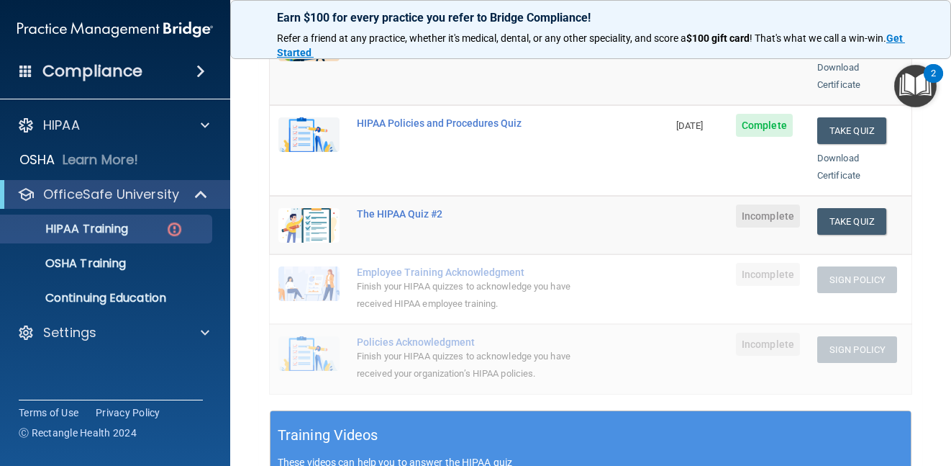
scroll to position [288, 0]
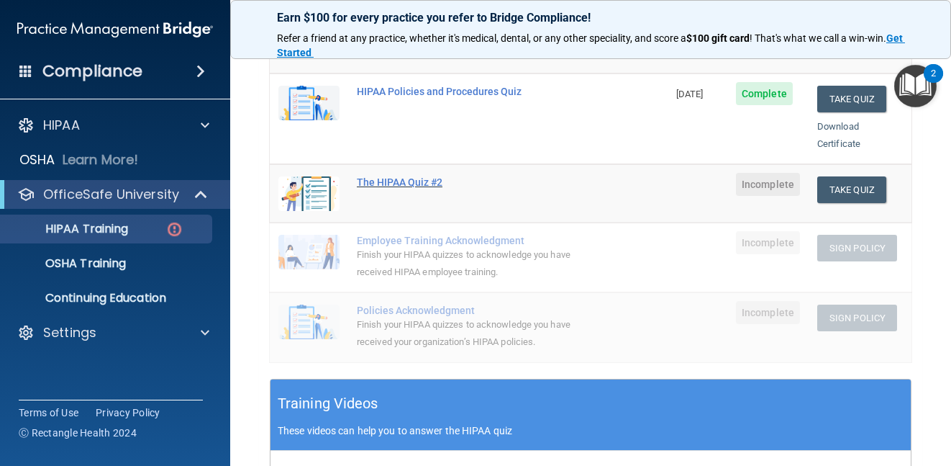
click at [396, 176] on div "The HIPAA Quiz #2" at bounding box center [476, 182] width 239 height 12
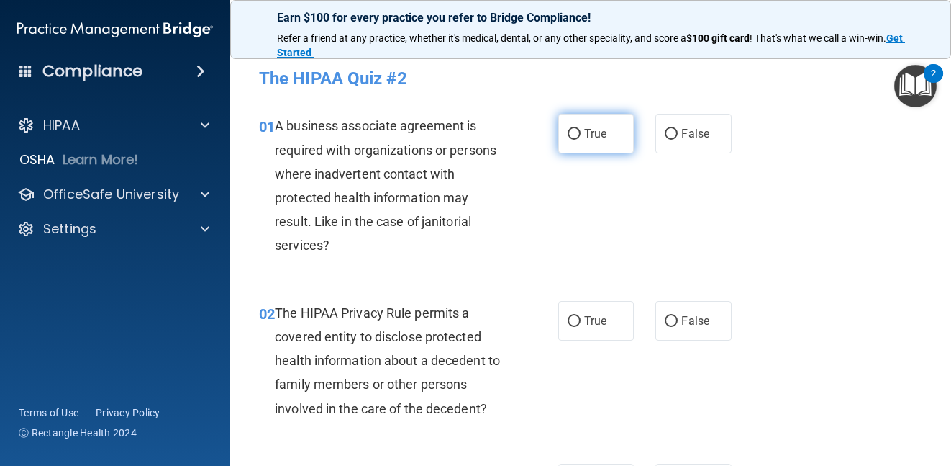
click at [587, 138] on span "True" at bounding box center [595, 134] width 22 height 14
click at [581, 138] on input "True" at bounding box center [574, 134] width 13 height 11
radio input "true"
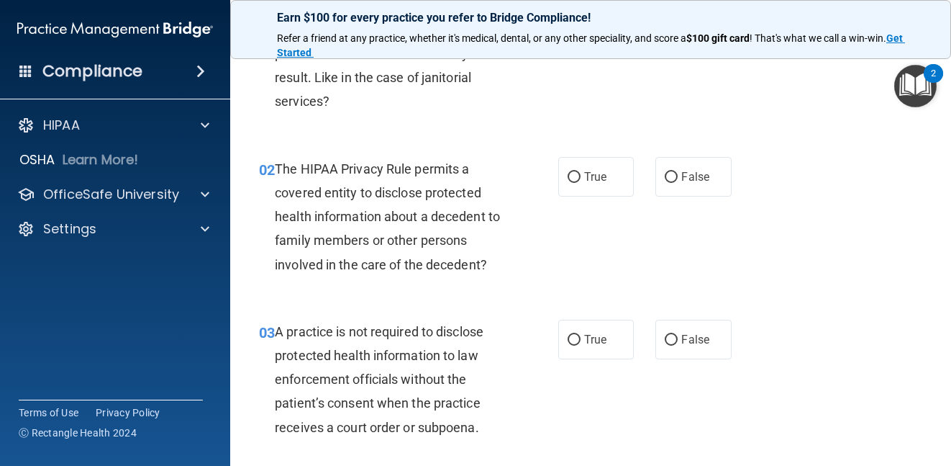
scroll to position [216, 0]
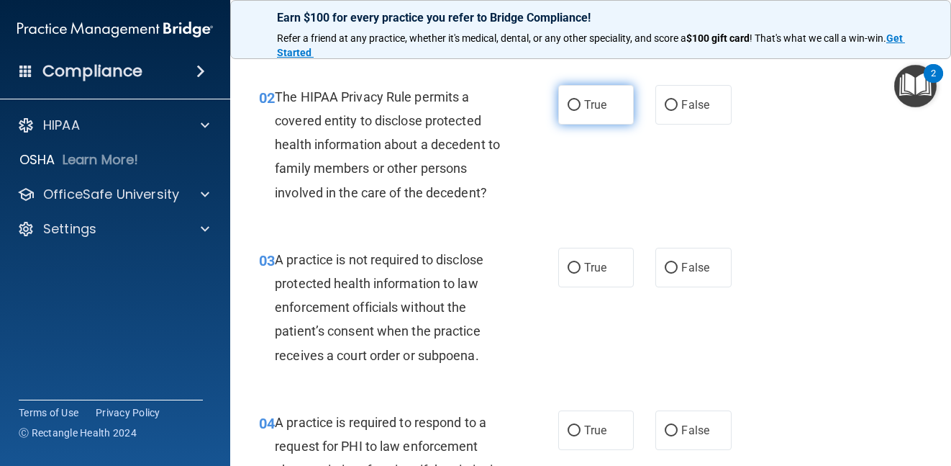
click at [604, 104] on label "True" at bounding box center [596, 105] width 76 height 40
click at [581, 104] on input "True" at bounding box center [574, 105] width 13 height 11
radio input "true"
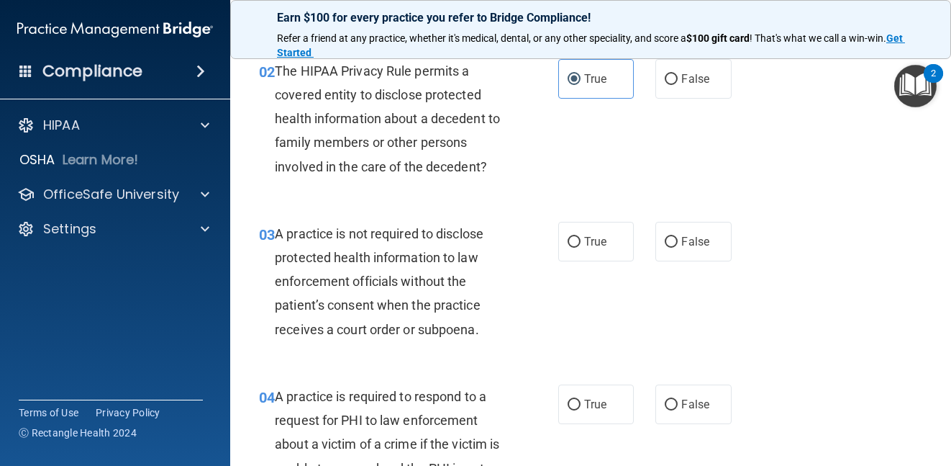
scroll to position [288, 0]
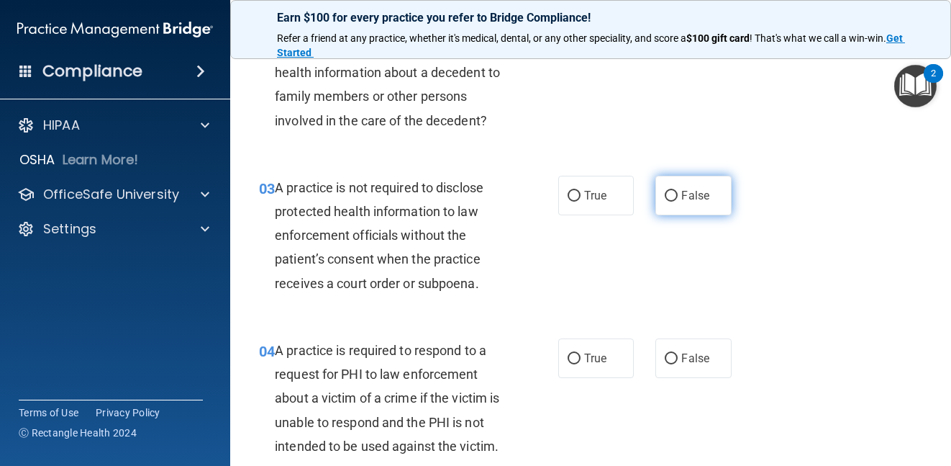
click at [681, 199] on span "False" at bounding box center [695, 196] width 28 height 14
click at [678, 199] on input "False" at bounding box center [671, 196] width 13 height 11
radio input "true"
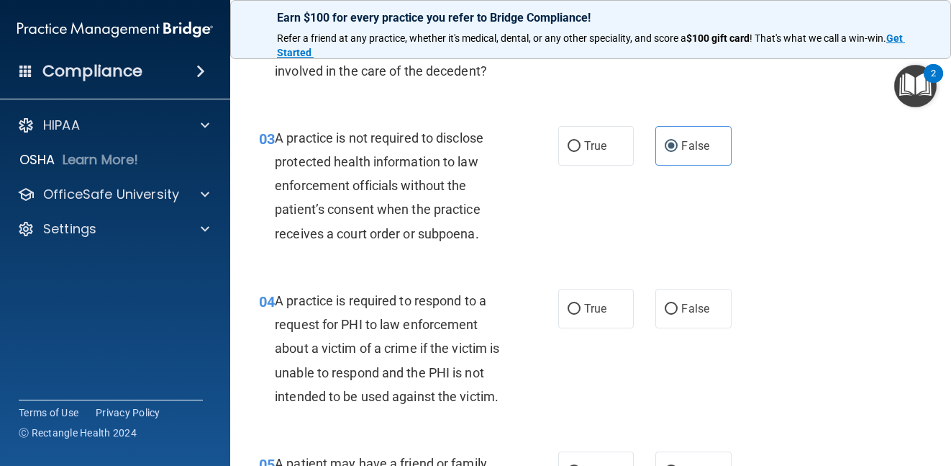
scroll to position [432, 0]
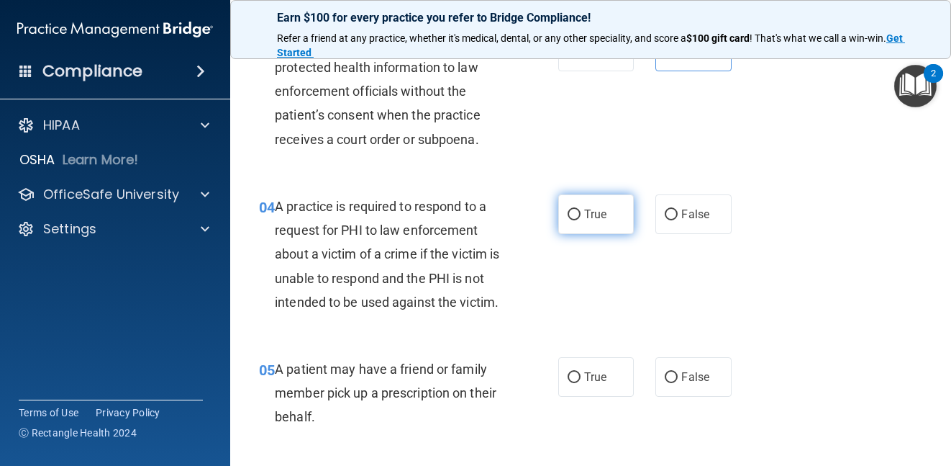
click at [593, 213] on span "True" at bounding box center [595, 214] width 22 height 14
click at [581, 213] on input "True" at bounding box center [574, 214] width 13 height 11
radio input "true"
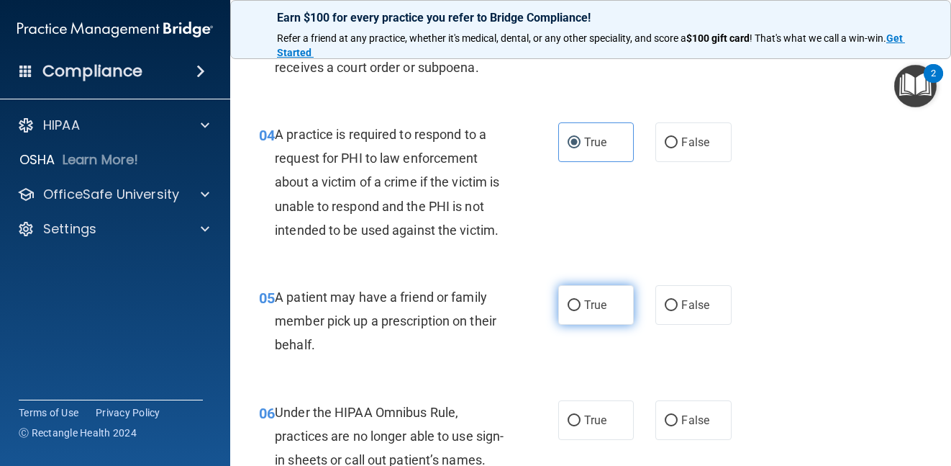
click at [599, 307] on span "True" at bounding box center [595, 305] width 22 height 14
click at [581, 307] on input "True" at bounding box center [574, 305] width 13 height 11
radio input "true"
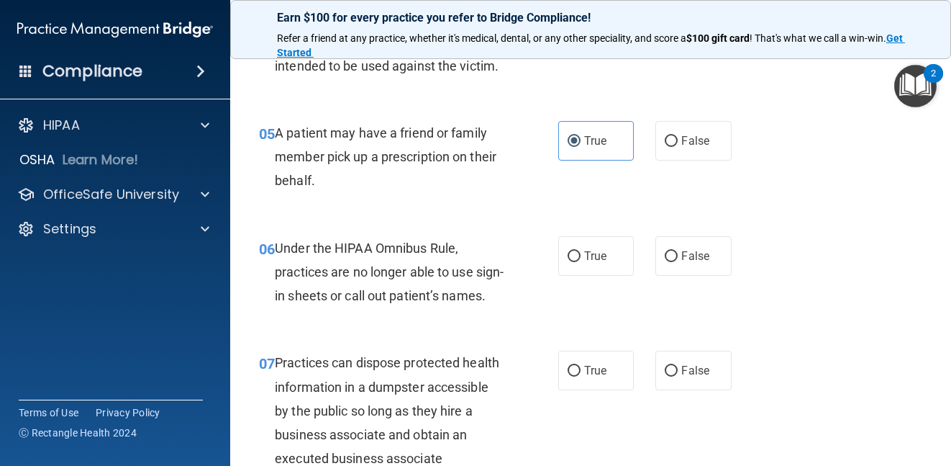
scroll to position [720, 0]
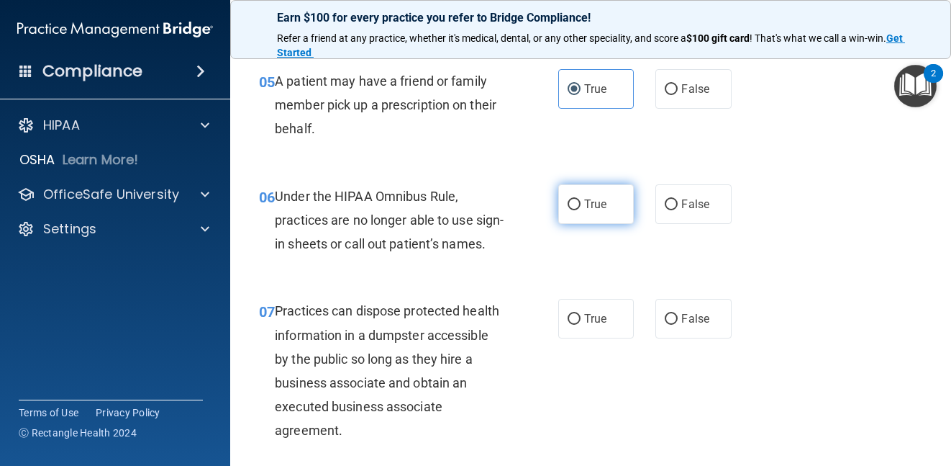
click at [589, 206] on span "True" at bounding box center [595, 204] width 22 height 14
click at [581, 206] on input "True" at bounding box center [574, 204] width 13 height 11
radio input "true"
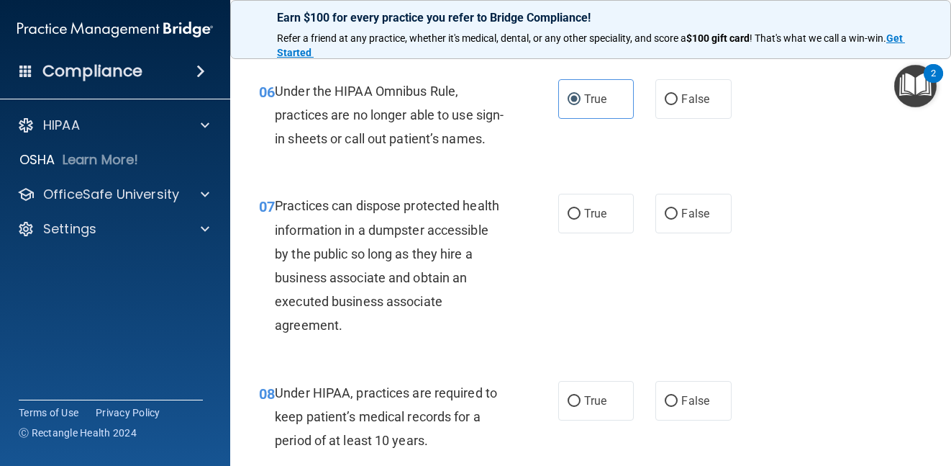
scroll to position [863, 0]
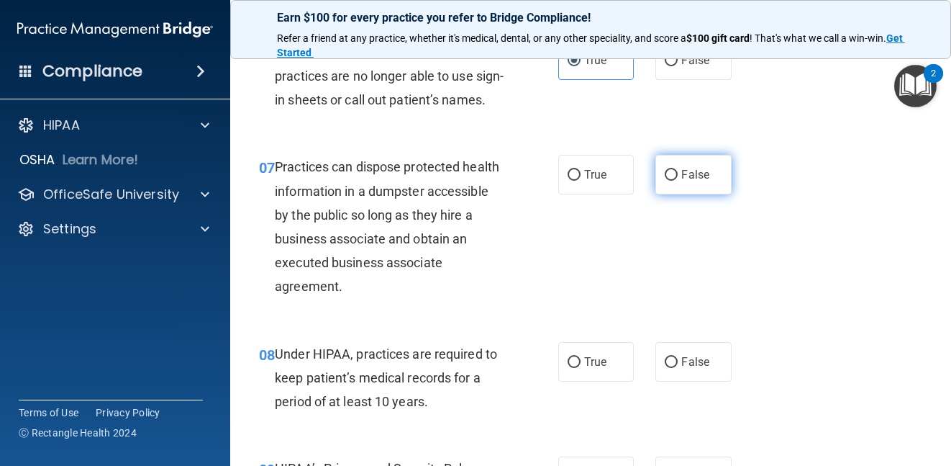
click at [691, 187] on label "False" at bounding box center [694, 175] width 76 height 40
click at [678, 181] on input "False" at bounding box center [671, 175] width 13 height 11
radio input "true"
click at [625, 300] on div "07 Practices can dispose protected health information in a dumpster accessible …" at bounding box center [590, 230] width 685 height 186
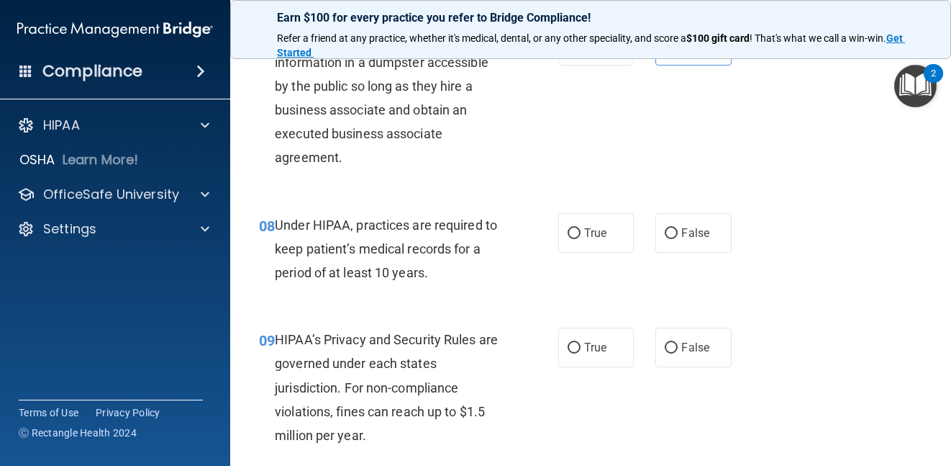
scroll to position [1007, 0]
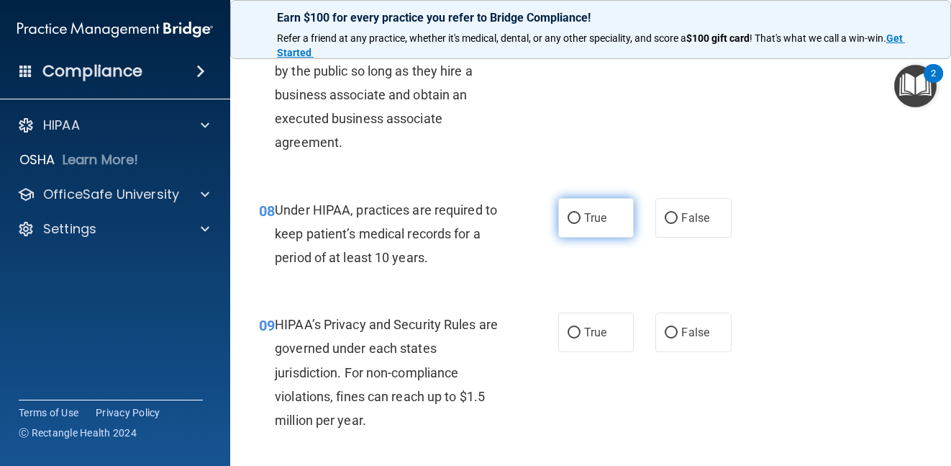
click at [586, 224] on span "True" at bounding box center [595, 218] width 22 height 14
click at [581, 224] on input "True" at bounding box center [574, 218] width 13 height 11
radio input "true"
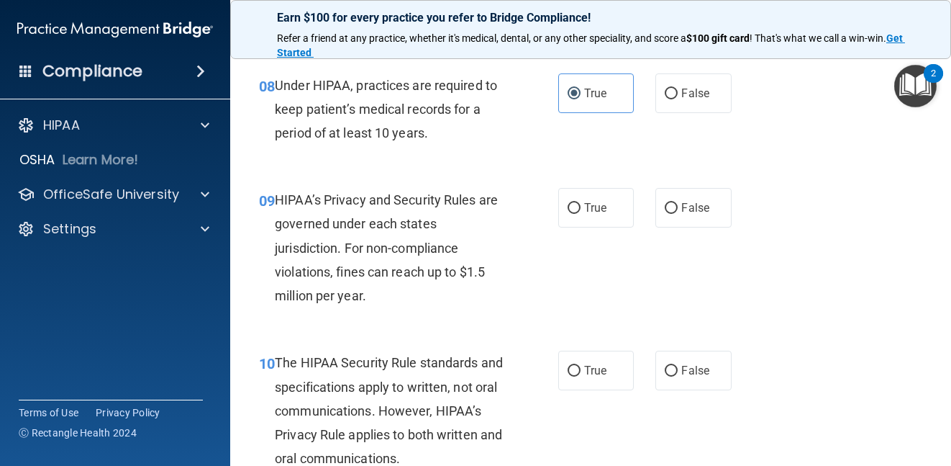
scroll to position [1151, 0]
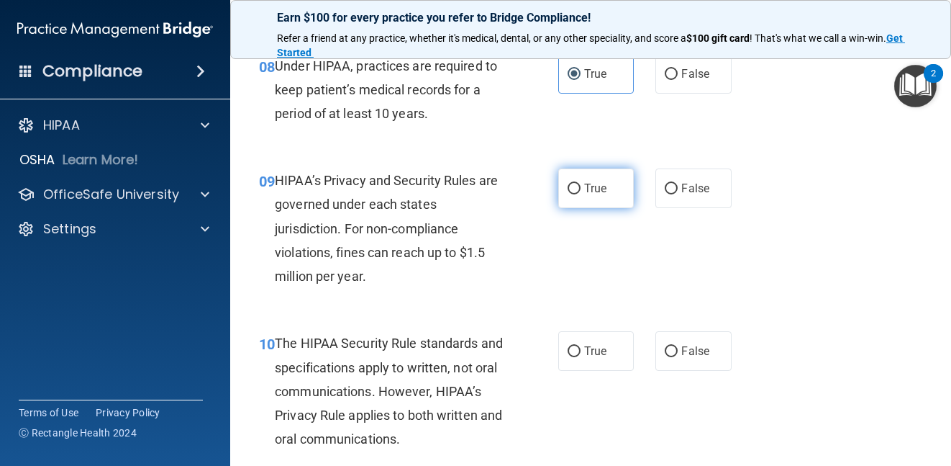
click at [602, 195] on span "True" at bounding box center [595, 188] width 22 height 14
click at [581, 194] on input "True" at bounding box center [574, 188] width 13 height 11
radio input "true"
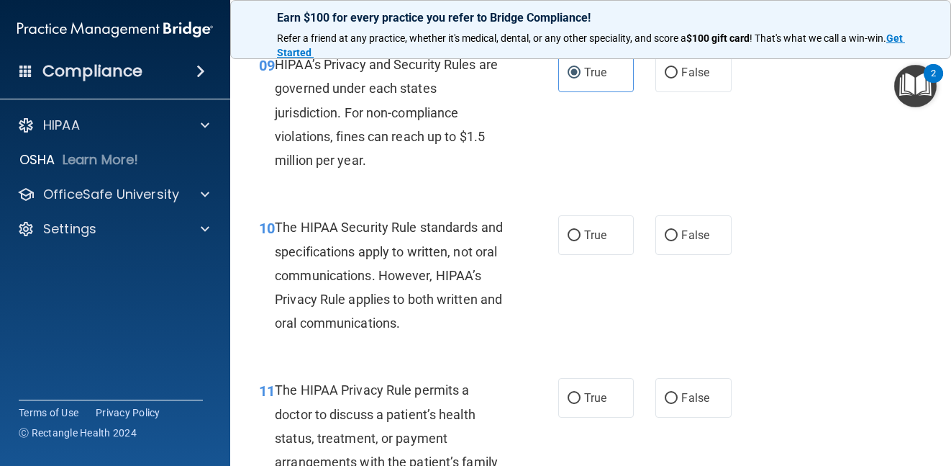
scroll to position [1295, 0]
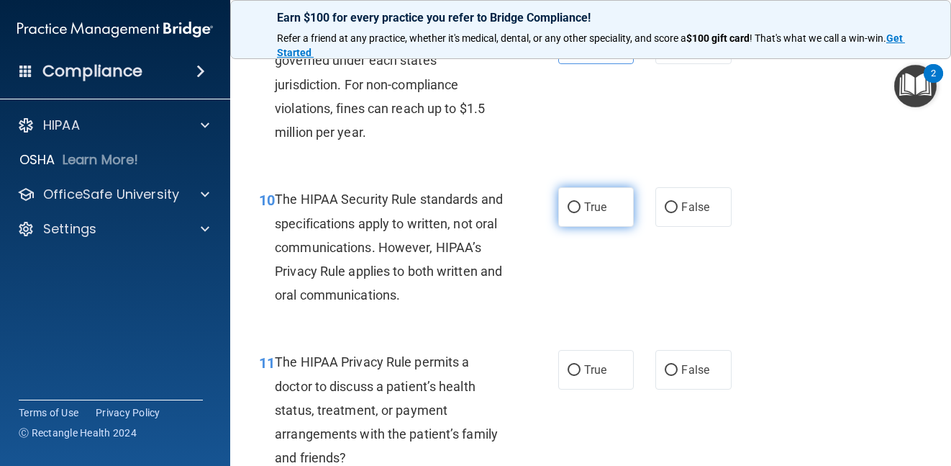
click at [594, 214] on span "True" at bounding box center [595, 207] width 22 height 14
click at [581, 213] on input "True" at bounding box center [574, 207] width 13 height 11
radio input "true"
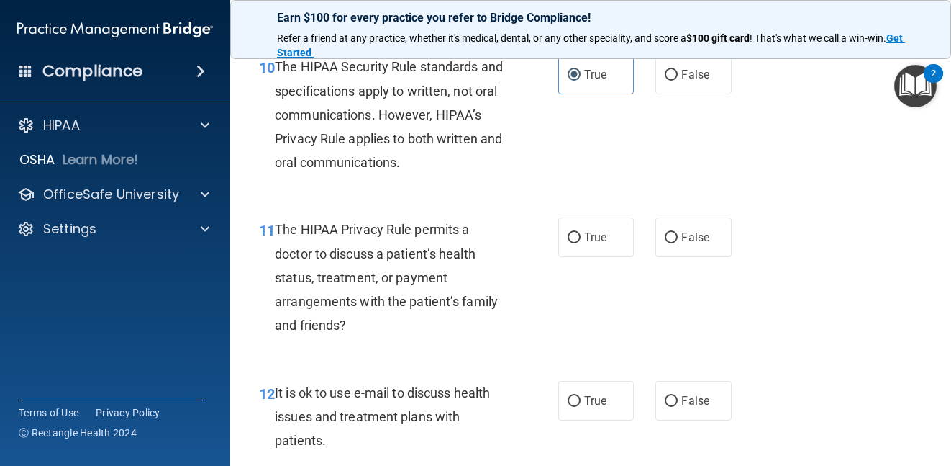
scroll to position [1439, 0]
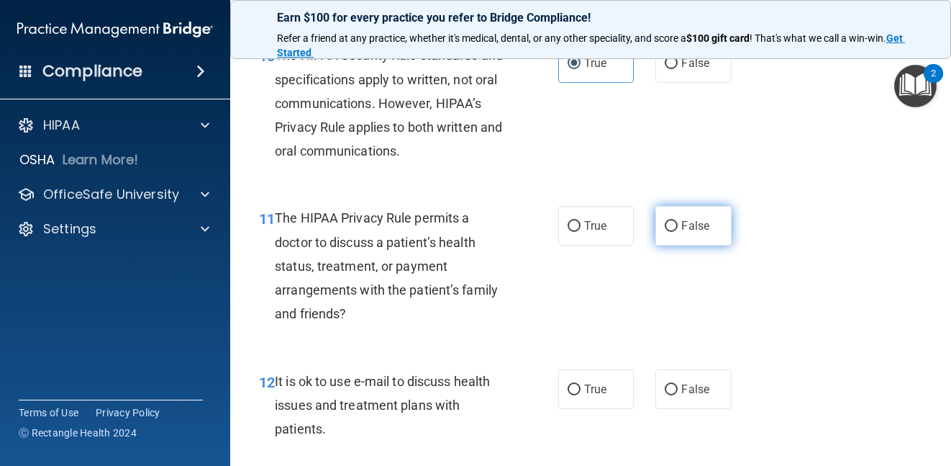
click at [676, 245] on label "False" at bounding box center [694, 226] width 76 height 40
click at [676, 232] on input "False" at bounding box center [671, 226] width 13 height 11
radio input "true"
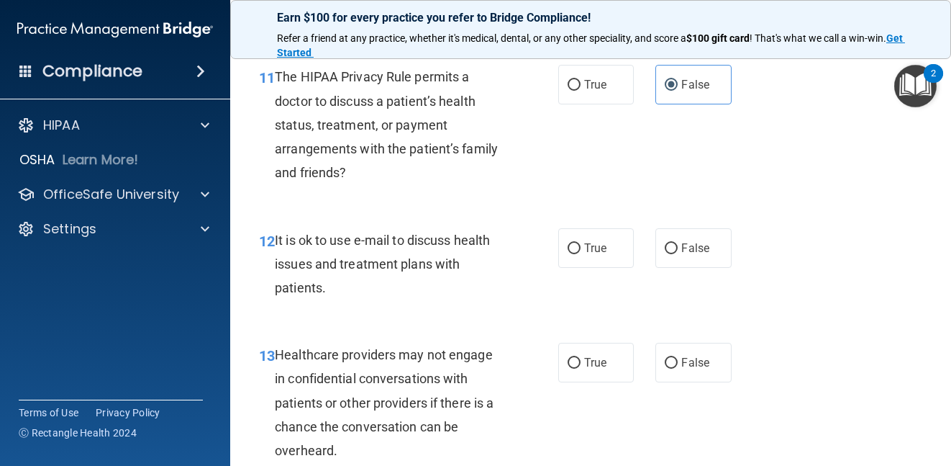
scroll to position [1583, 0]
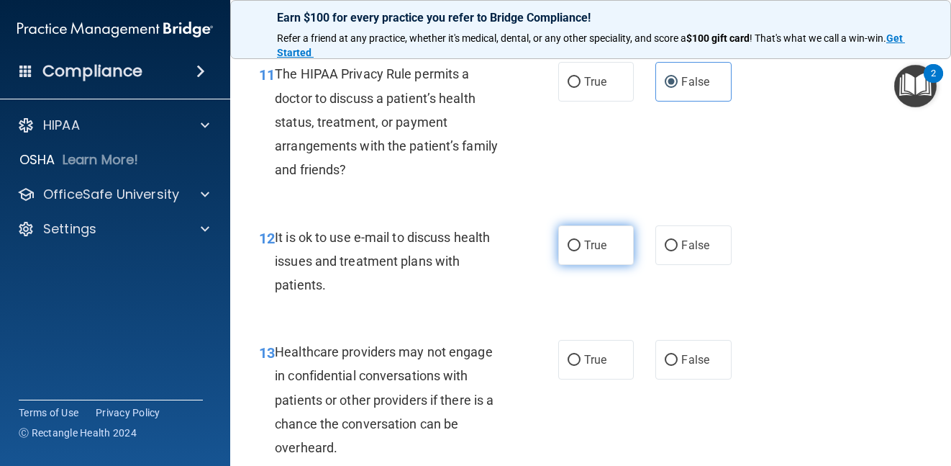
click at [614, 265] on label "True" at bounding box center [596, 245] width 76 height 40
click at [581, 251] on input "True" at bounding box center [574, 245] width 13 height 11
radio input "true"
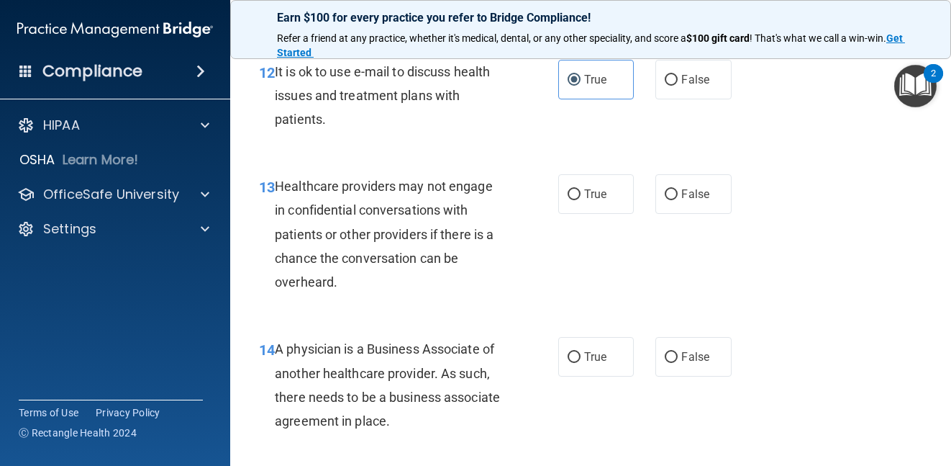
scroll to position [1799, 0]
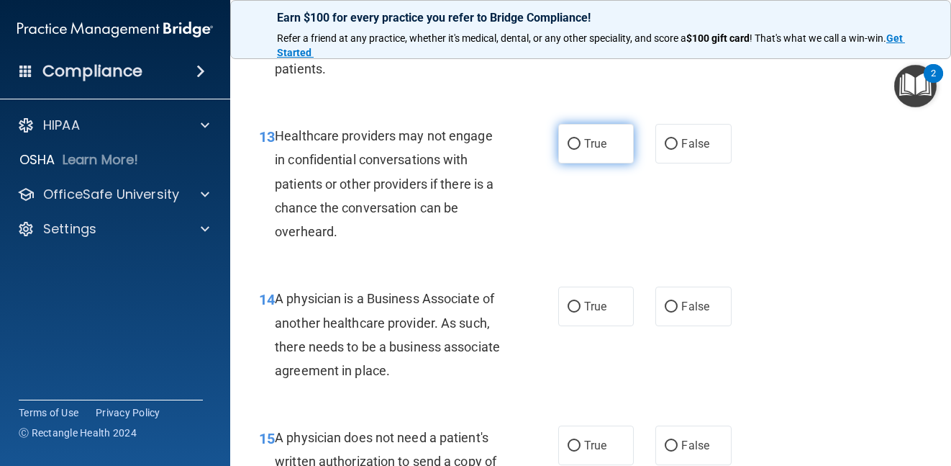
click at [580, 163] on label "True" at bounding box center [596, 144] width 76 height 40
click at [580, 150] on input "True" at bounding box center [574, 144] width 13 height 11
radio input "true"
click at [585, 245] on div "13 Healthcare providers may not engage in confidential conversations with patie…" at bounding box center [590, 187] width 685 height 163
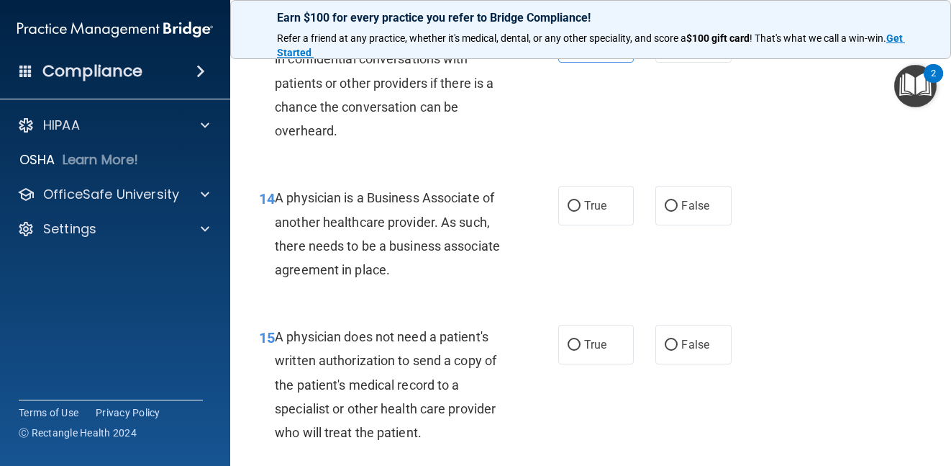
scroll to position [1943, 0]
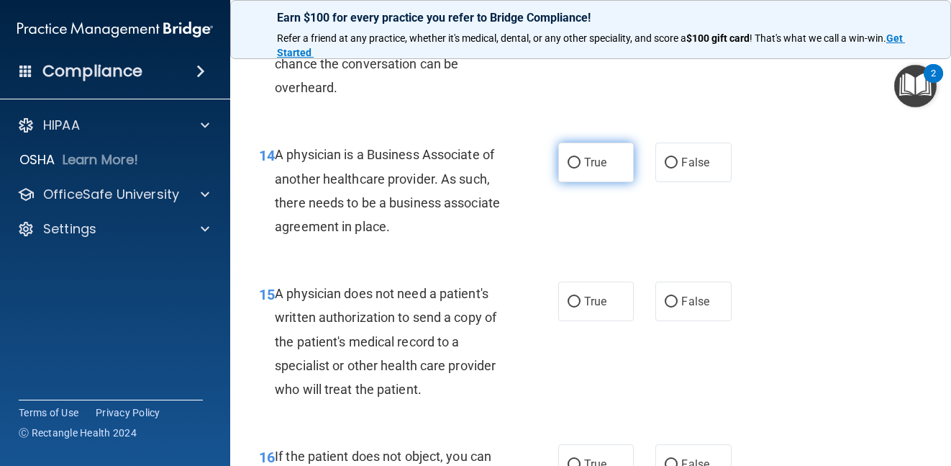
click at [594, 169] on span "True" at bounding box center [595, 162] width 22 height 14
click at [581, 168] on input "True" at bounding box center [574, 163] width 13 height 11
radio input "true"
click at [597, 391] on div "15 A physician does not need a patient's written authorization to send a copy o…" at bounding box center [590, 344] width 685 height 163
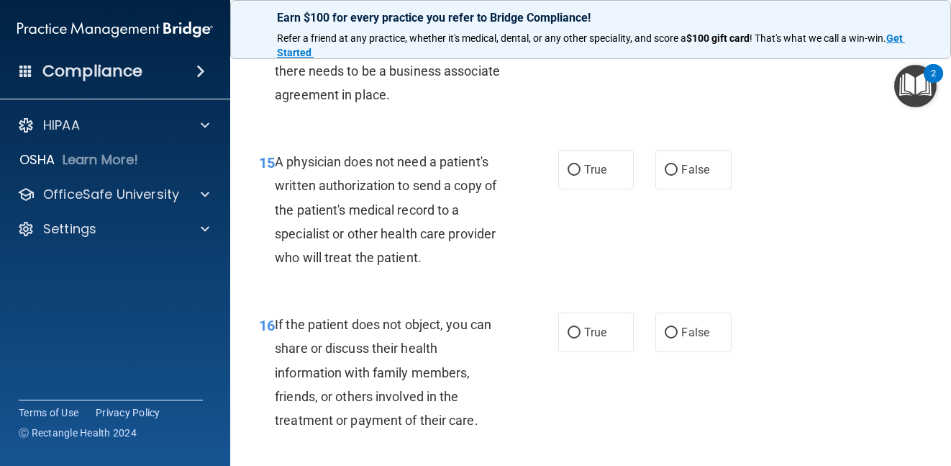
scroll to position [2087, 0]
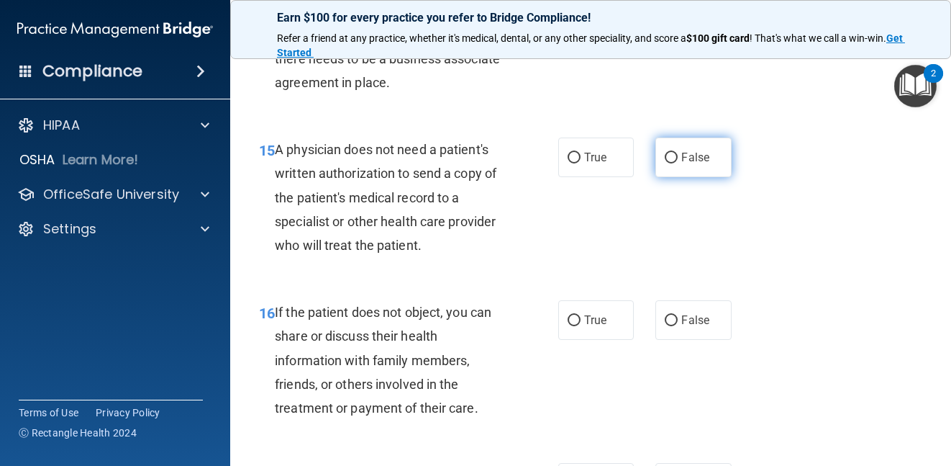
click at [689, 172] on label "False" at bounding box center [694, 157] width 76 height 40
click at [678, 163] on input "False" at bounding box center [671, 158] width 13 height 11
radio input "true"
drag, startPoint x: 643, startPoint y: 408, endPoint x: 615, endPoint y: 402, distance: 27.9
click at [642, 408] on div "16 If the patient does not object, you can share or discuss their health inform…" at bounding box center [590, 363] width 685 height 163
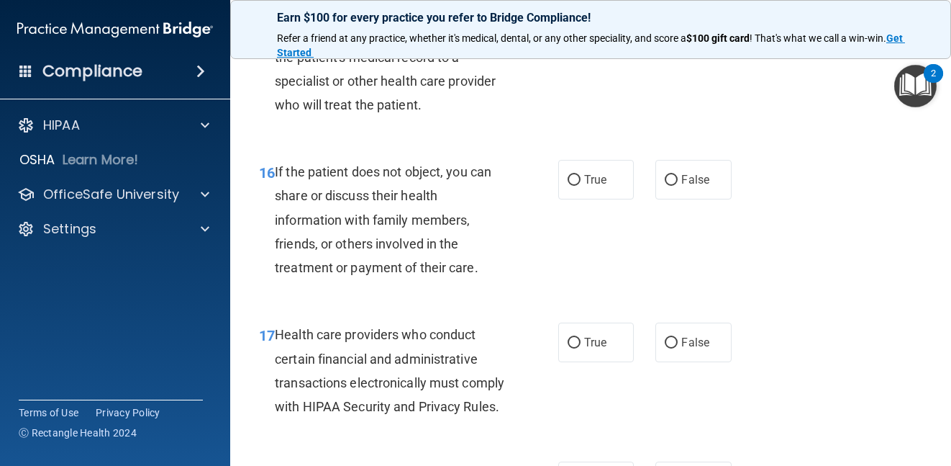
scroll to position [2231, 0]
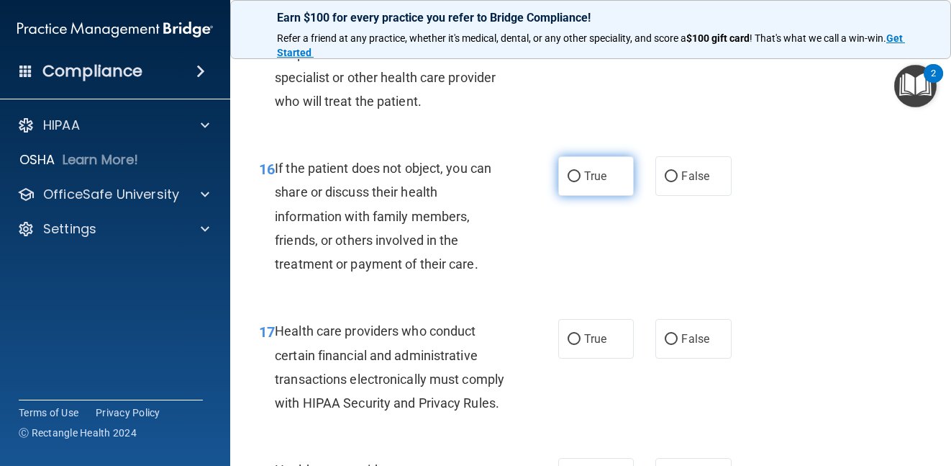
click at [586, 183] on span "True" at bounding box center [595, 176] width 22 height 14
click at [581, 182] on input "True" at bounding box center [574, 176] width 13 height 11
radio input "true"
click at [583, 301] on div "16 If the patient does not object, you can share or discuss their health inform…" at bounding box center [590, 219] width 685 height 163
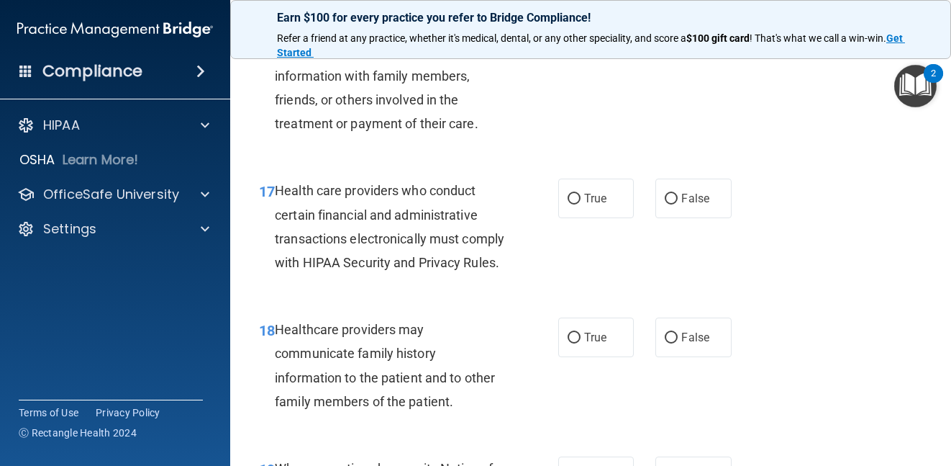
scroll to position [2446, 0]
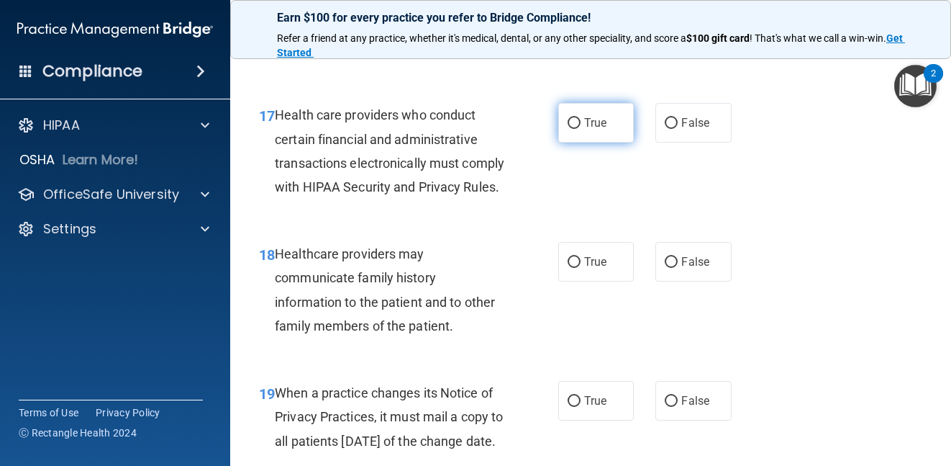
click at [608, 142] on label "True" at bounding box center [596, 123] width 76 height 40
click at [581, 129] on input "True" at bounding box center [574, 123] width 13 height 11
radio input "true"
click at [804, 349] on div "18 Healthcare providers may communicate family history information to the patie…" at bounding box center [590, 293] width 685 height 139
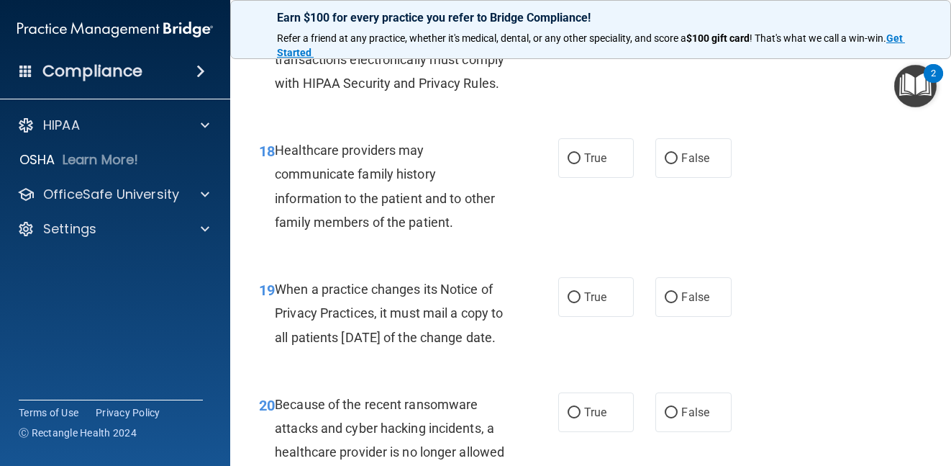
scroll to position [2590, 0]
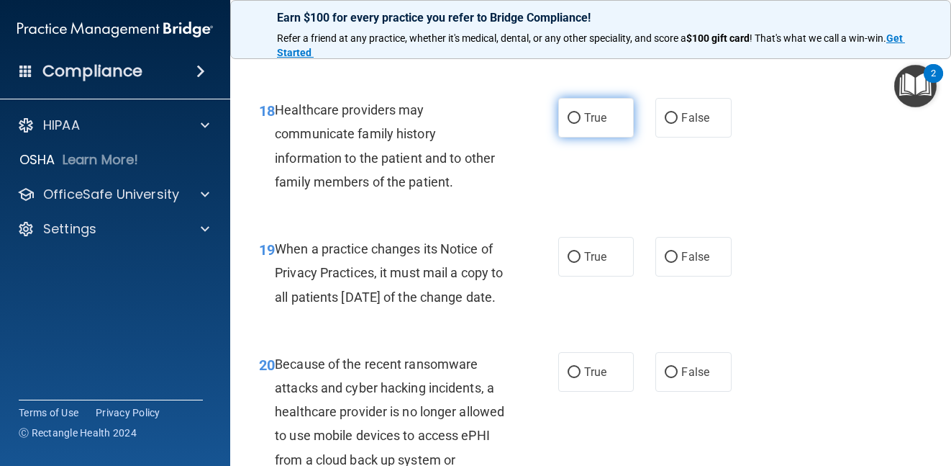
click at [608, 137] on label "True" at bounding box center [596, 118] width 76 height 40
click at [581, 124] on input "True" at bounding box center [574, 118] width 13 height 11
radio input "true"
click at [617, 219] on div "18 Healthcare providers may communicate family history information to the patie…" at bounding box center [590, 149] width 685 height 139
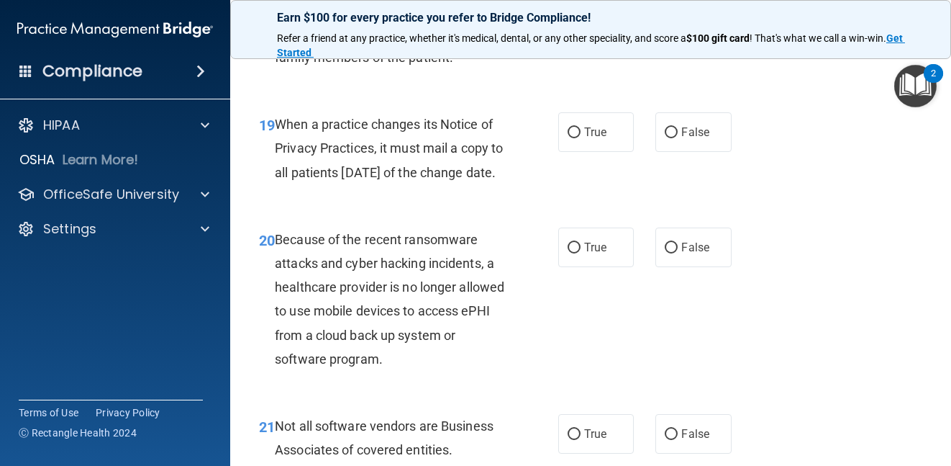
scroll to position [2734, 0]
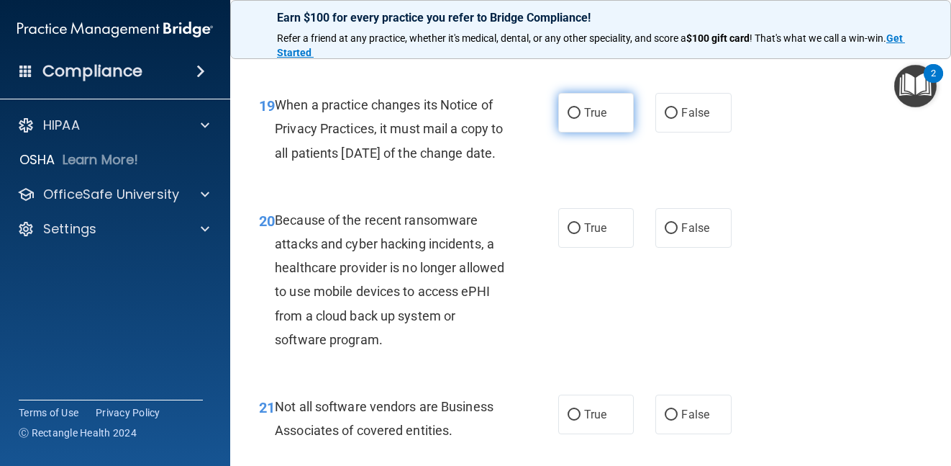
click at [592, 119] on span "True" at bounding box center [595, 113] width 22 height 14
click at [581, 119] on input "True" at bounding box center [574, 113] width 13 height 11
radio input "true"
click at [815, 278] on div "20 Because of the recent ransomware attacks and cyber hacking incidents, a heal…" at bounding box center [590, 283] width 685 height 186
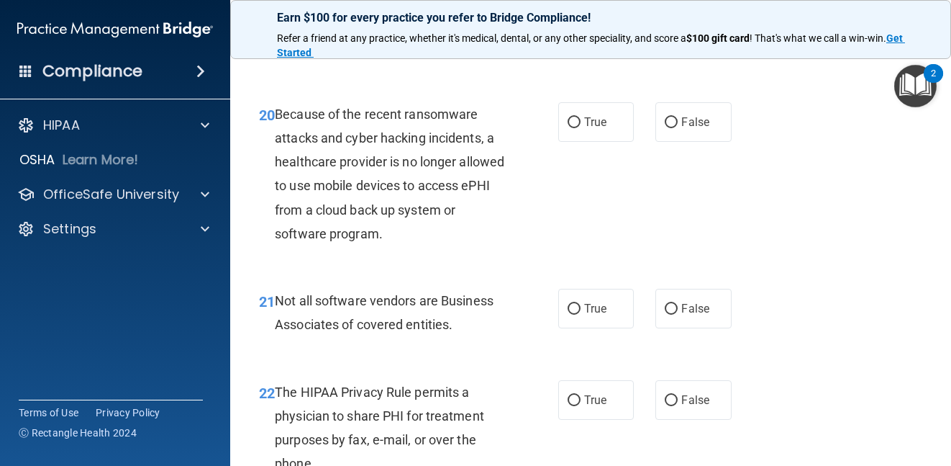
scroll to position [2878, 0]
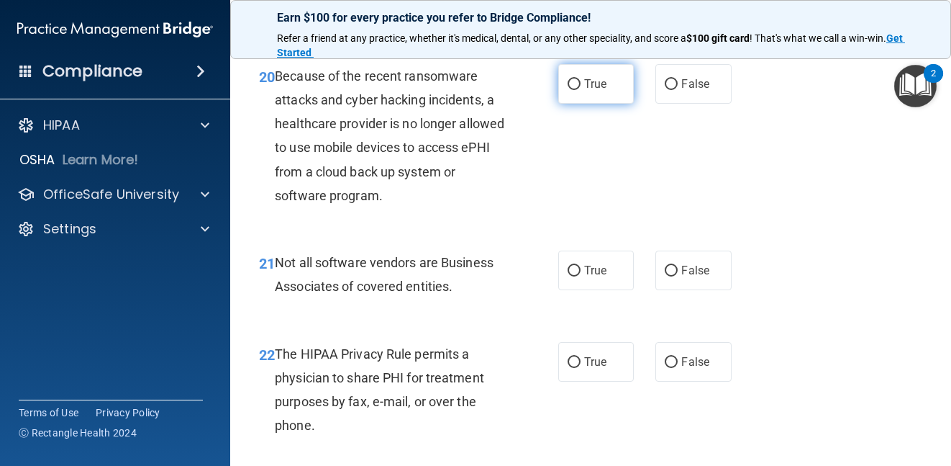
click at [592, 91] on span "True" at bounding box center [595, 84] width 22 height 14
click at [581, 90] on input "True" at bounding box center [574, 84] width 13 height 11
radio input "true"
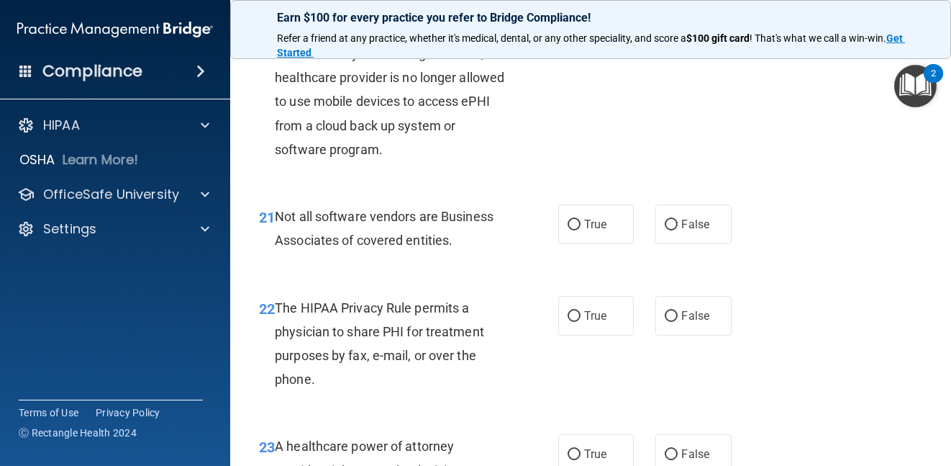
scroll to position [2950, 0]
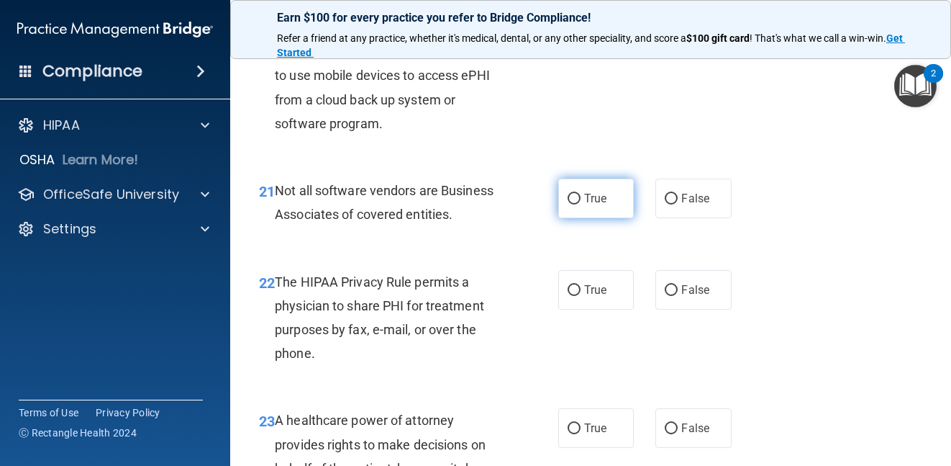
click at [602, 205] on span "True" at bounding box center [595, 198] width 22 height 14
click at [581, 204] on input "True" at bounding box center [574, 199] width 13 height 11
radio input "true"
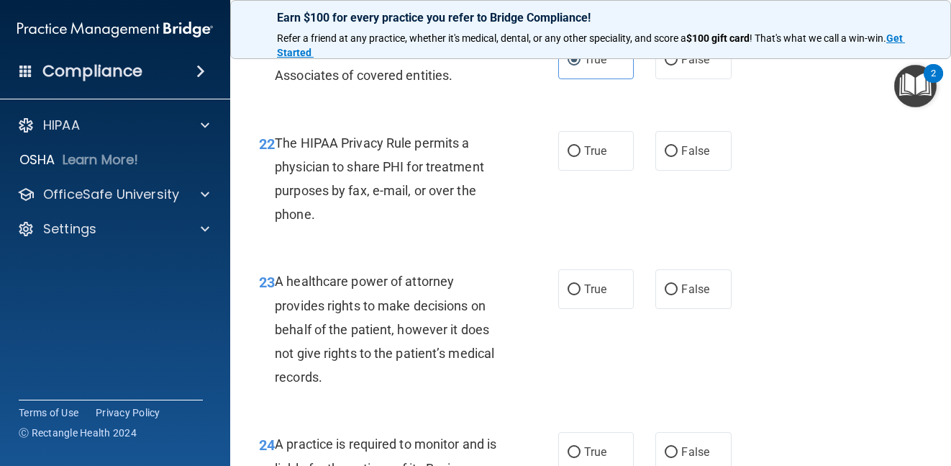
scroll to position [3166, 0]
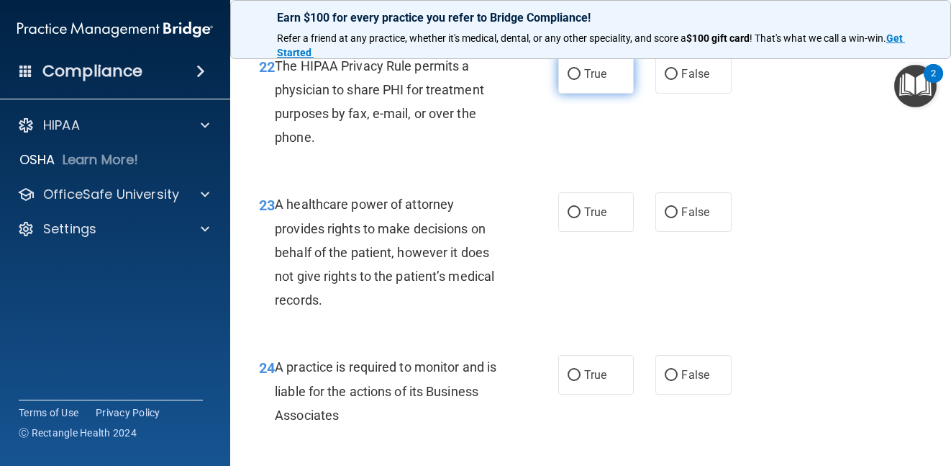
click at [604, 94] on label "True" at bounding box center [596, 74] width 76 height 40
click at [581, 80] on input "True" at bounding box center [574, 74] width 13 height 11
radio input "true"
click at [807, 268] on div "23 A healthcare power of attorney provides rights to make decisions on behalf o…" at bounding box center [590, 255] width 685 height 163
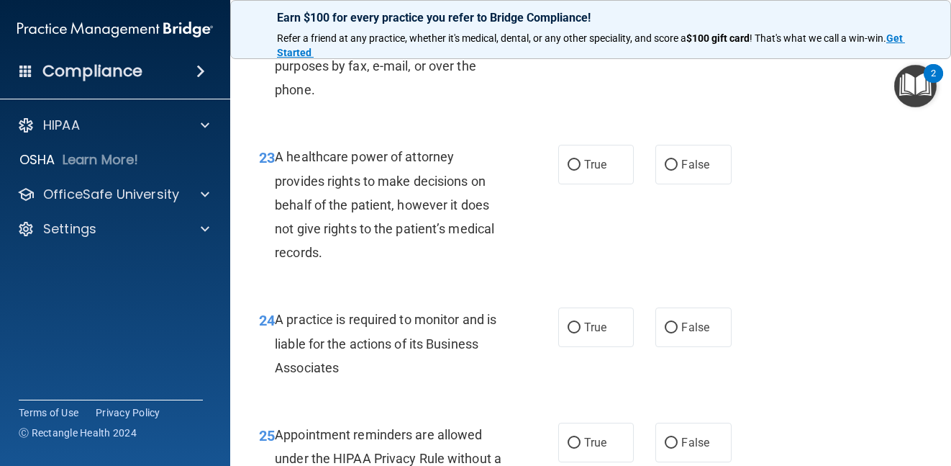
scroll to position [3310, 0]
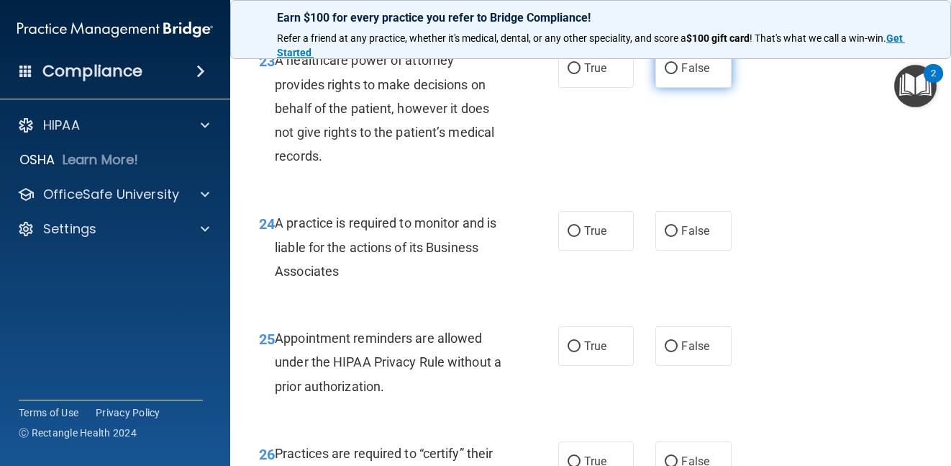
click at [696, 75] on span "False" at bounding box center [695, 68] width 28 height 14
click at [678, 74] on input "False" at bounding box center [671, 68] width 13 height 11
radio input "true"
click at [804, 289] on div "24 A practice is required to monitor and is liable for the actions of its Busin…" at bounding box center [590, 250] width 685 height 115
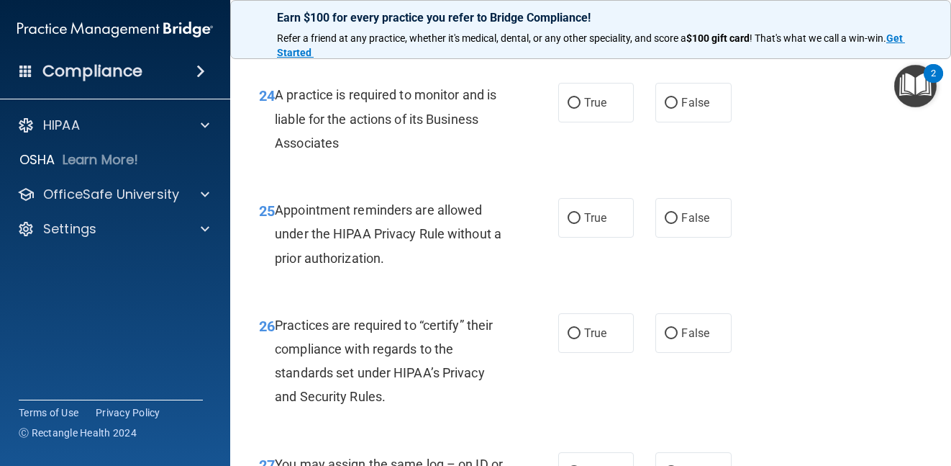
scroll to position [3454, 0]
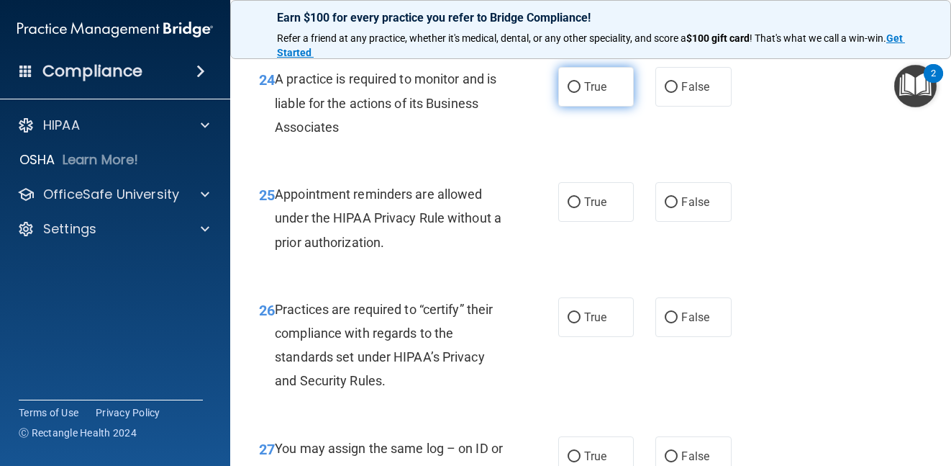
click at [585, 94] on span "True" at bounding box center [595, 87] width 22 height 14
click at [581, 93] on input "True" at bounding box center [574, 87] width 13 height 11
radio input "true"
click at [819, 164] on div "24 A practice is required to monitor and is liable for the actions of its Busin…" at bounding box center [590, 106] width 685 height 115
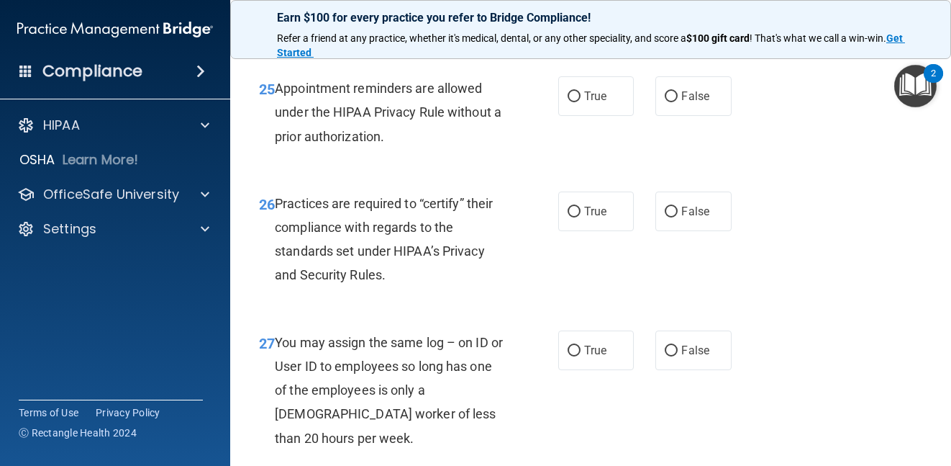
scroll to position [3598, 0]
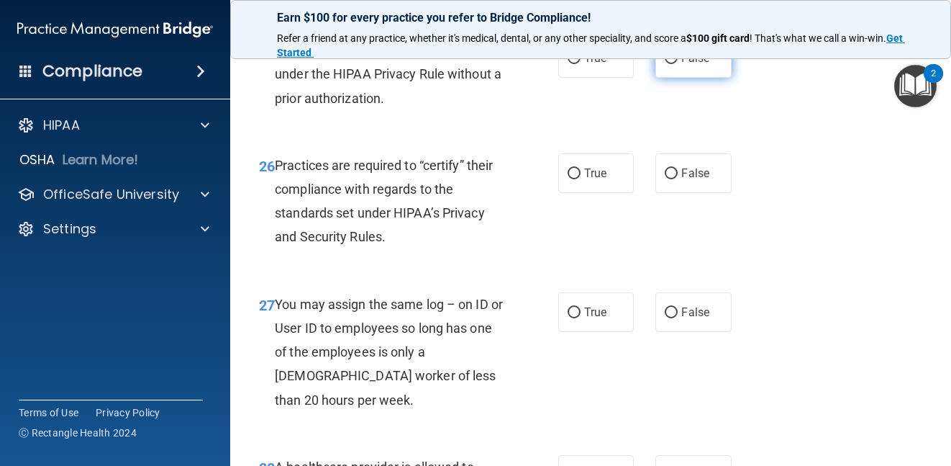
click at [714, 78] on label "False" at bounding box center [694, 58] width 76 height 40
click at [678, 64] on input "False" at bounding box center [671, 58] width 13 height 11
radio input "true"
click at [822, 222] on div "26 Practices are required to “certify” their compliance with regards to the sta…" at bounding box center [590, 204] width 685 height 139
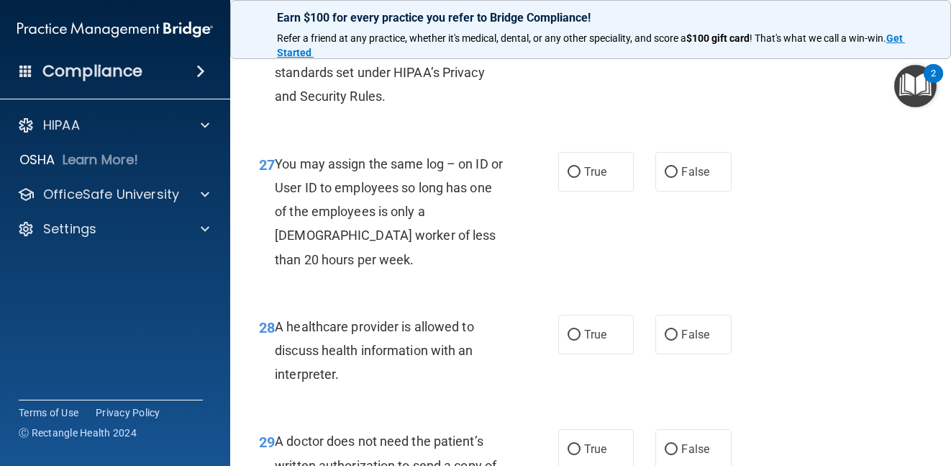
scroll to position [3742, 0]
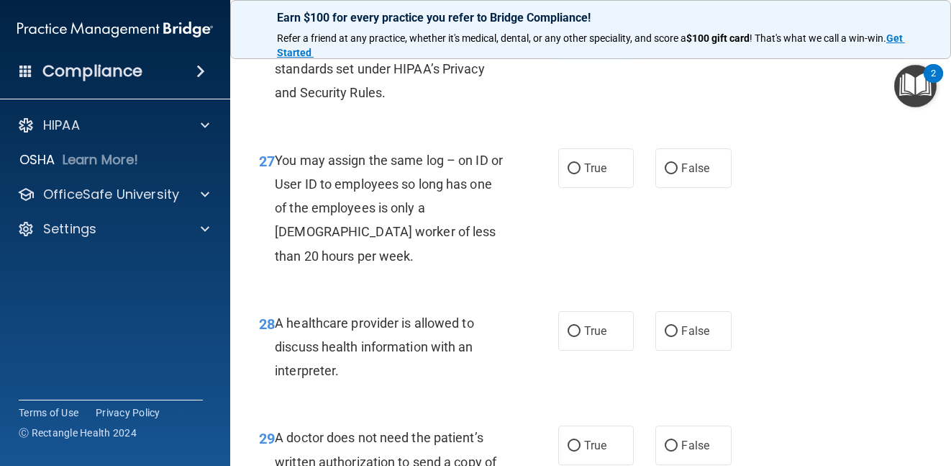
click at [584, 36] on span "True" at bounding box center [595, 29] width 22 height 14
click at [580, 35] on input "True" at bounding box center [574, 29] width 13 height 11
radio input "true"
click at [778, 202] on div "27 You may assign the same log – on ID or User ID to employees so long has one …" at bounding box center [590, 211] width 685 height 163
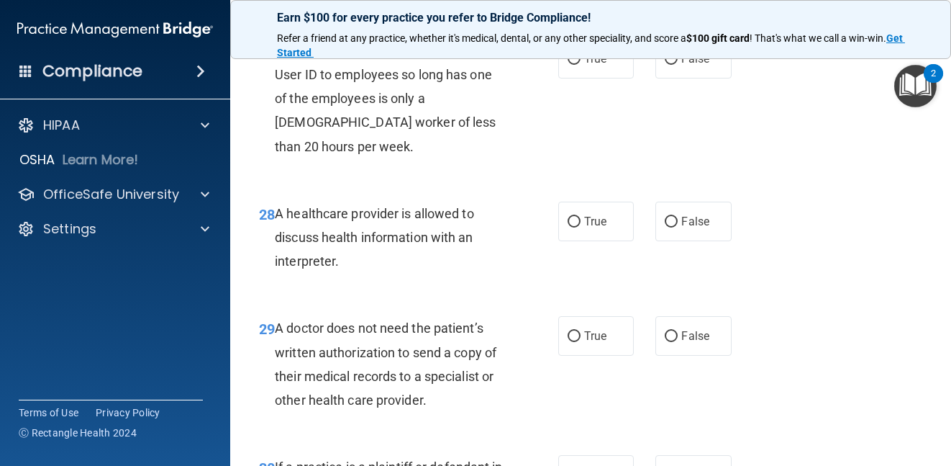
scroll to position [3886, 0]
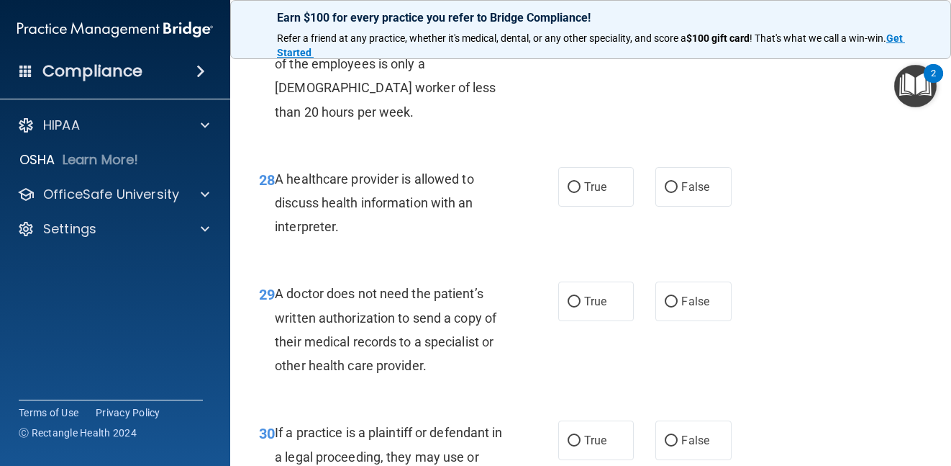
click at [674, 44] on label "False" at bounding box center [694, 24] width 76 height 40
click at [674, 30] on input "False" at bounding box center [671, 24] width 13 height 11
radio input "true"
click at [792, 149] on div "27 You may assign the same log – on ID or User ID to employees so long has one …" at bounding box center [590, 67] width 685 height 163
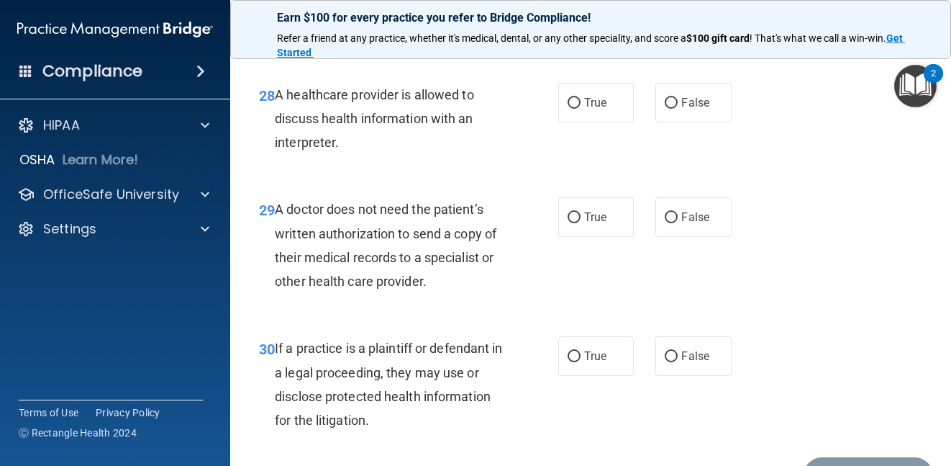
scroll to position [4029, 0]
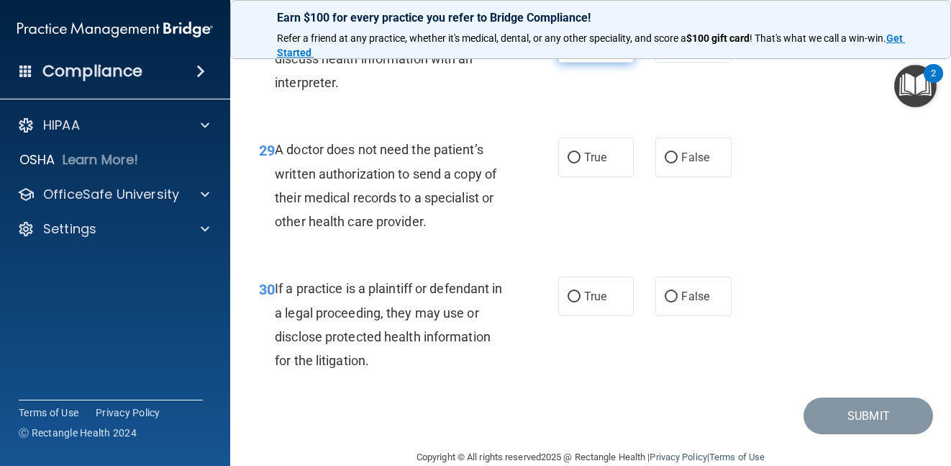
click at [592, 50] on span "True" at bounding box center [595, 43] width 22 height 14
click at [581, 49] on input "True" at bounding box center [574, 43] width 13 height 11
radio input "true"
click at [758, 120] on div "28 A healthcare provider is allowed to discuss health information with an inter…" at bounding box center [590, 62] width 685 height 115
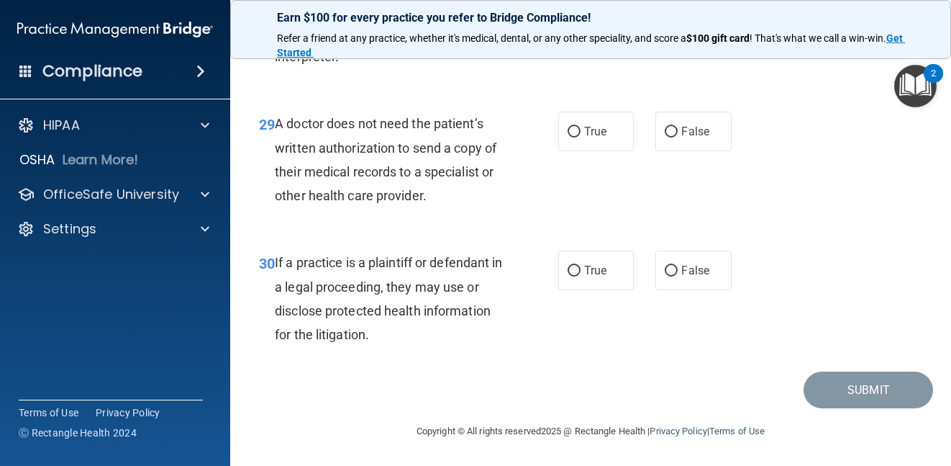
scroll to position [4101, 0]
click at [696, 138] on span "False" at bounding box center [695, 131] width 28 height 14
click at [678, 137] on input "False" at bounding box center [671, 132] width 13 height 11
radio input "true"
click at [802, 232] on div "29 A doctor does not need the patient’s written authorization to send a copy of…" at bounding box center [590, 163] width 685 height 139
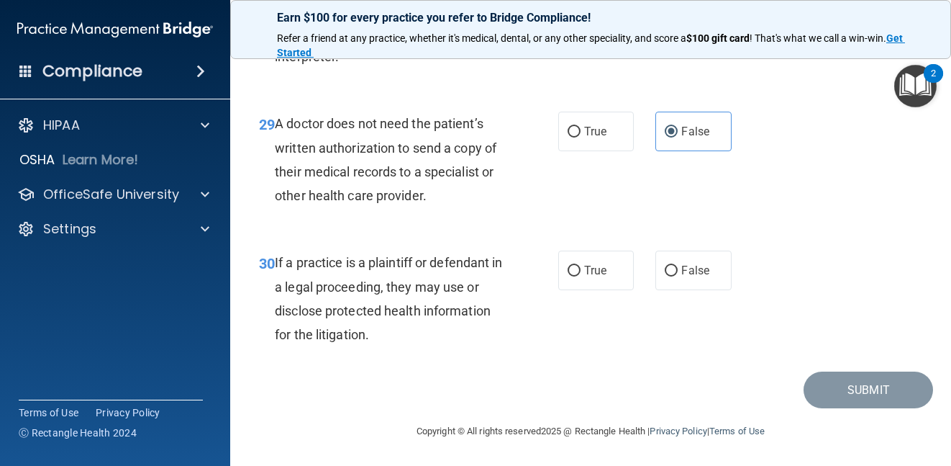
scroll to position [4127, 0]
click at [607, 270] on label "True" at bounding box center [596, 270] width 76 height 40
click at [581, 270] on input "True" at bounding box center [574, 271] width 13 height 11
radio input "true"
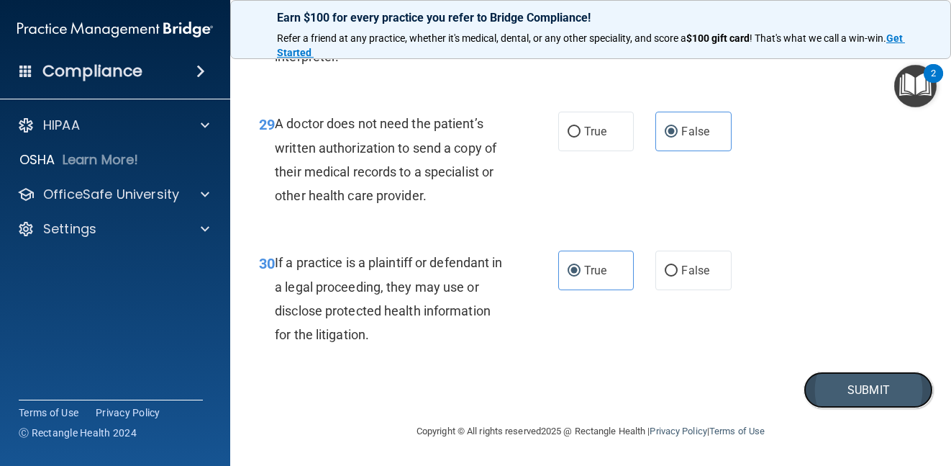
click at [838, 394] on button "Submit" at bounding box center [869, 389] width 130 height 37
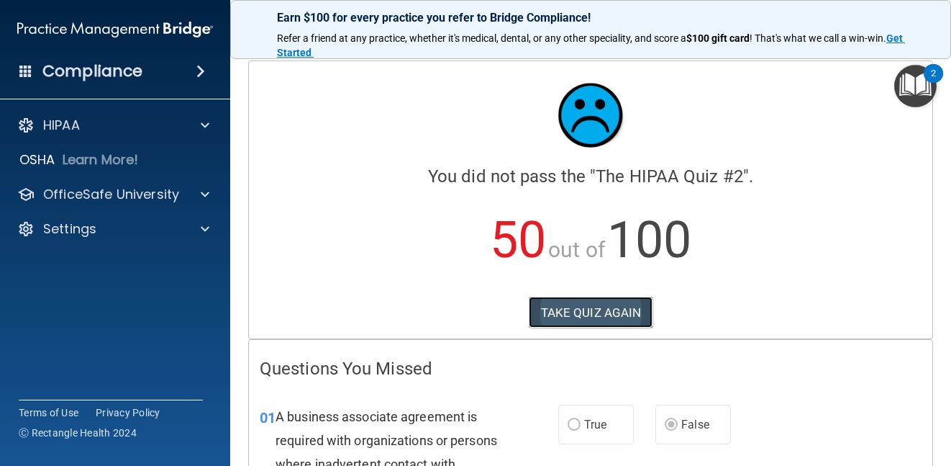
click at [550, 314] on button "TAKE QUIZ AGAIN" at bounding box center [591, 312] width 124 height 32
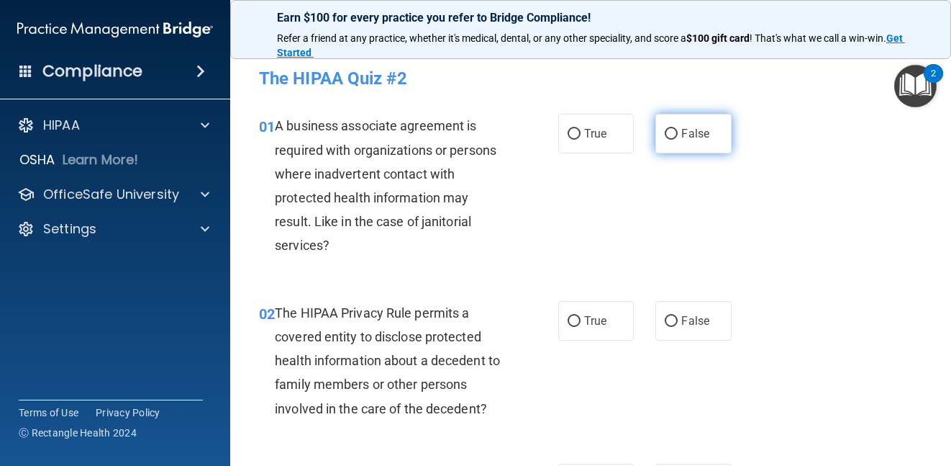
click at [676, 140] on label "False" at bounding box center [694, 134] width 76 height 40
click at [676, 140] on input "False" at bounding box center [671, 134] width 13 height 11
radio input "true"
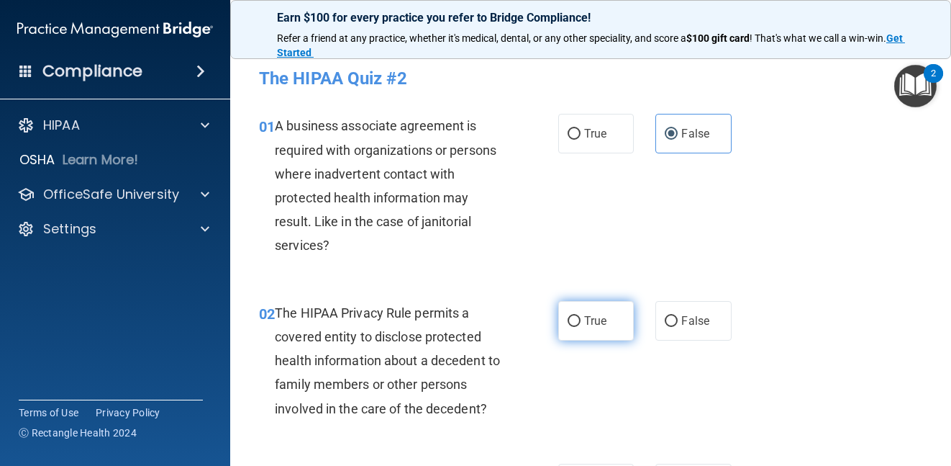
click at [592, 329] on label "True" at bounding box center [596, 321] width 76 height 40
click at [581, 327] on input "True" at bounding box center [574, 321] width 13 height 11
radio input "true"
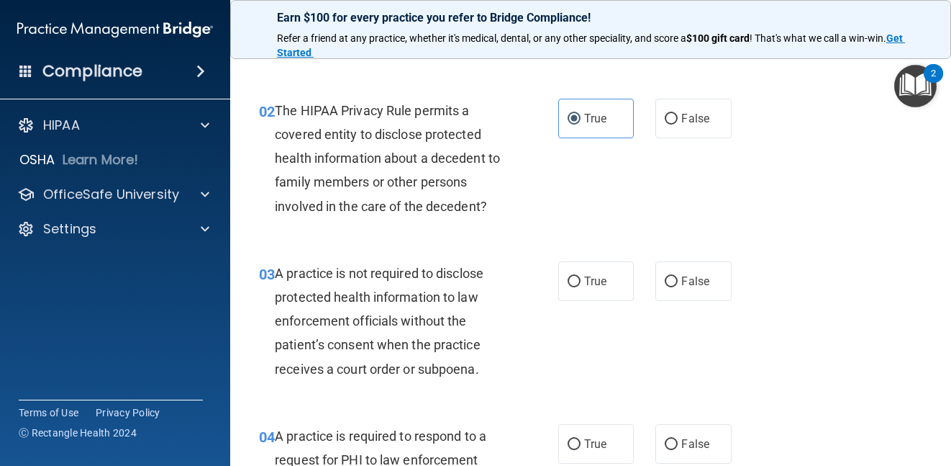
scroll to position [216, 0]
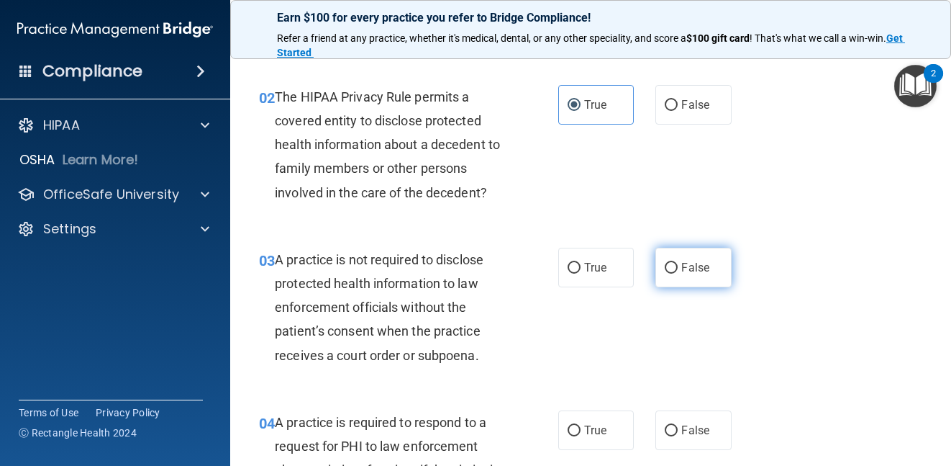
click at [695, 271] on span "False" at bounding box center [695, 267] width 28 height 14
click at [678, 271] on input "False" at bounding box center [671, 268] width 13 height 11
radio input "true"
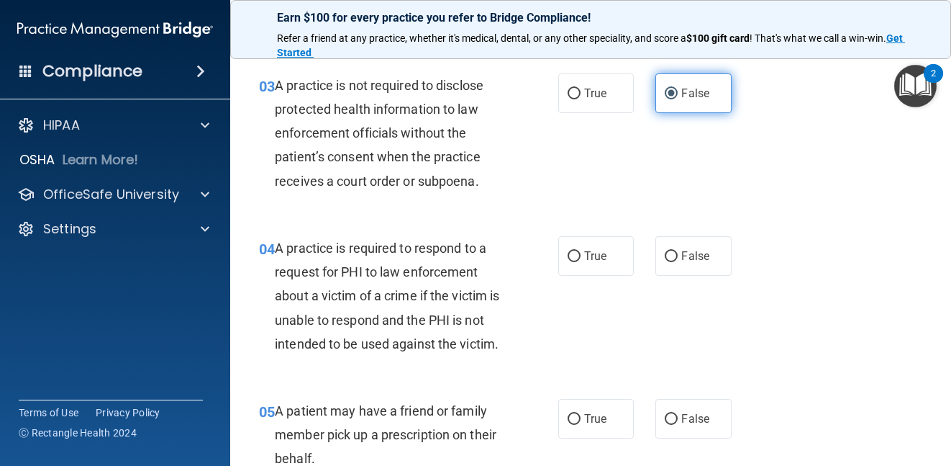
scroll to position [432, 0]
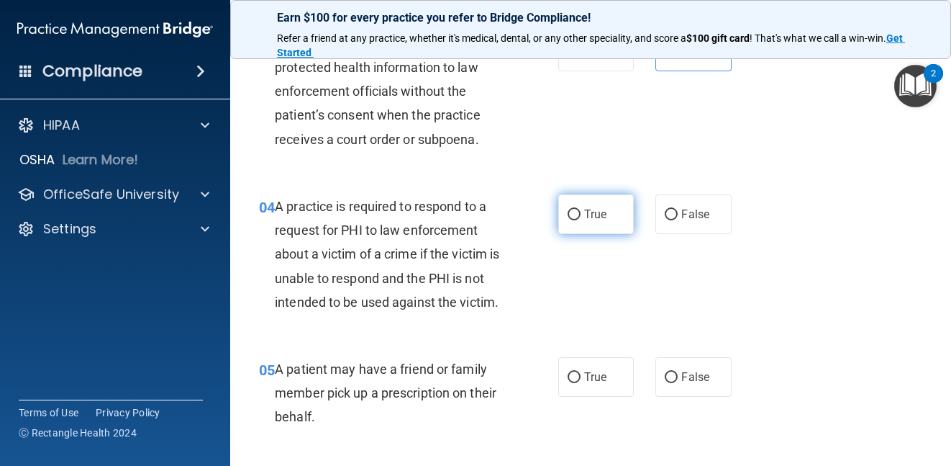
click at [587, 220] on span "True" at bounding box center [595, 214] width 22 height 14
click at [581, 220] on input "True" at bounding box center [574, 214] width 13 height 11
radio input "true"
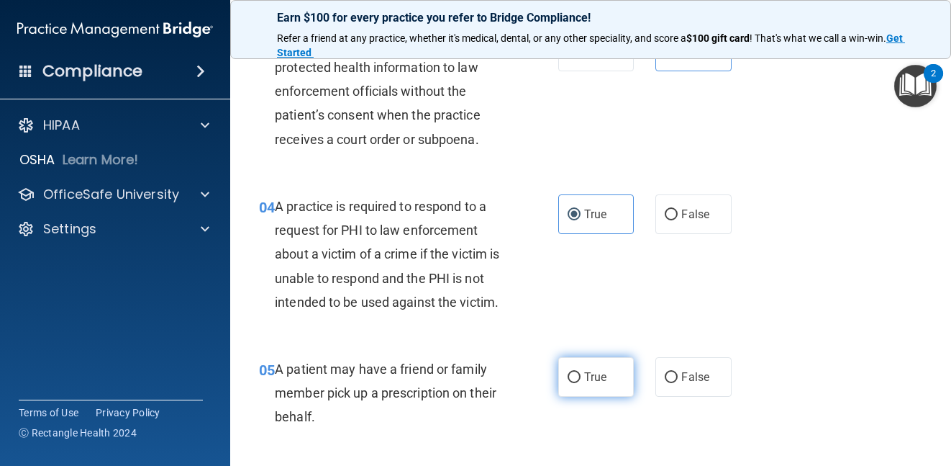
click at [601, 384] on label "True" at bounding box center [596, 377] width 76 height 40
click at [581, 383] on input "True" at bounding box center [574, 377] width 13 height 11
radio input "true"
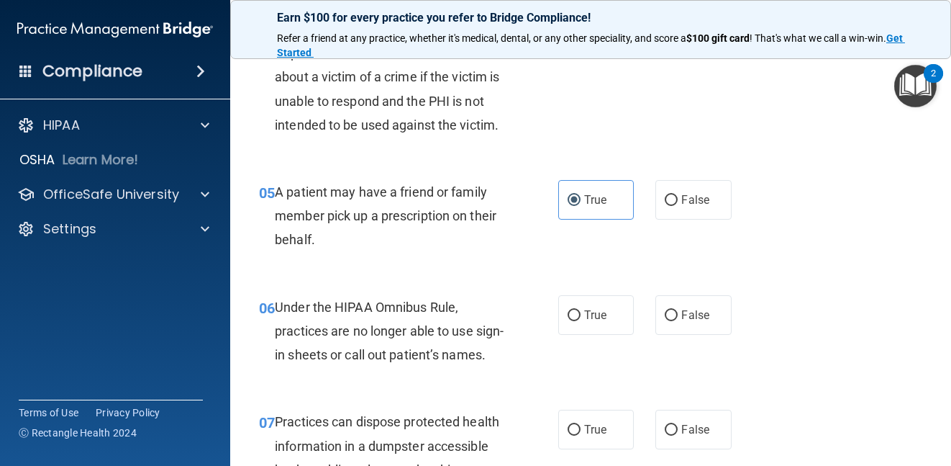
scroll to position [648, 0]
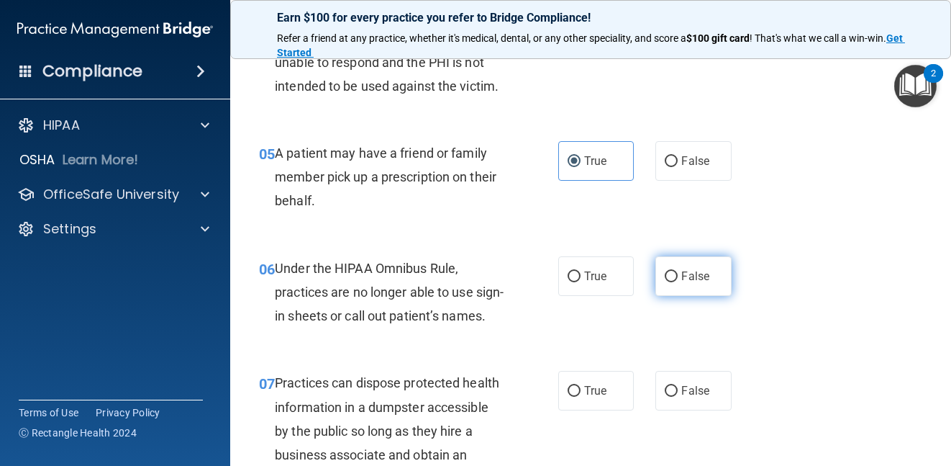
click at [684, 284] on label "False" at bounding box center [694, 276] width 76 height 40
click at [678, 282] on input "False" at bounding box center [671, 276] width 13 height 11
radio input "true"
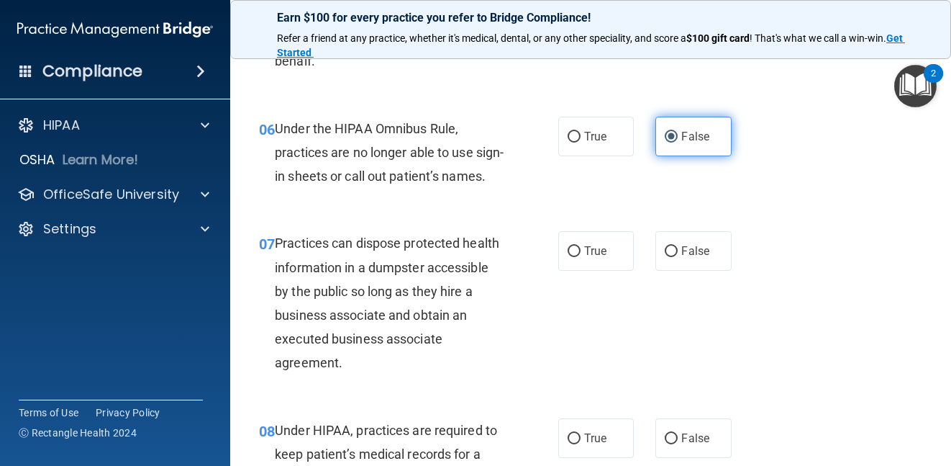
scroll to position [791, 0]
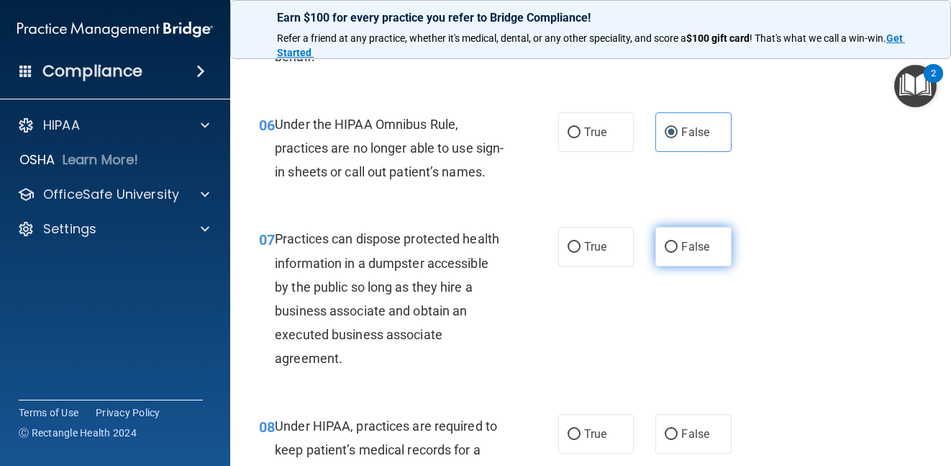
click at [684, 266] on label "False" at bounding box center [694, 247] width 76 height 40
click at [678, 253] on input "False" at bounding box center [671, 247] width 13 height 11
radio input "true"
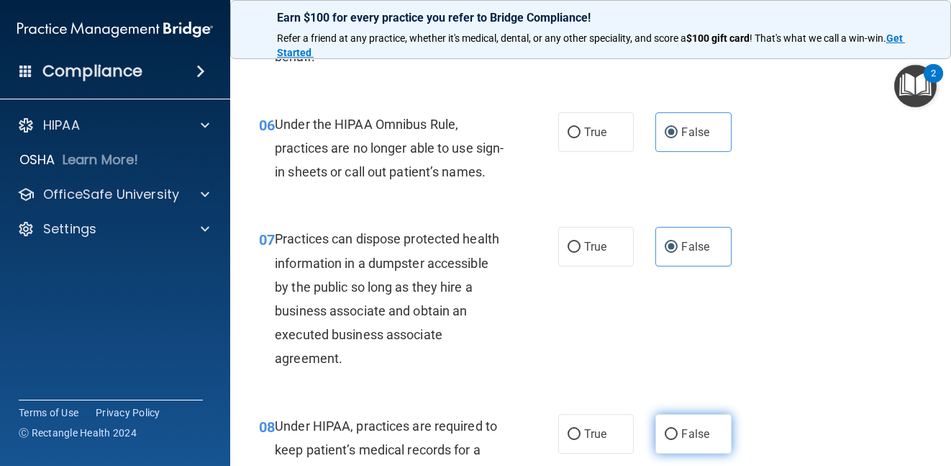
click at [681, 440] on span "False" at bounding box center [695, 434] width 28 height 14
click at [678, 440] on input "False" at bounding box center [671, 434] width 13 height 11
radio input "true"
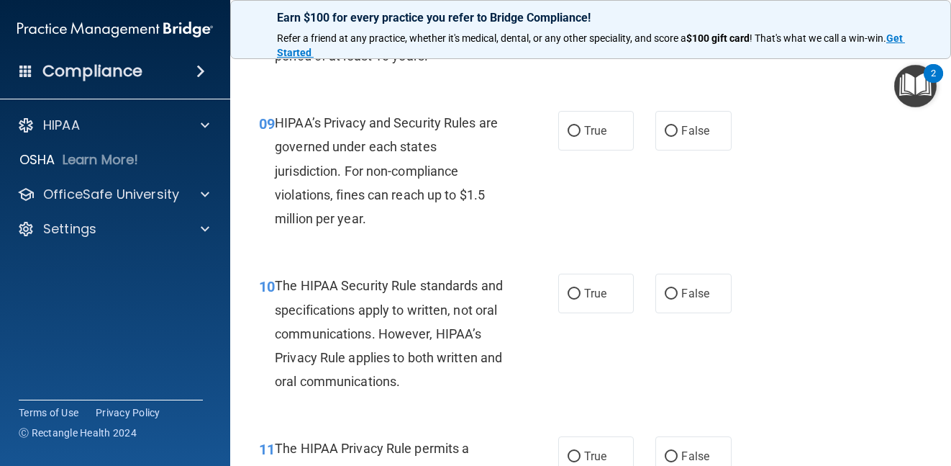
scroll to position [1223, 0]
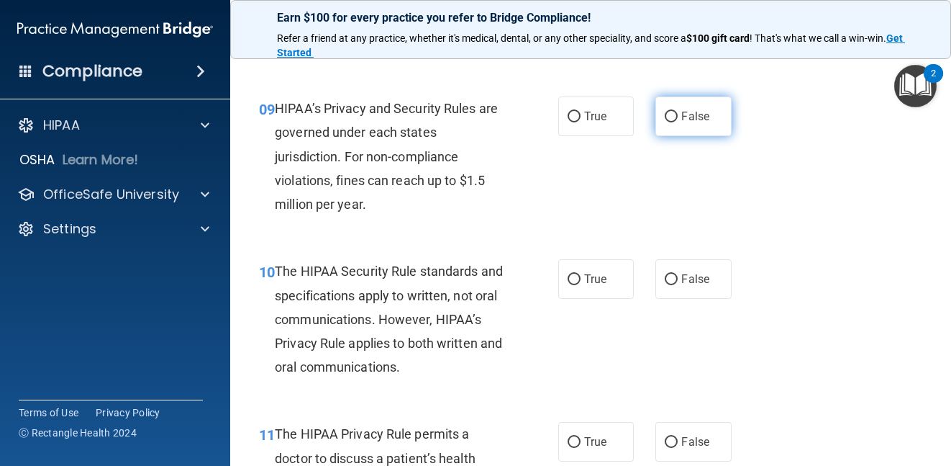
click at [681, 136] on label "False" at bounding box center [694, 116] width 76 height 40
click at [678, 122] on input "False" at bounding box center [671, 117] width 13 height 11
radio input "true"
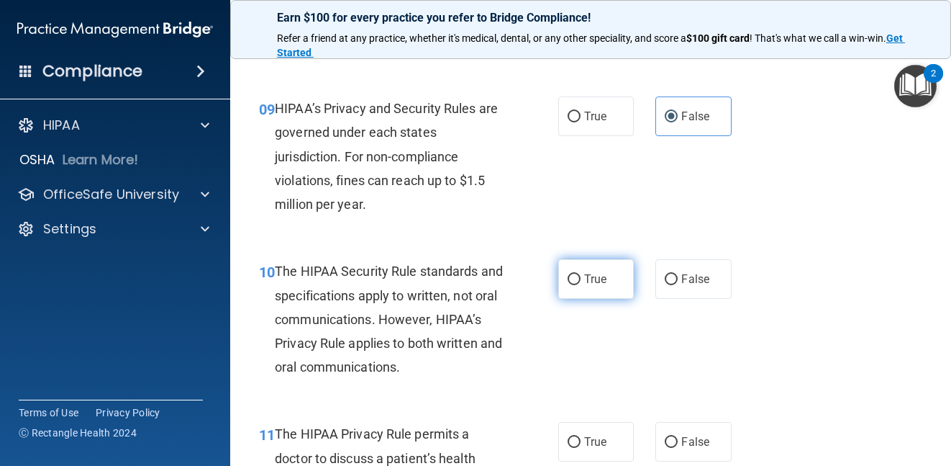
click at [570, 299] on label "True" at bounding box center [596, 279] width 76 height 40
click at [570, 285] on input "True" at bounding box center [574, 279] width 13 height 11
radio input "true"
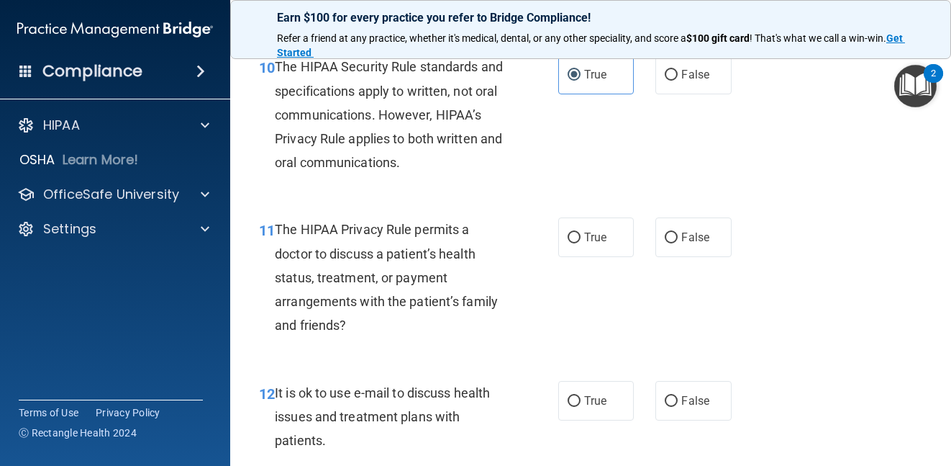
scroll to position [1439, 0]
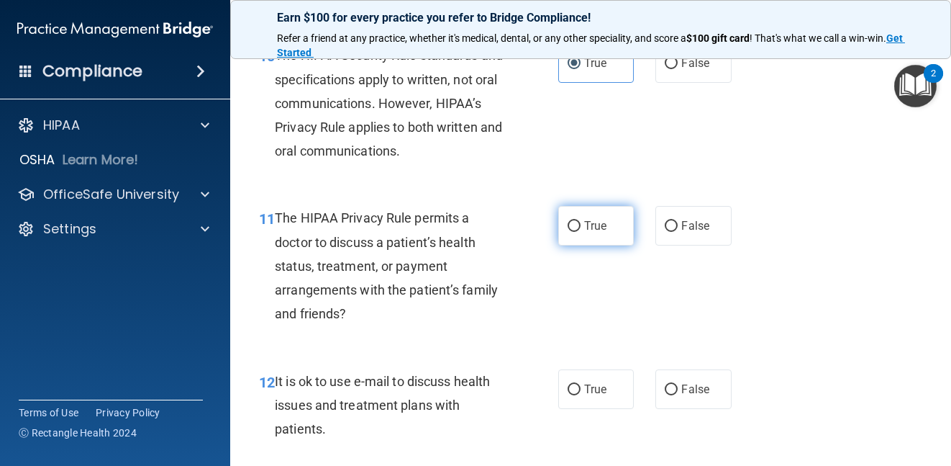
click at [598, 245] on label "True" at bounding box center [596, 226] width 76 height 40
click at [581, 232] on input "True" at bounding box center [574, 226] width 13 height 11
radio input "true"
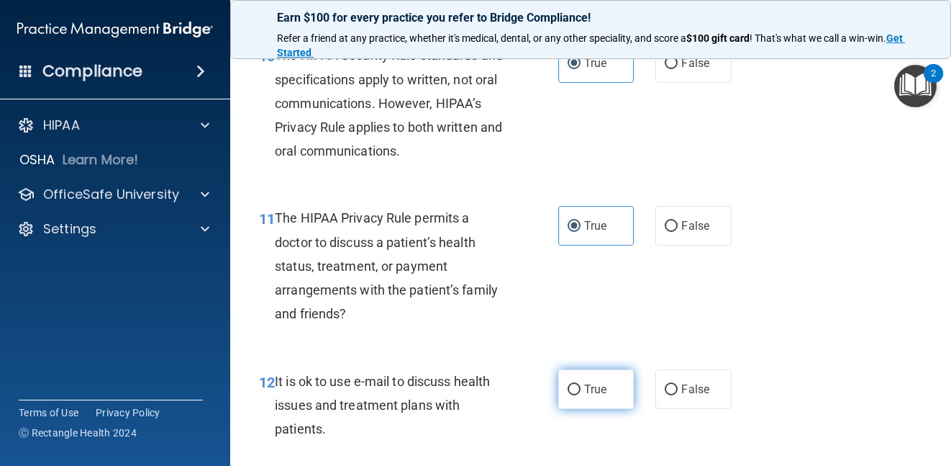
click at [609, 404] on label "True" at bounding box center [596, 389] width 76 height 40
click at [581, 395] on input "True" at bounding box center [574, 389] width 13 height 11
radio input "true"
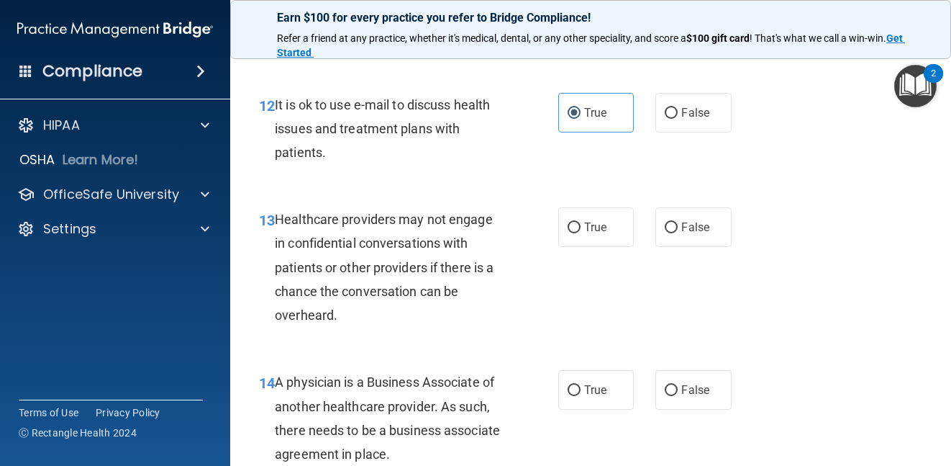
scroll to position [1727, 0]
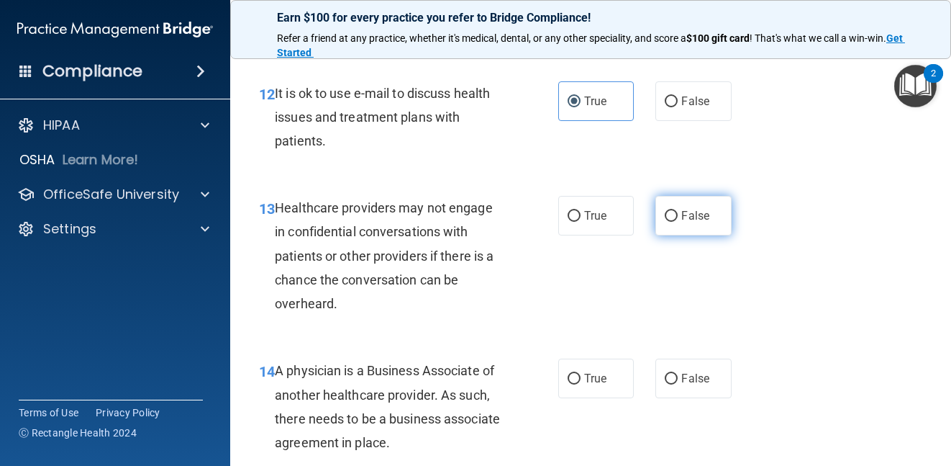
click at [696, 222] on span "False" at bounding box center [695, 216] width 28 height 14
click at [678, 222] on input "False" at bounding box center [671, 216] width 13 height 11
radio input "true"
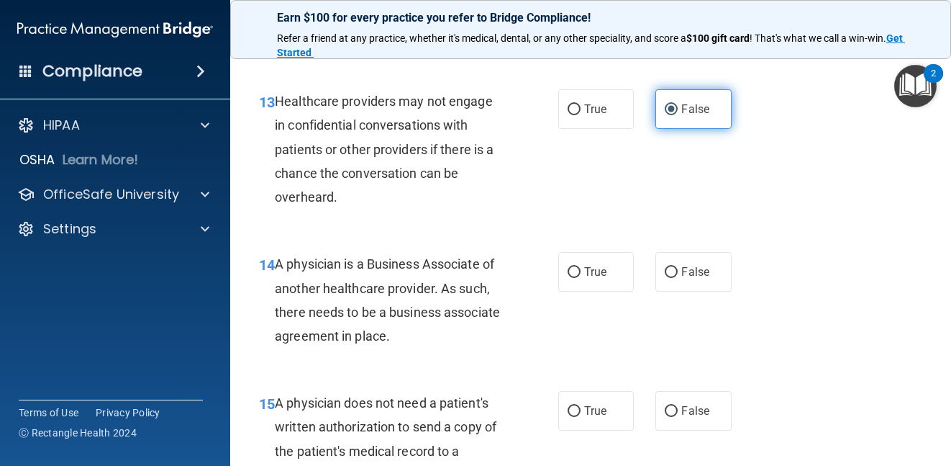
scroll to position [1871, 0]
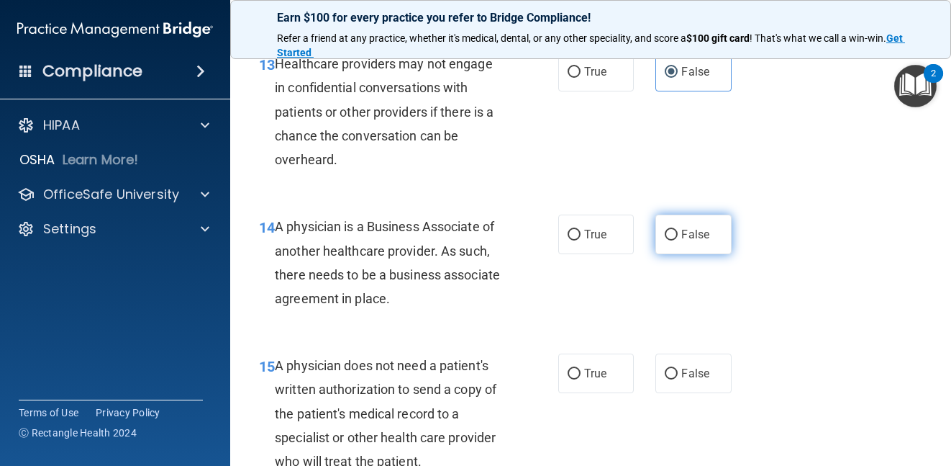
click at [694, 254] on label "False" at bounding box center [694, 234] width 76 height 40
click at [678, 240] on input "False" at bounding box center [671, 235] width 13 height 11
radio input "true"
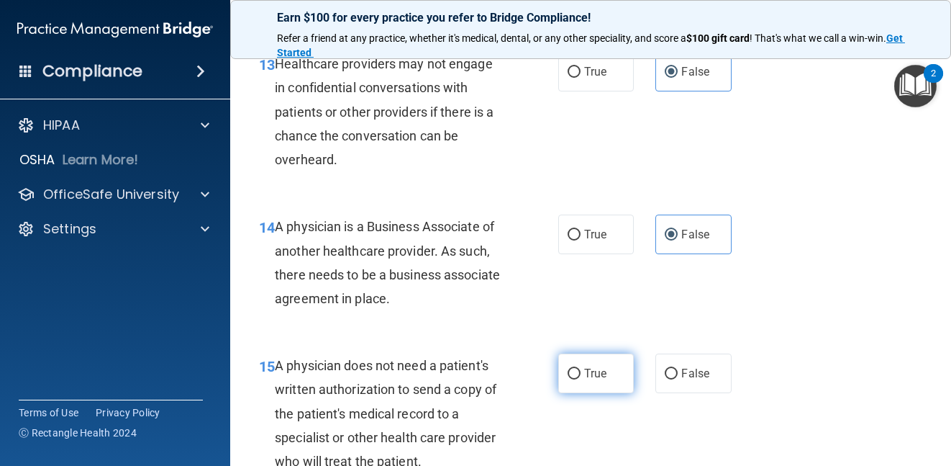
click at [584, 380] on span "True" at bounding box center [595, 373] width 22 height 14
click at [581, 379] on input "True" at bounding box center [574, 373] width 13 height 11
radio input "true"
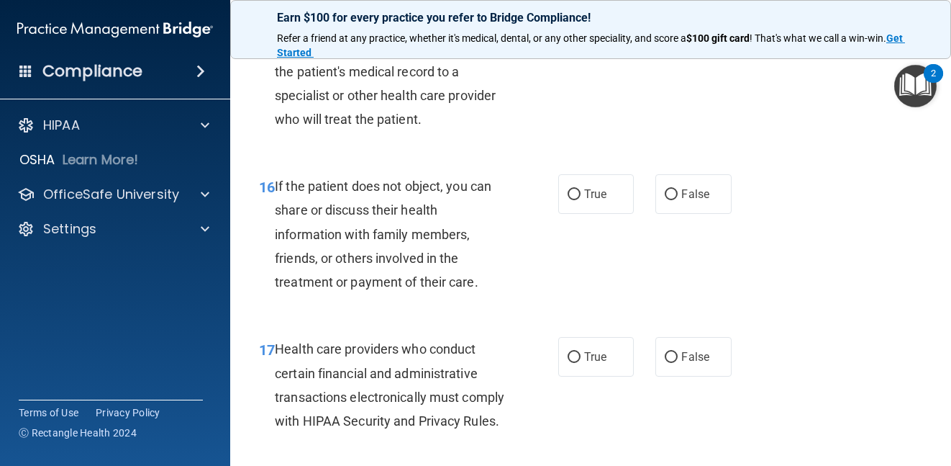
scroll to position [2231, 0]
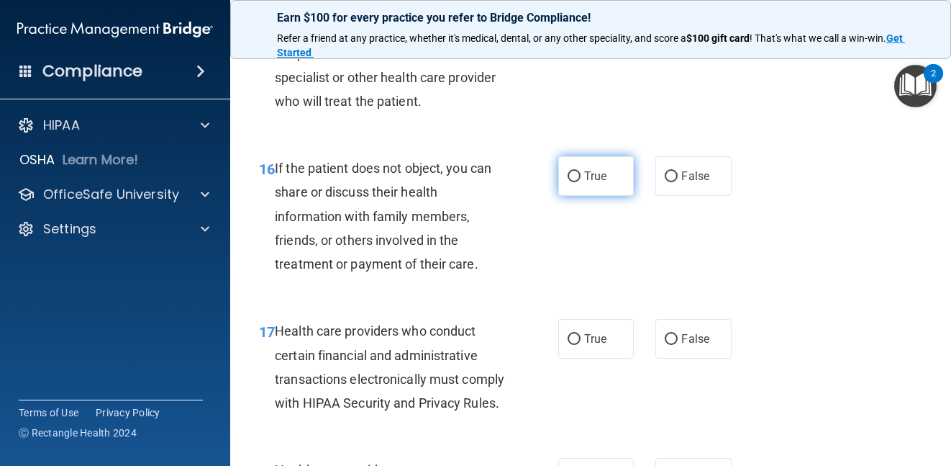
click at [591, 183] on span "True" at bounding box center [595, 176] width 22 height 14
click at [581, 182] on input "True" at bounding box center [574, 176] width 13 height 11
radio input "true"
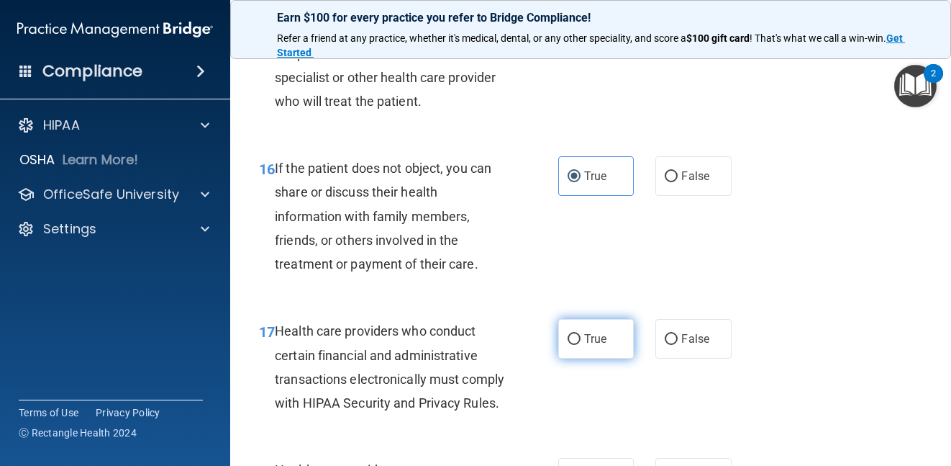
click at [574, 358] on label "True" at bounding box center [596, 339] width 76 height 40
click at [574, 345] on input "True" at bounding box center [574, 339] width 13 height 11
radio input "true"
click at [815, 339] on div "17 Health care providers who conduct certain financial and administrative trans…" at bounding box center [590, 370] width 685 height 139
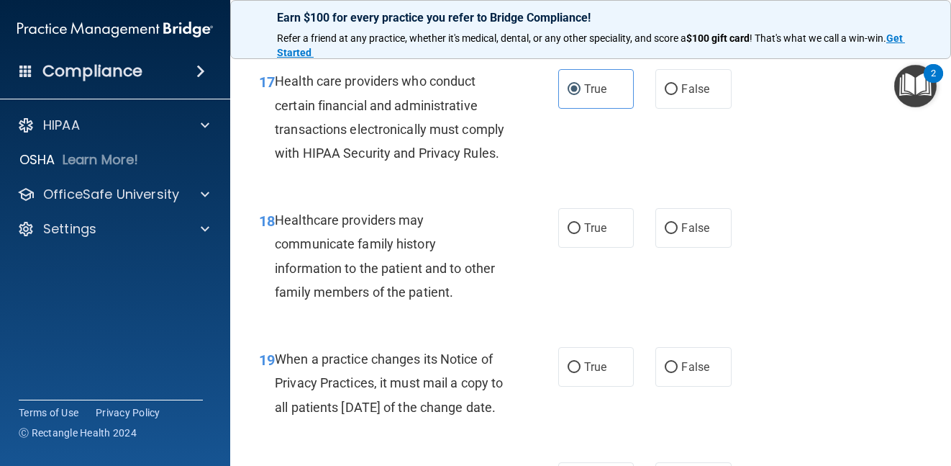
scroll to position [2518, 0]
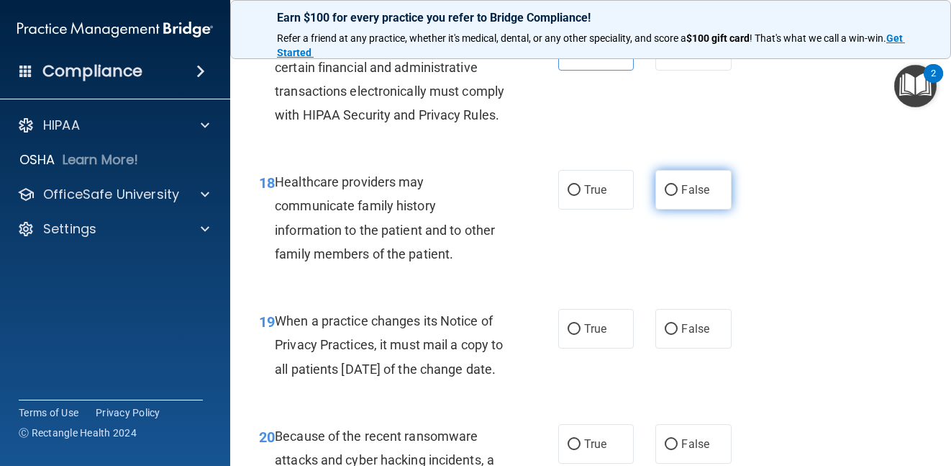
click at [701, 209] on label "False" at bounding box center [694, 190] width 76 height 40
click at [678, 196] on input "False" at bounding box center [671, 190] width 13 height 11
radio input "true"
click at [702, 348] on label "False" at bounding box center [694, 329] width 76 height 40
click at [678, 335] on input "False" at bounding box center [671, 329] width 13 height 11
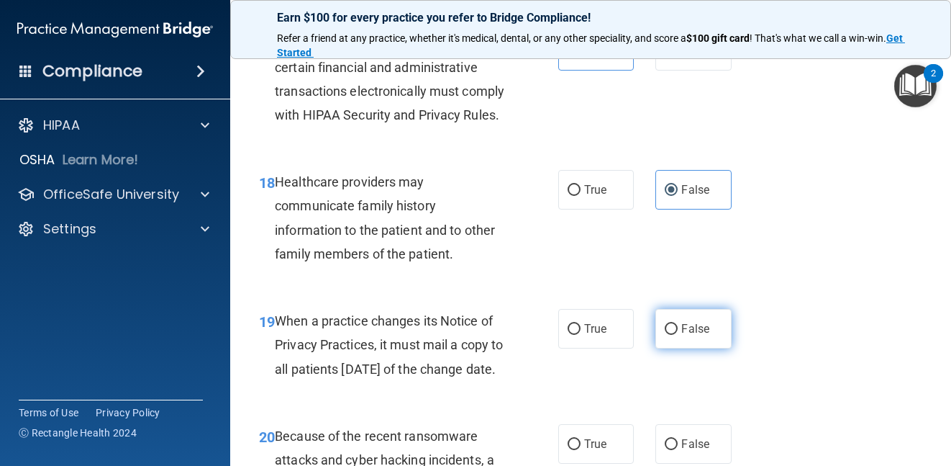
radio input "true"
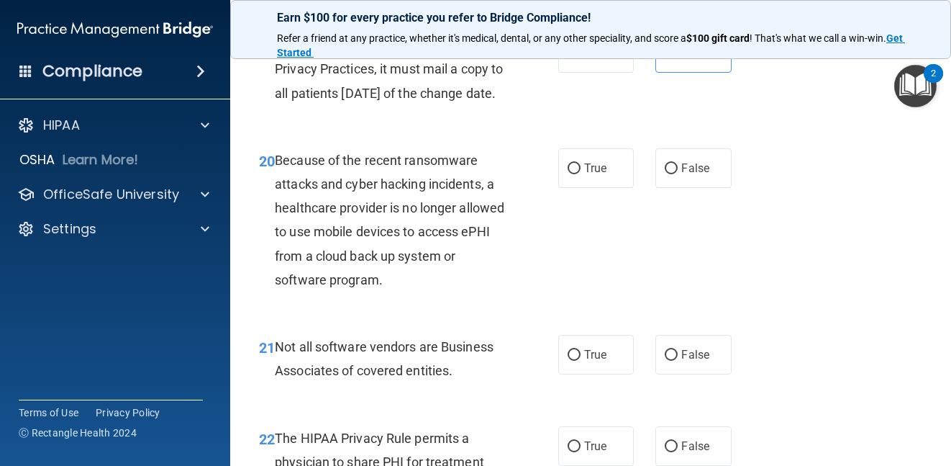
scroll to position [2806, 0]
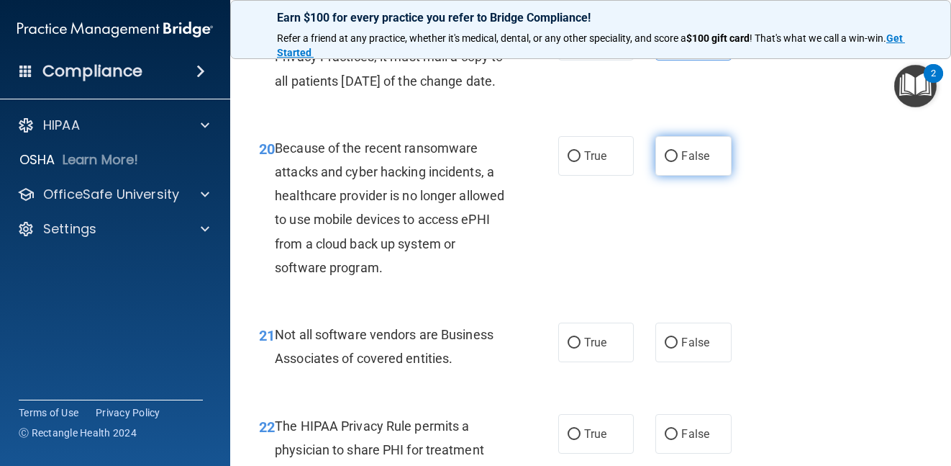
click at [681, 163] on span "False" at bounding box center [695, 156] width 28 height 14
click at [675, 162] on input "False" at bounding box center [671, 156] width 13 height 11
radio input "true"
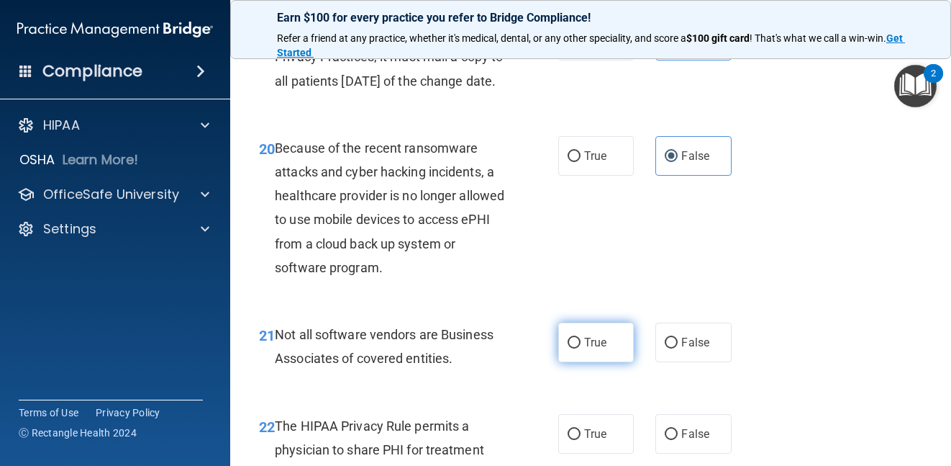
click at [587, 349] on span "True" at bounding box center [595, 342] width 22 height 14
click at [581, 348] on input "True" at bounding box center [574, 342] width 13 height 11
radio input "true"
click at [866, 304] on div "20 Because of the recent ransomware attacks and cyber hacking incidents, a heal…" at bounding box center [590, 211] width 685 height 186
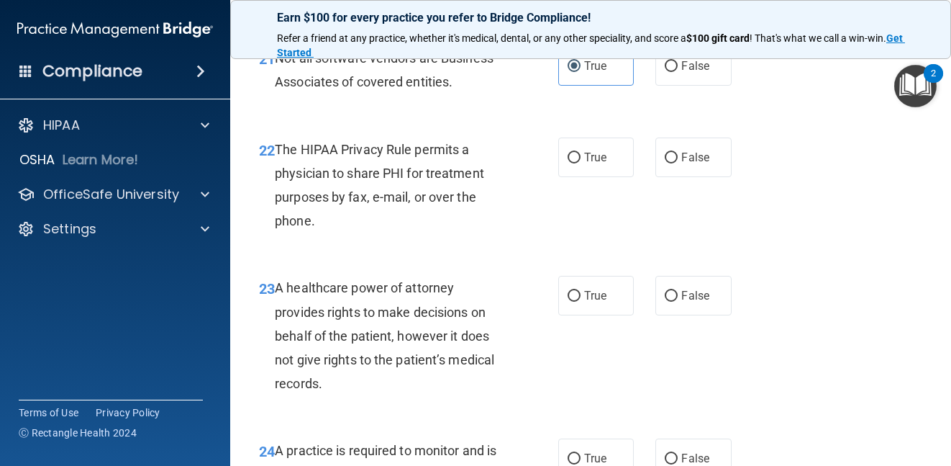
scroll to position [3094, 0]
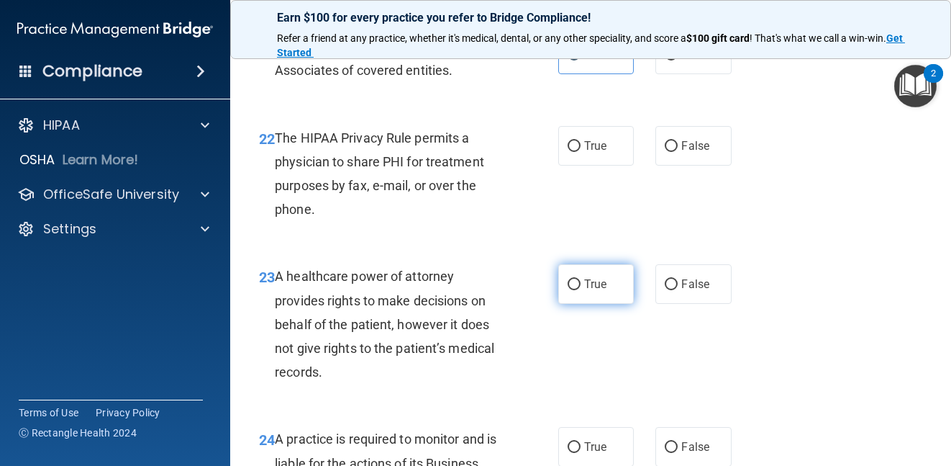
click at [584, 291] on span "True" at bounding box center [595, 284] width 22 height 14
click at [581, 290] on input "True" at bounding box center [574, 284] width 13 height 11
radio input "true"
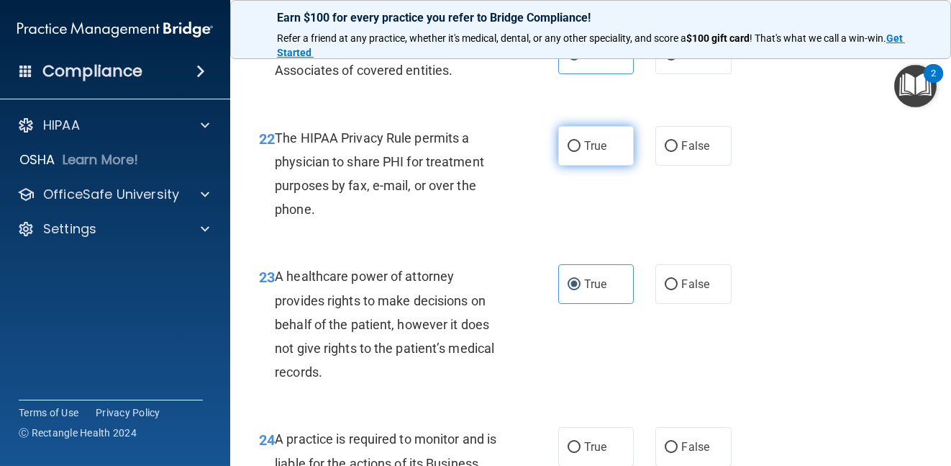
click at [590, 153] on span "True" at bounding box center [595, 146] width 22 height 14
click at [581, 152] on input "True" at bounding box center [574, 146] width 13 height 11
radio input "true"
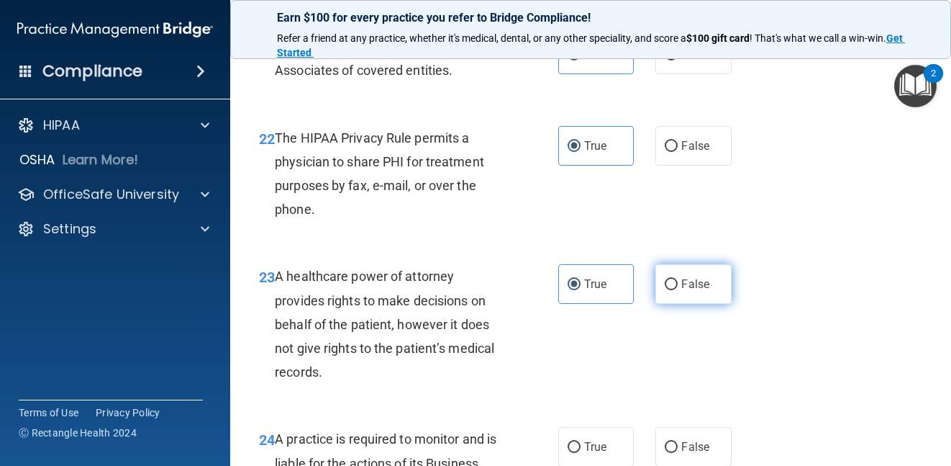
click at [699, 291] on span "False" at bounding box center [695, 284] width 28 height 14
click at [678, 290] on input "False" at bounding box center [671, 284] width 13 height 11
radio input "true"
radio input "false"
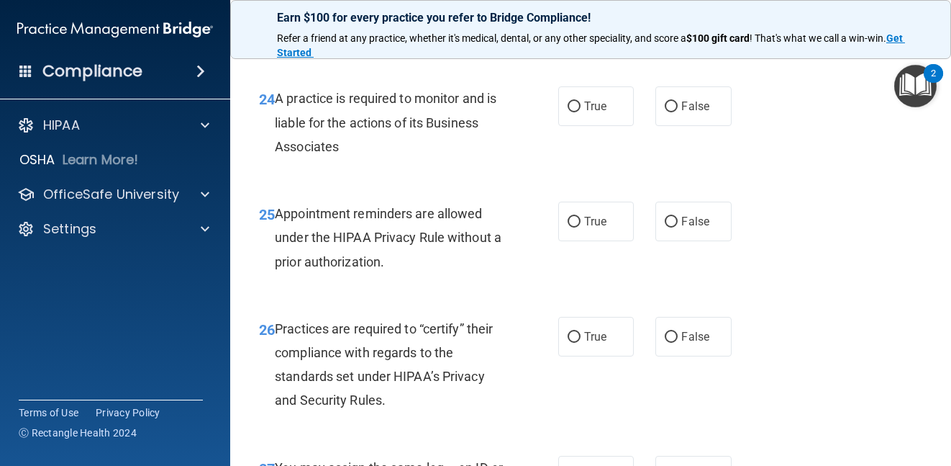
scroll to position [3454, 0]
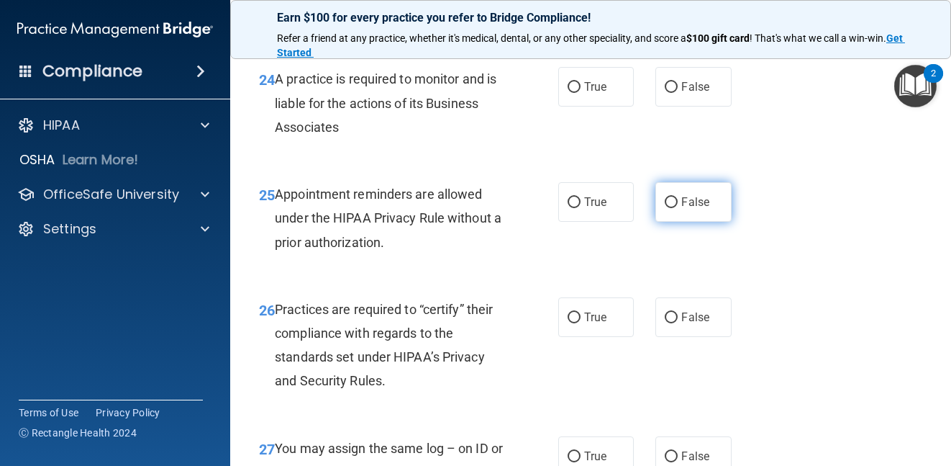
click at [689, 209] on span "False" at bounding box center [695, 202] width 28 height 14
click at [678, 208] on input "False" at bounding box center [671, 202] width 13 height 11
radio input "true"
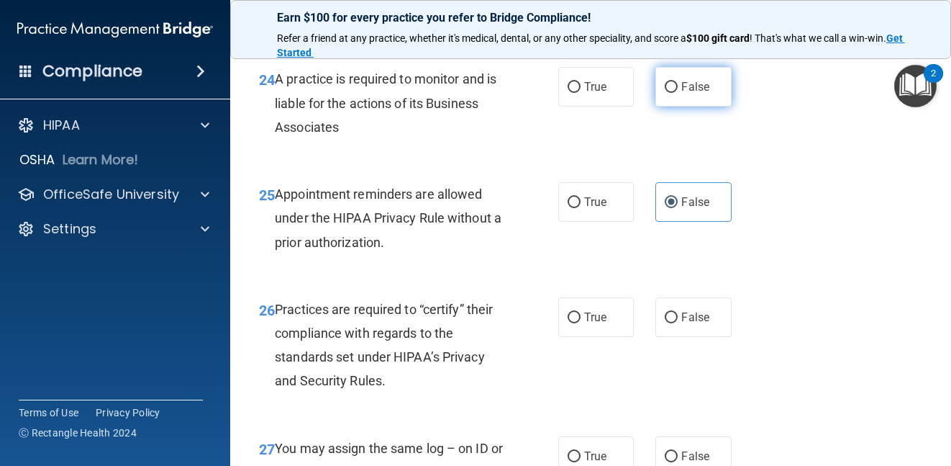
click at [681, 94] on span "False" at bounding box center [695, 87] width 28 height 14
click at [678, 93] on input "False" at bounding box center [671, 87] width 13 height 11
radio input "true"
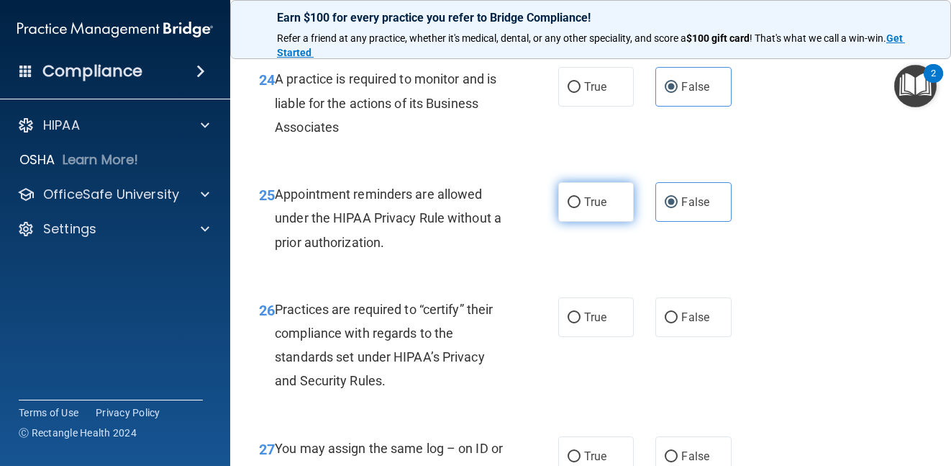
click at [576, 222] on label "True" at bounding box center [596, 202] width 76 height 40
click at [576, 208] on input "True" at bounding box center [574, 202] width 13 height 11
radio input "true"
radio input "false"
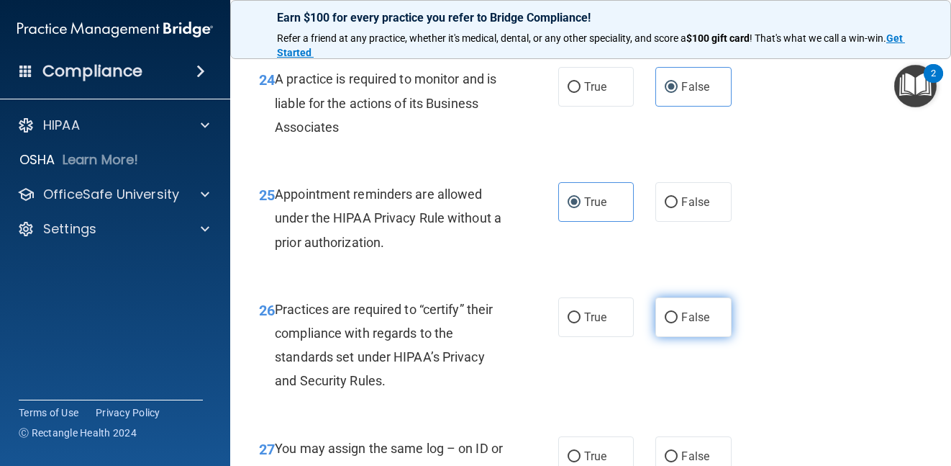
click at [703, 337] on label "False" at bounding box center [694, 317] width 76 height 40
click at [678, 323] on input "False" at bounding box center [671, 317] width 13 height 11
radio input "true"
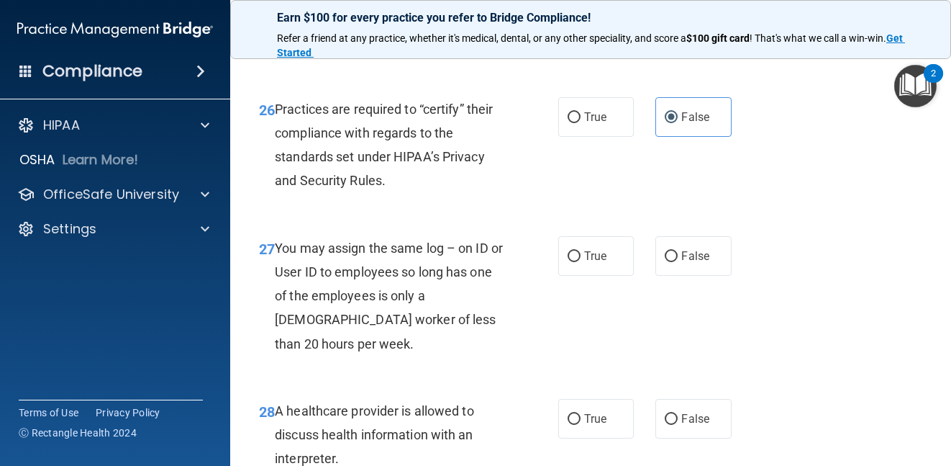
scroll to position [3670, 0]
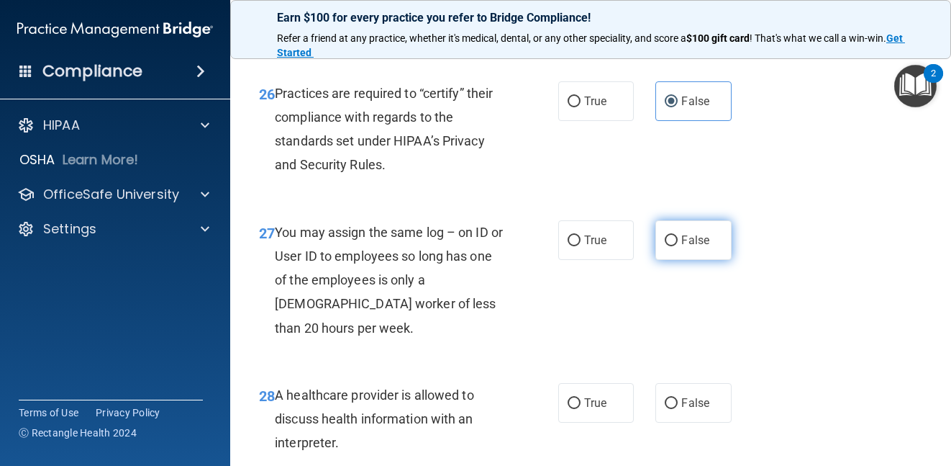
click at [703, 260] on label "False" at bounding box center [694, 240] width 76 height 40
click at [678, 246] on input "False" at bounding box center [671, 240] width 13 height 11
radio input "true"
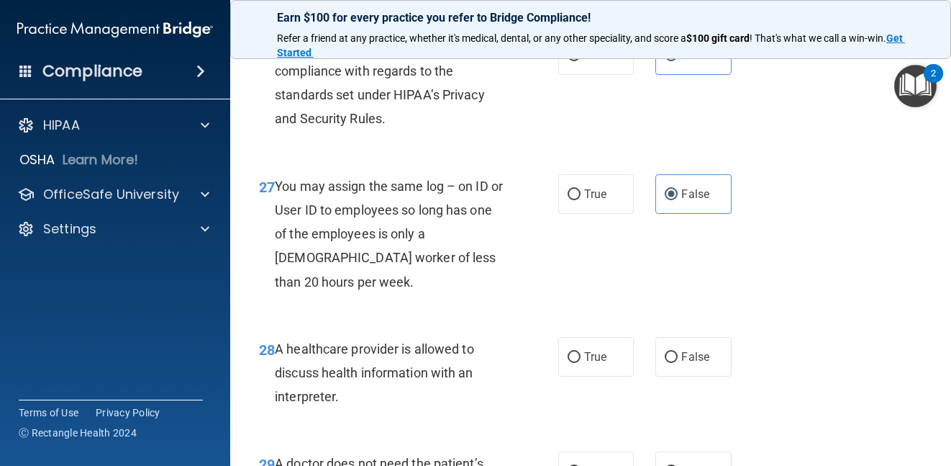
scroll to position [3814, 0]
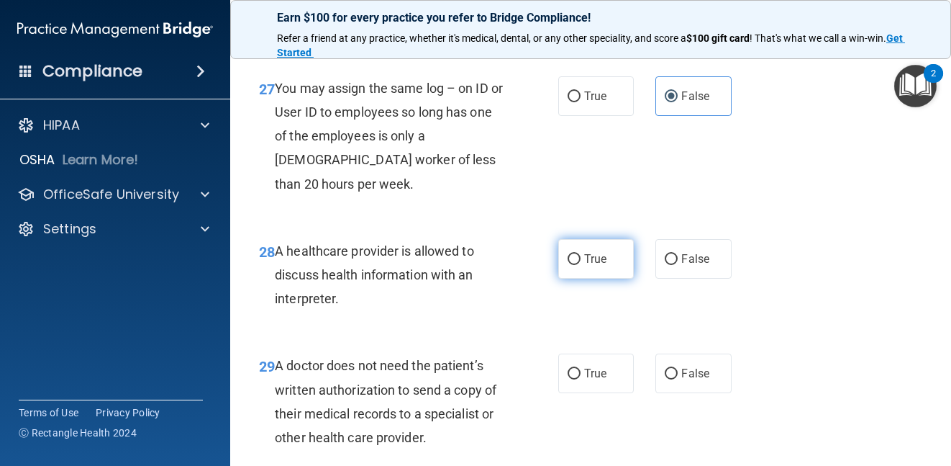
click at [591, 278] on label "True" at bounding box center [596, 259] width 76 height 40
click at [581, 265] on input "True" at bounding box center [574, 259] width 13 height 11
radio input "true"
click at [853, 336] on div "28 A healthcare provider is allowed to discuss health information with an inter…" at bounding box center [590, 278] width 685 height 115
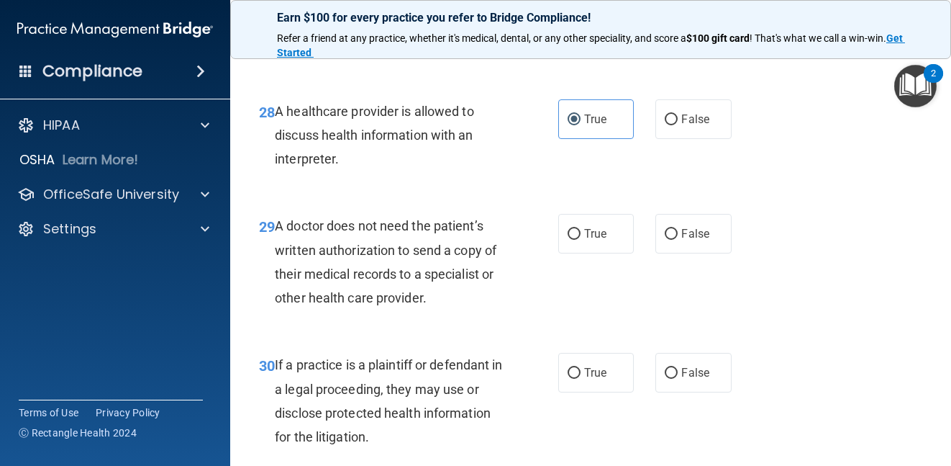
scroll to position [3957, 0]
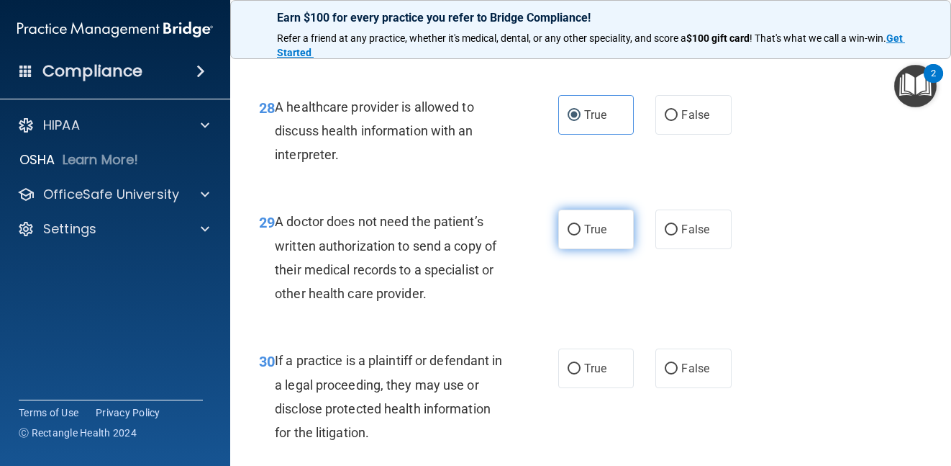
click at [594, 249] on label "True" at bounding box center [596, 229] width 76 height 40
click at [581, 235] on input "True" at bounding box center [574, 229] width 13 height 11
radio input "true"
click at [798, 330] on div "29 A doctor does not need the patient’s written authorization to send a copy of…" at bounding box center [590, 260] width 685 height 139
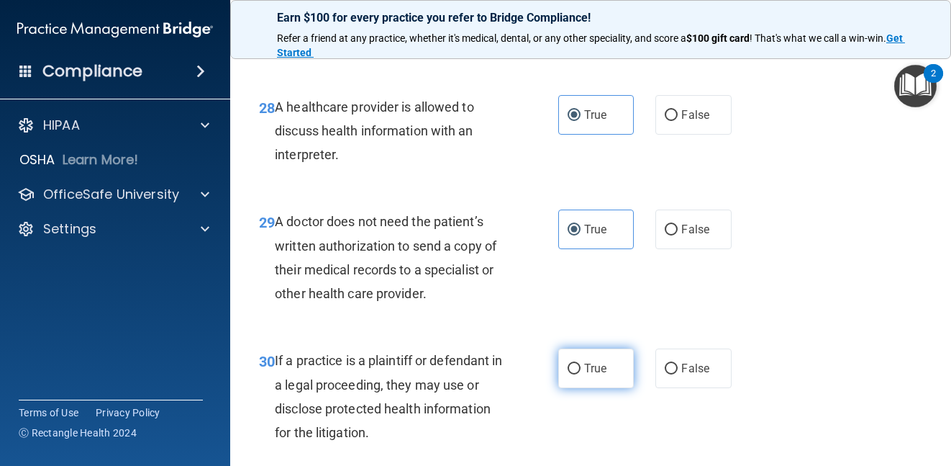
click at [613, 388] on label "True" at bounding box center [596, 368] width 76 height 40
click at [581, 374] on input "True" at bounding box center [574, 368] width 13 height 11
radio input "true"
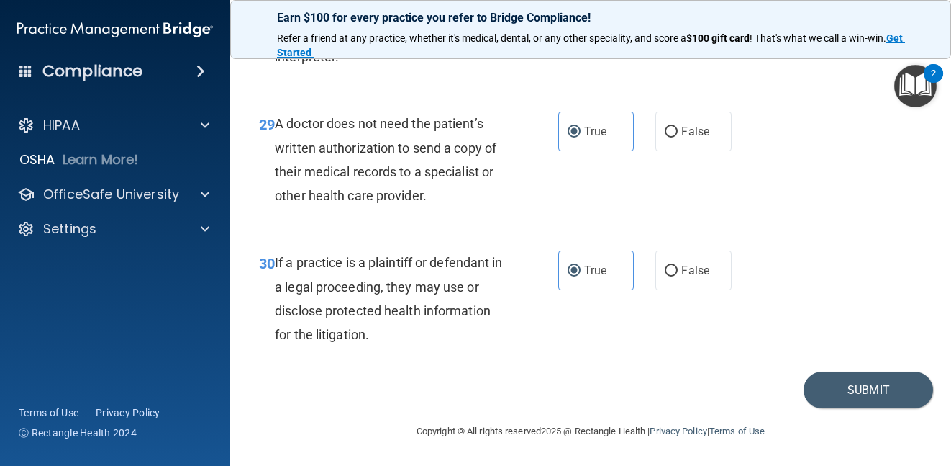
scroll to position [4127, 0]
click at [847, 394] on button "Submit" at bounding box center [869, 389] width 130 height 37
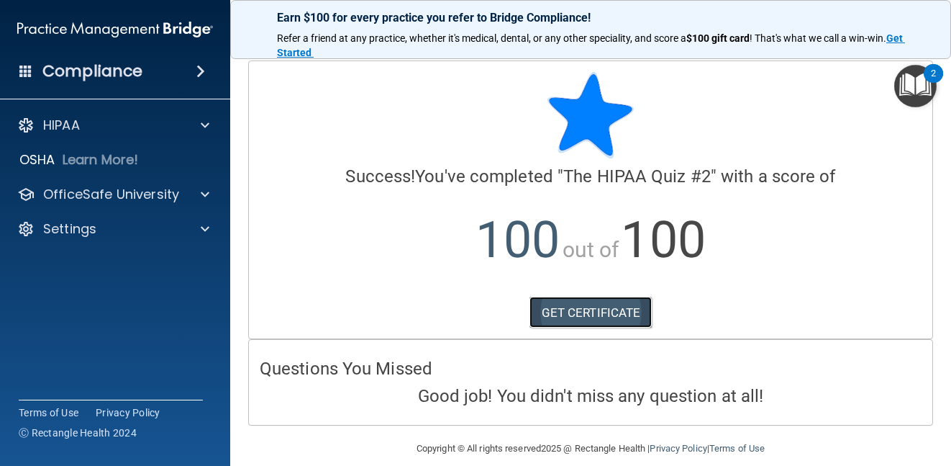
click at [612, 312] on link "GET CERTIFICATE" at bounding box center [591, 312] width 123 height 32
click at [911, 82] on img "Open Resource Center, 2 new notifications" at bounding box center [915, 86] width 42 height 42
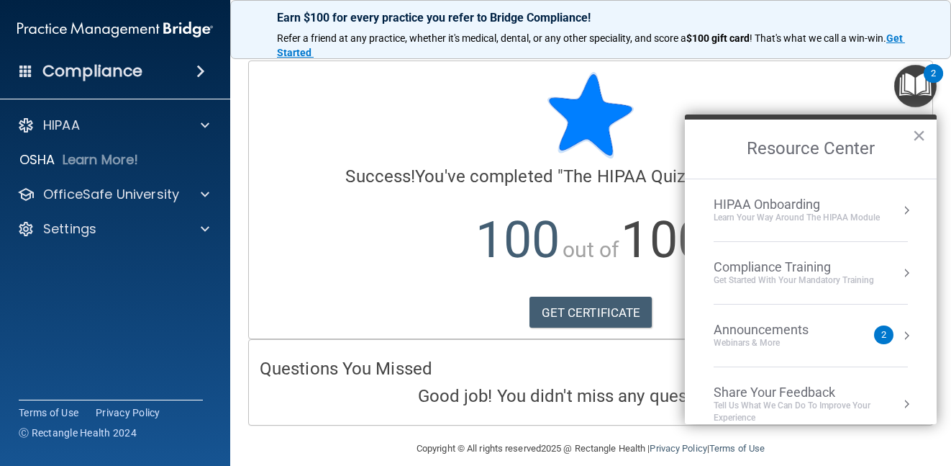
click at [776, 212] on div "Learn Your Way around the HIPAA module" at bounding box center [797, 218] width 166 height 12
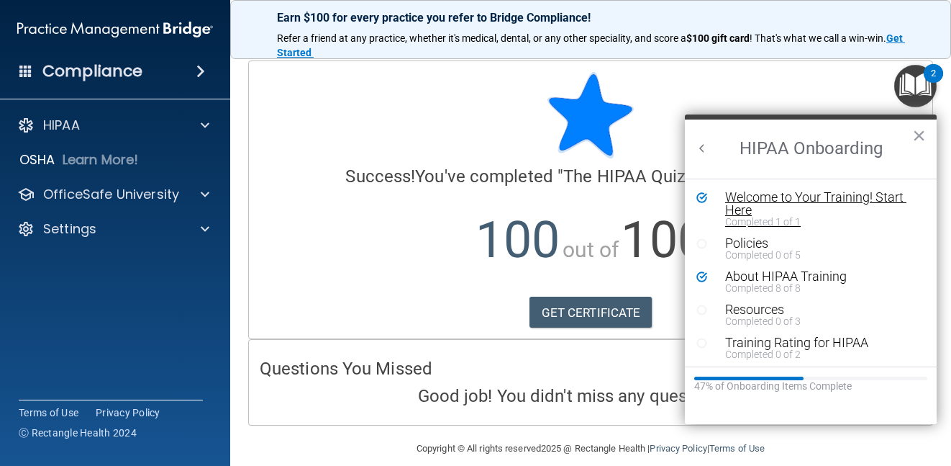
click at [781, 200] on div "Welcome to Your Training! Start Here" at bounding box center [816, 204] width 182 height 26
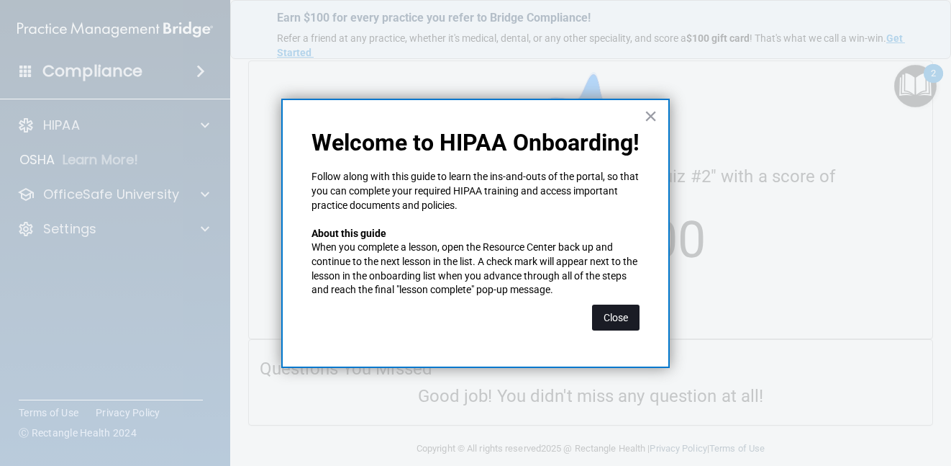
click at [603, 317] on button "Close" at bounding box center [615, 317] width 47 height 26
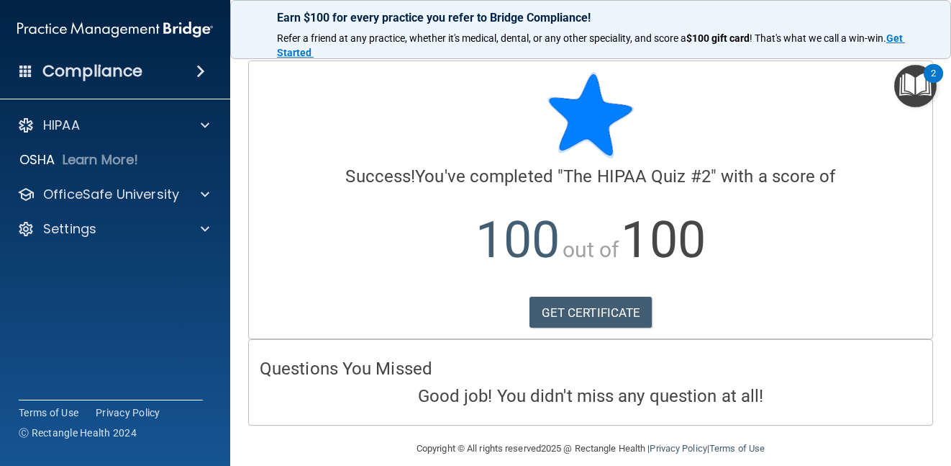
click at [910, 85] on img "Open Resource Center, 2 new notifications" at bounding box center [915, 86] width 42 height 42
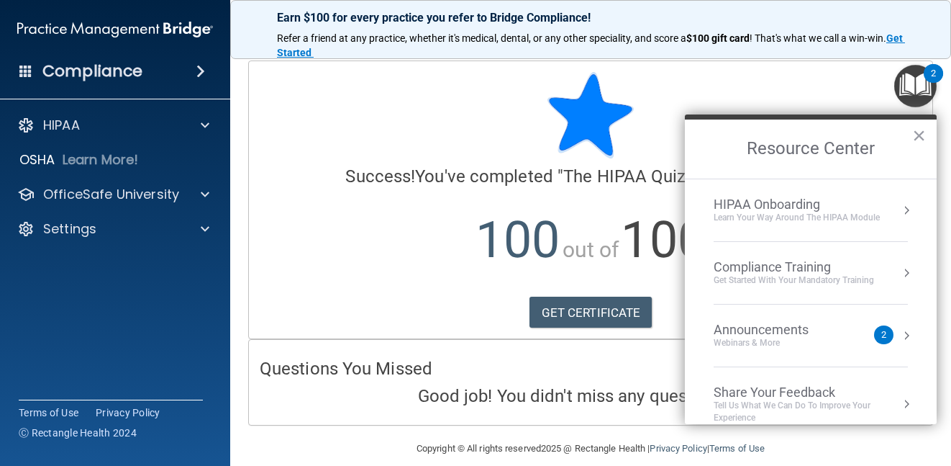
click at [789, 212] on div "Learn Your Way around the HIPAA module" at bounding box center [797, 218] width 166 height 12
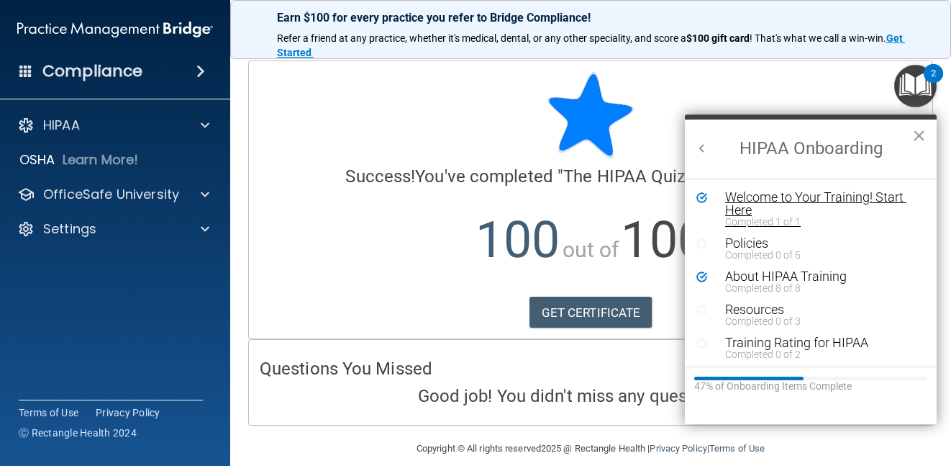
click at [808, 202] on div "Welcome to Your Training! Start Here" at bounding box center [816, 204] width 182 height 26
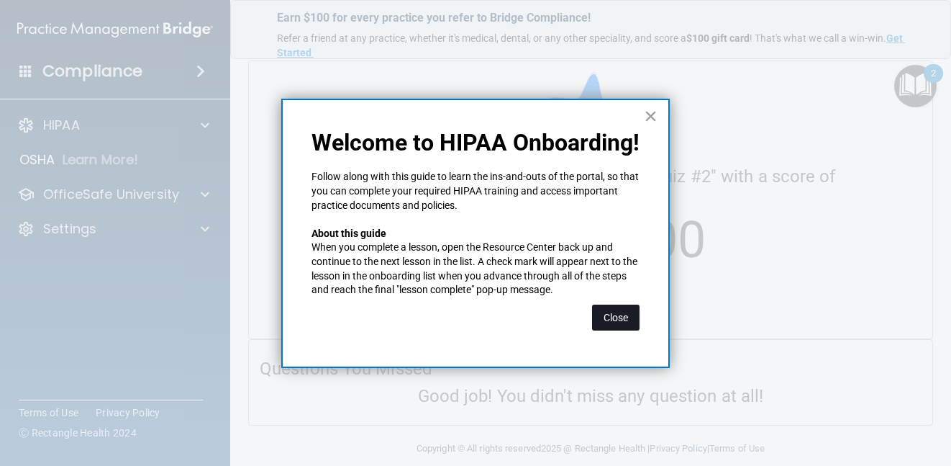
click at [619, 321] on button "Close" at bounding box center [615, 317] width 47 height 26
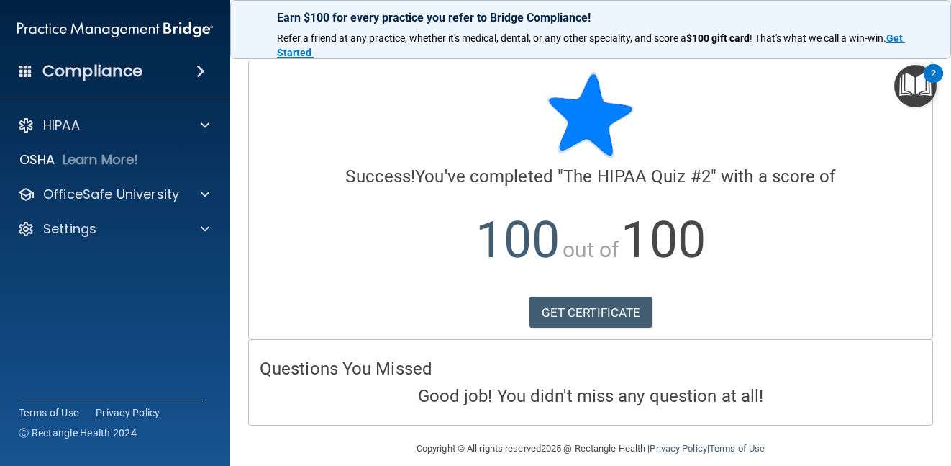
click at [763, 240] on p "100 out of 100" at bounding box center [591, 240] width 662 height 93
click at [88, 72] on h4 "Compliance" at bounding box center [92, 71] width 100 height 20
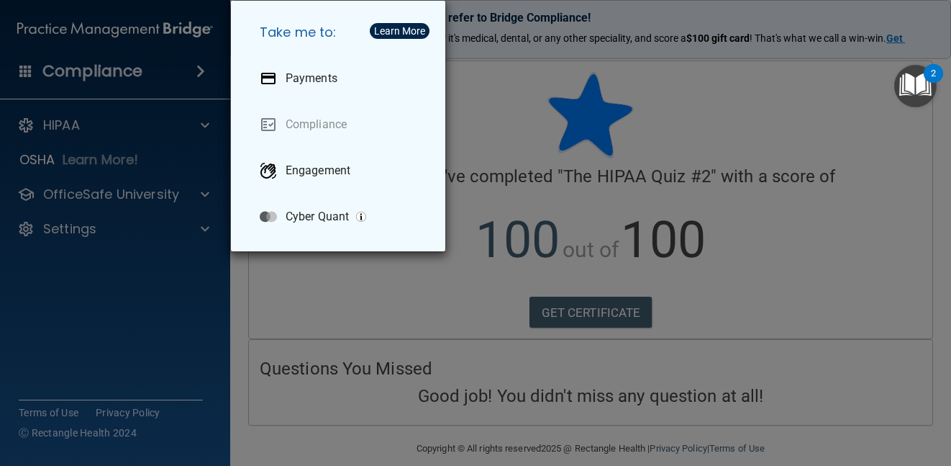
click at [603, 69] on div "Take me to: Payments Compliance Engagement Cyber Quant" at bounding box center [475, 233] width 951 height 466
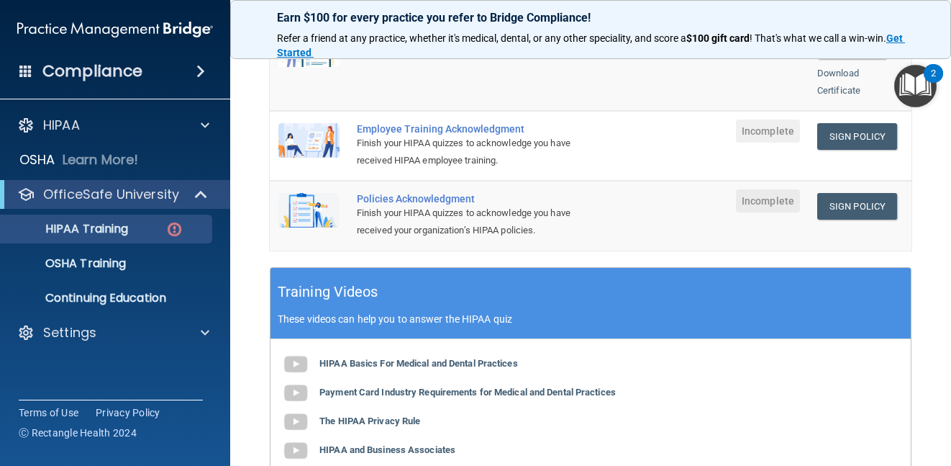
scroll to position [360, 0]
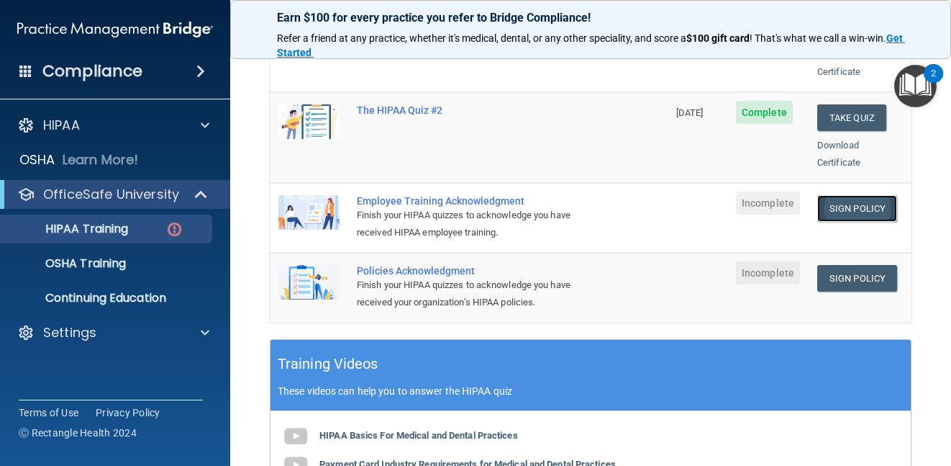
click at [835, 195] on link "Sign Policy" at bounding box center [857, 208] width 80 height 27
click at [848, 195] on link "Sign Policy" at bounding box center [857, 208] width 80 height 27
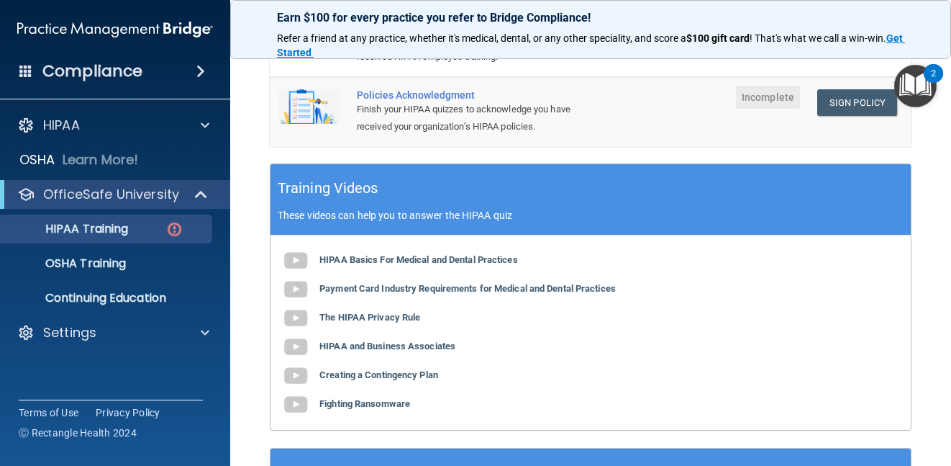
scroll to position [648, 0]
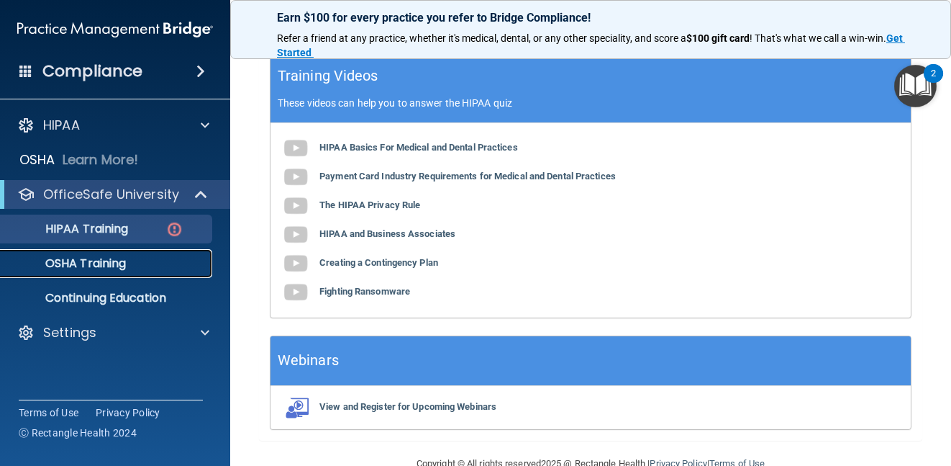
click at [96, 260] on p "OSHA Training" at bounding box center [67, 263] width 117 height 14
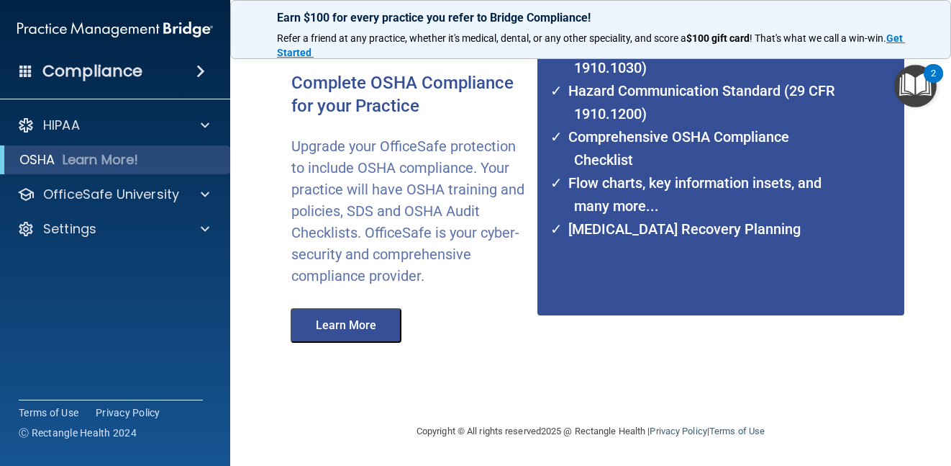
scroll to position [187, 0]
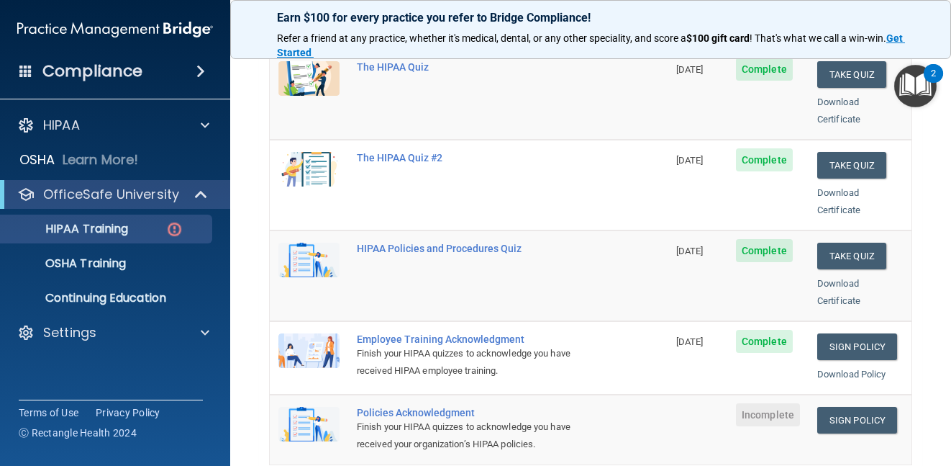
scroll to position [219, 0]
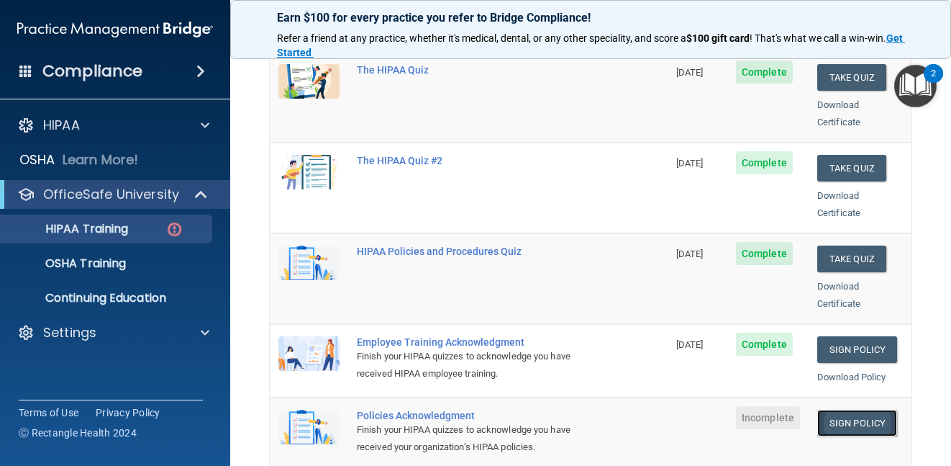
click at [829, 409] on link "Sign Policy" at bounding box center [857, 422] width 80 height 27
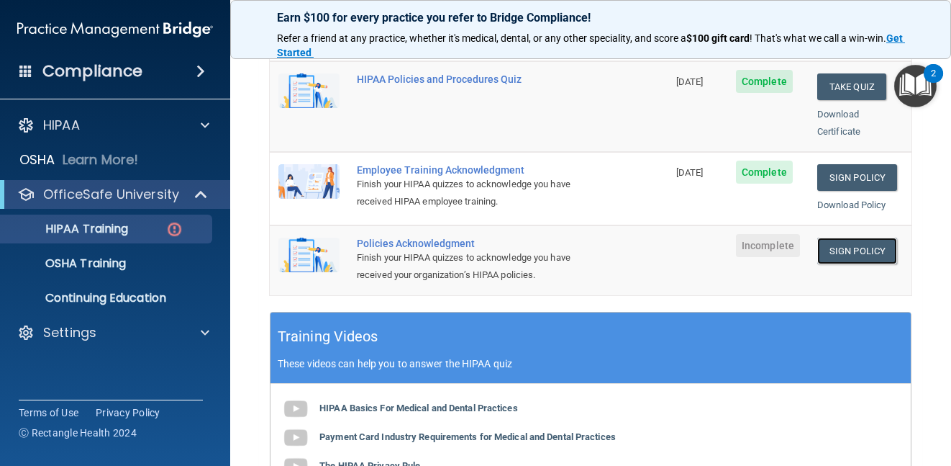
scroll to position [379, 0]
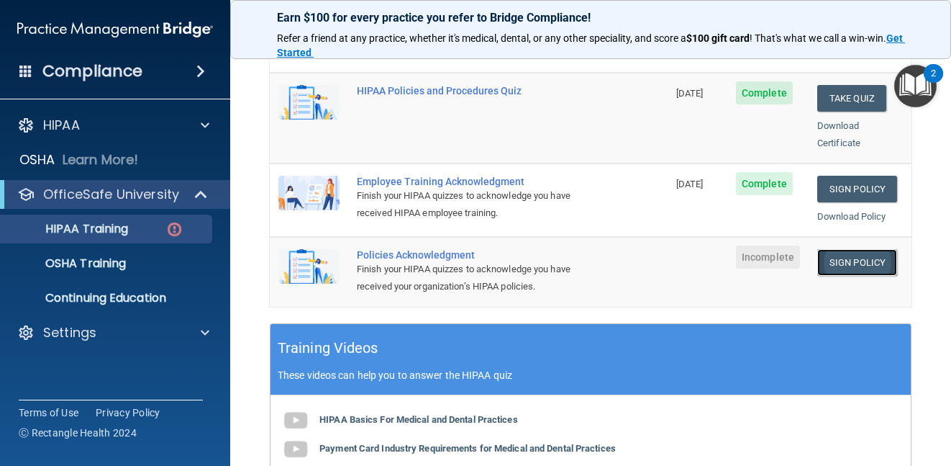
click at [835, 249] on link "Sign Policy" at bounding box center [857, 262] width 80 height 27
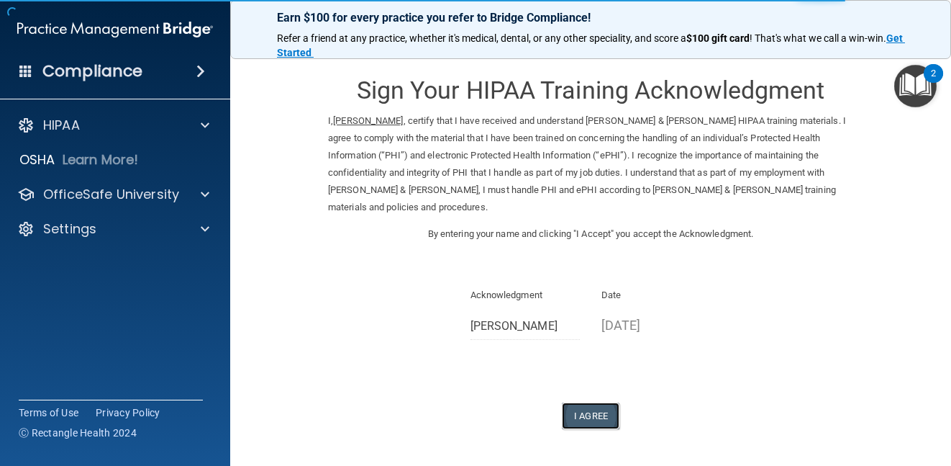
click at [589, 403] on button "I Agree" at bounding box center [591, 415] width 58 height 27
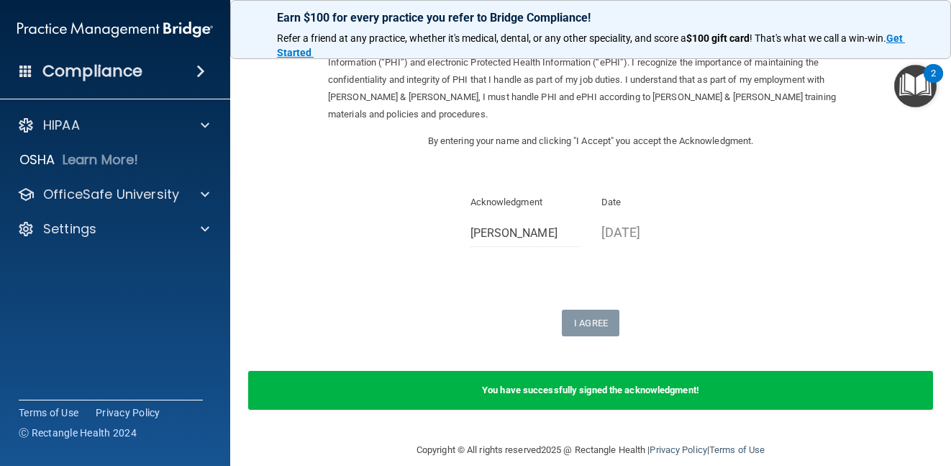
scroll to position [94, 0]
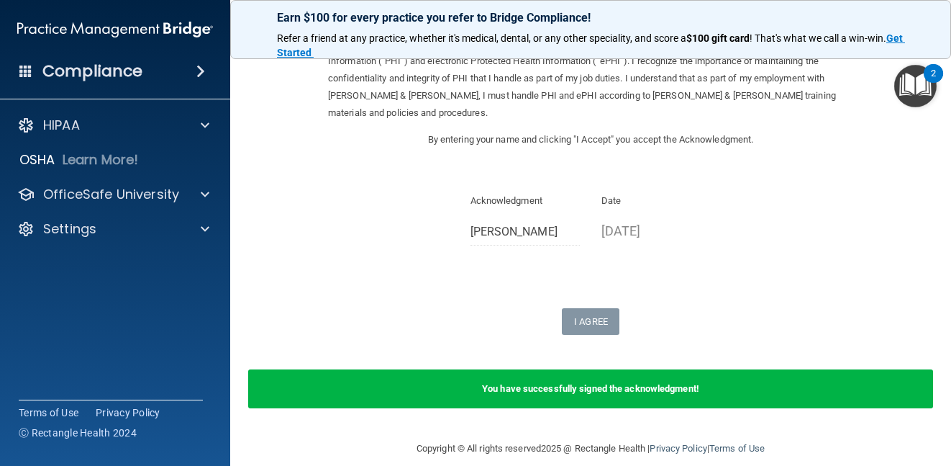
click at [767, 230] on div "Acknowledgment Lisa Standiford Date 09/08/2025" at bounding box center [590, 224] width 525 height 64
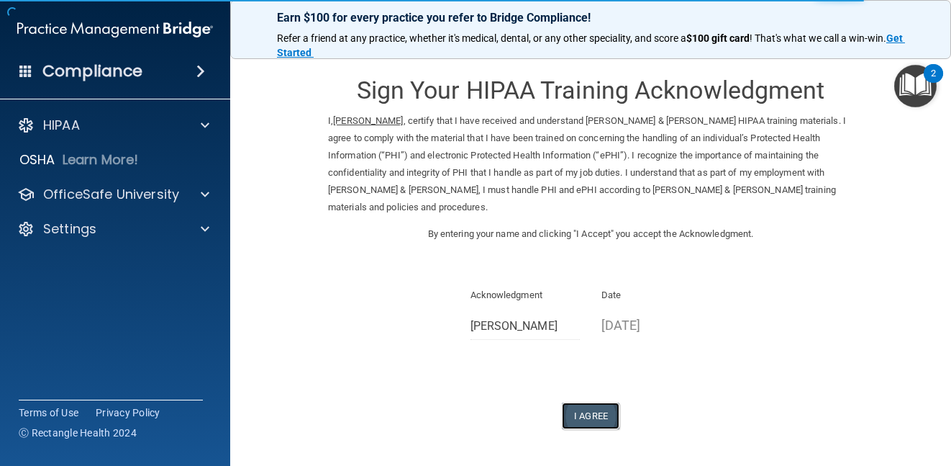
click at [586, 402] on button "I Agree" at bounding box center [591, 415] width 58 height 27
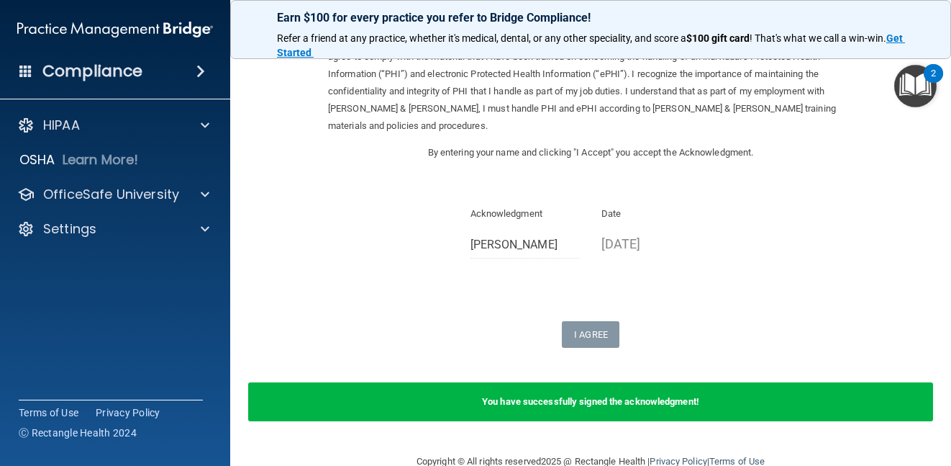
scroll to position [94, 0]
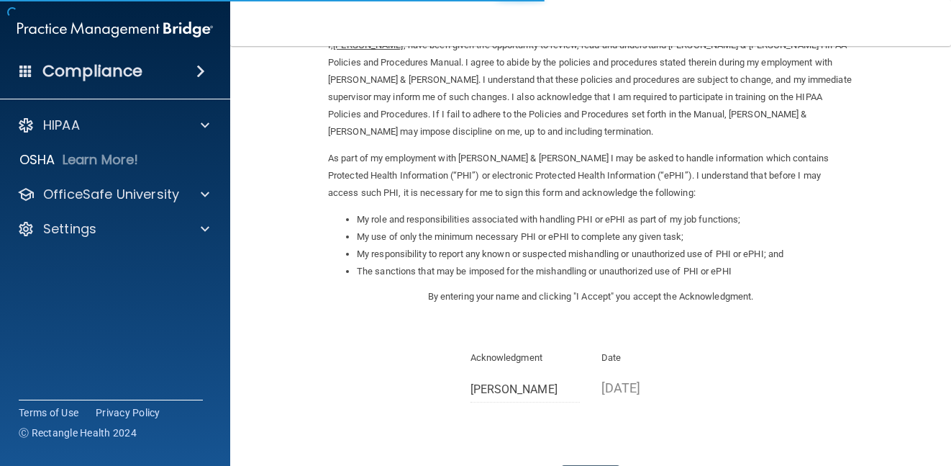
scroll to position [194, 0]
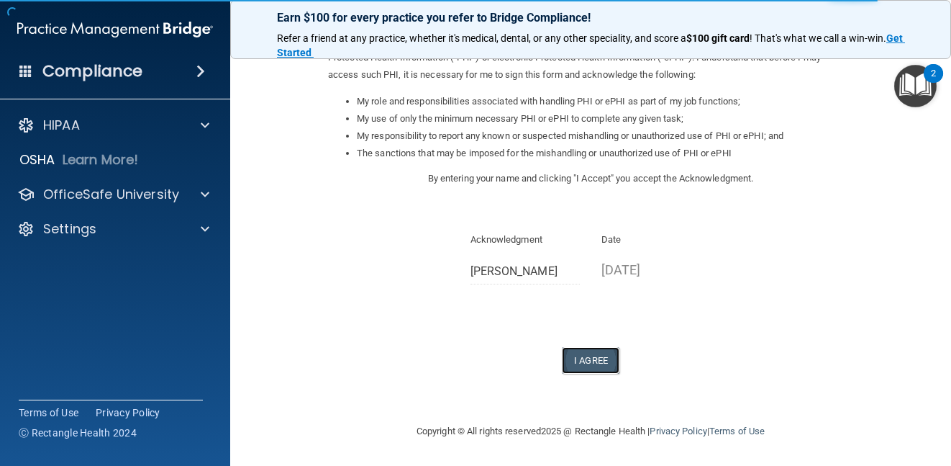
click at [577, 361] on button "I Agree" at bounding box center [591, 360] width 58 height 27
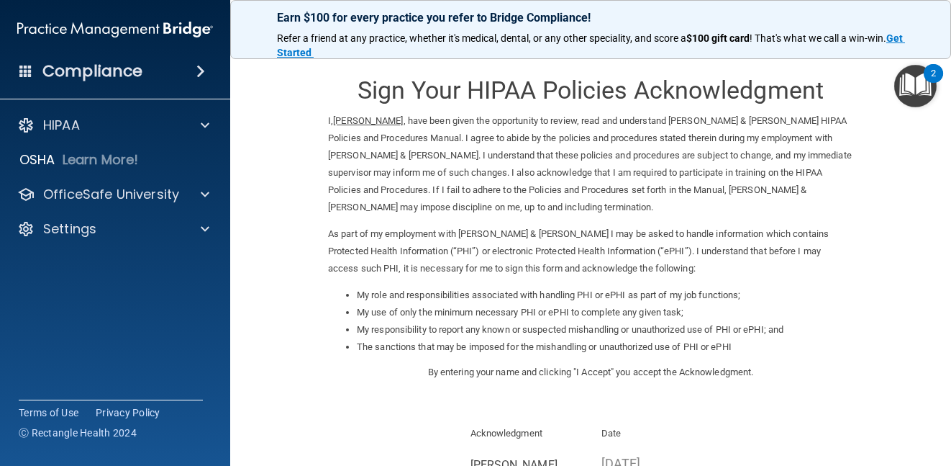
scroll to position [0, 0]
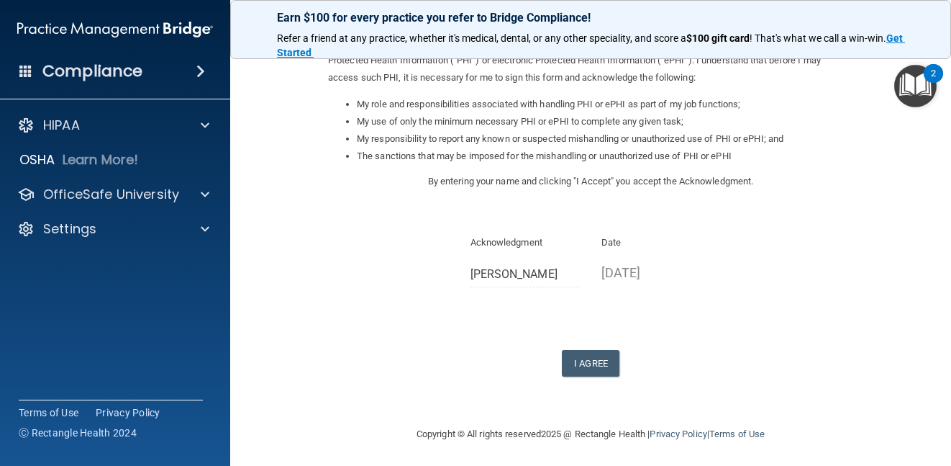
scroll to position [194, 0]
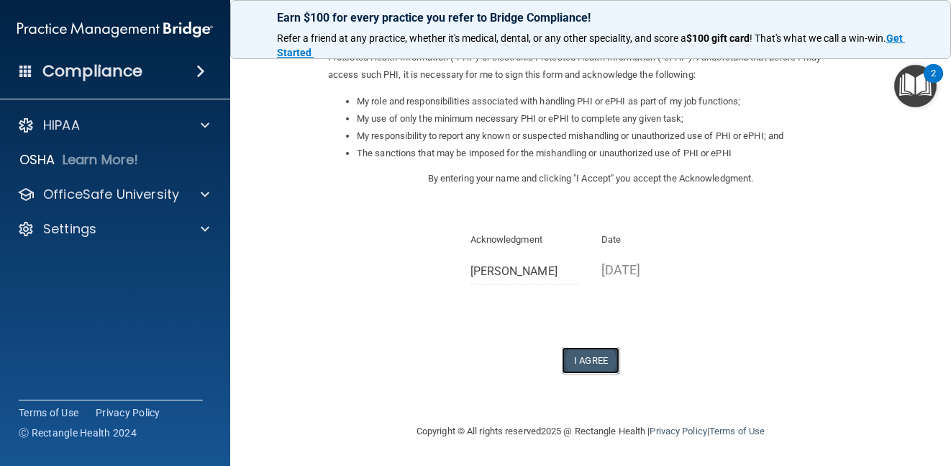
click at [584, 360] on button "I Agree" at bounding box center [591, 360] width 58 height 27
